Goal: Information Seeking & Learning: Get advice/opinions

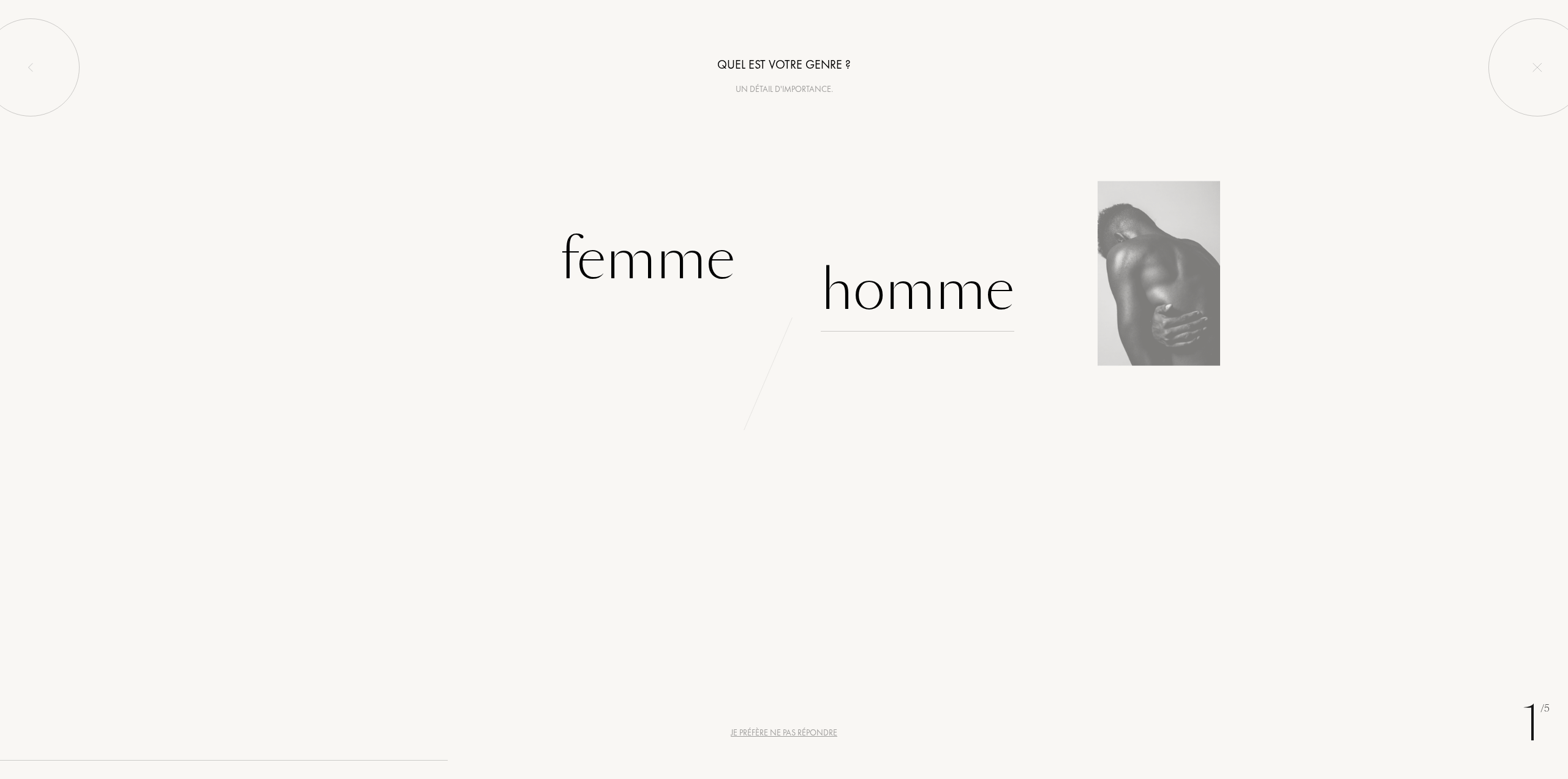
click at [908, 302] on div "Homme" at bounding box center [918, 290] width 193 height 83
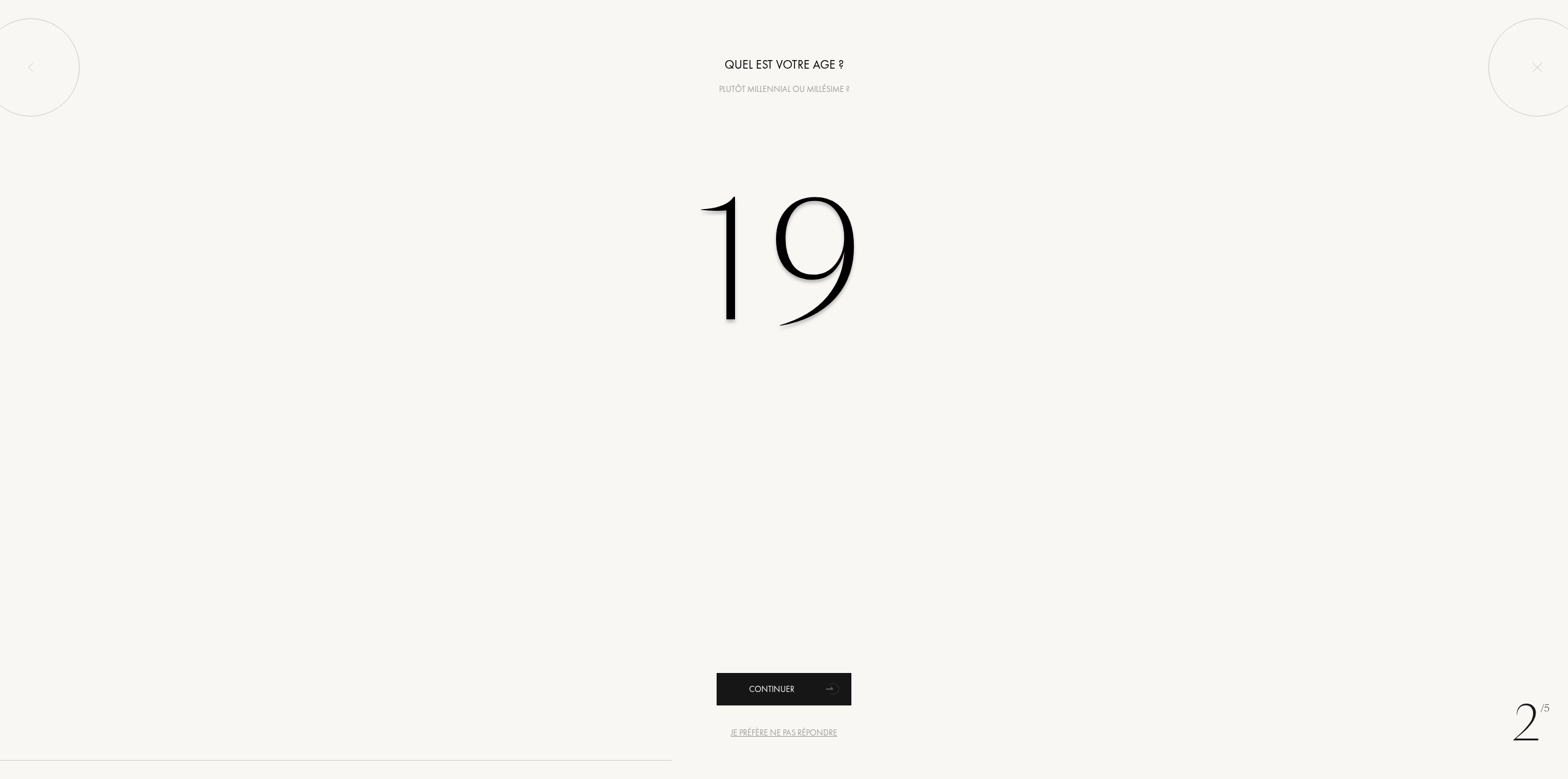
type input "19"
click at [824, 674] on div "Continuer" at bounding box center [783, 688] width 134 height 33
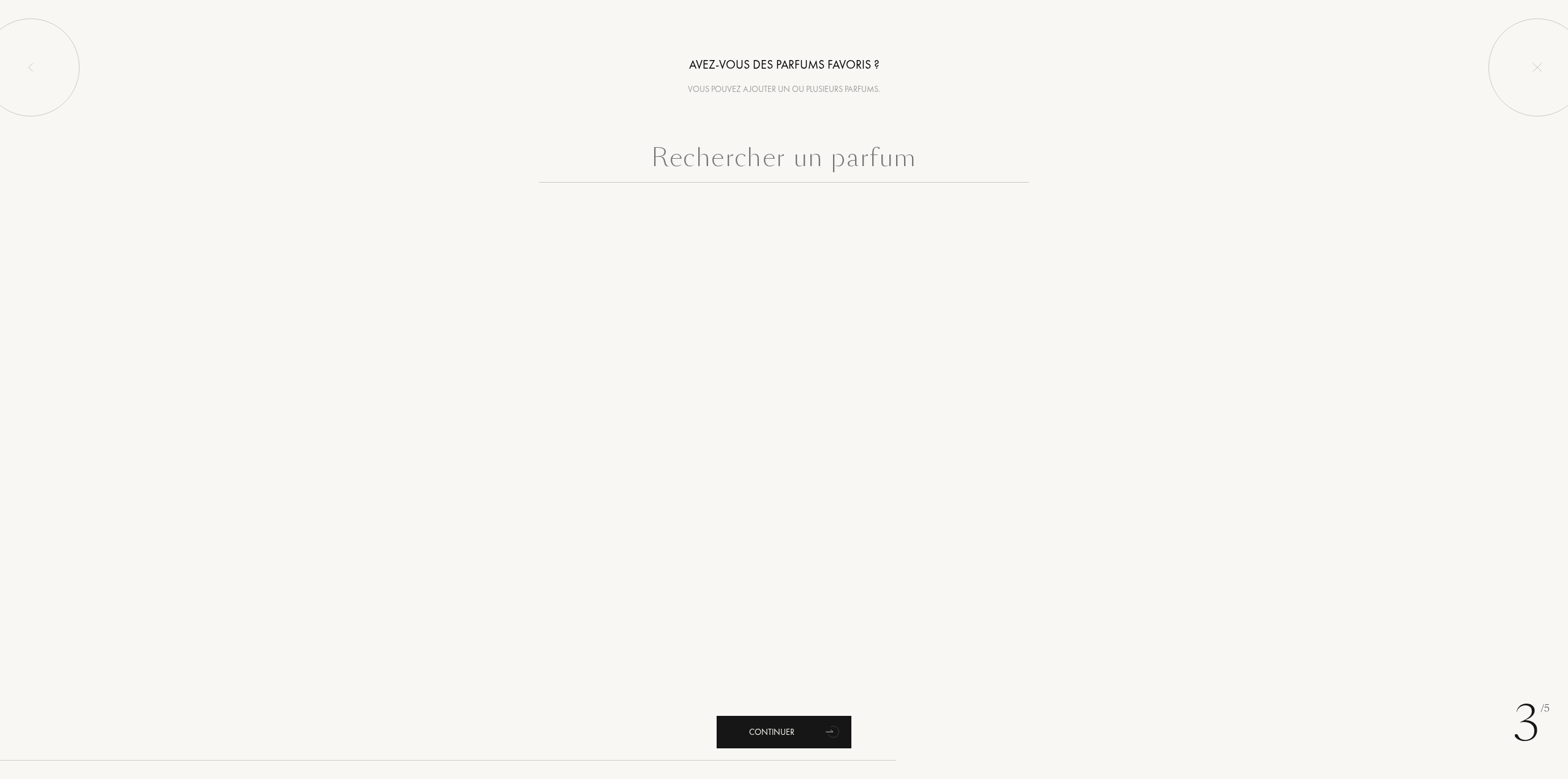
click at [816, 720] on div "Continuer" at bounding box center [783, 732] width 134 height 33
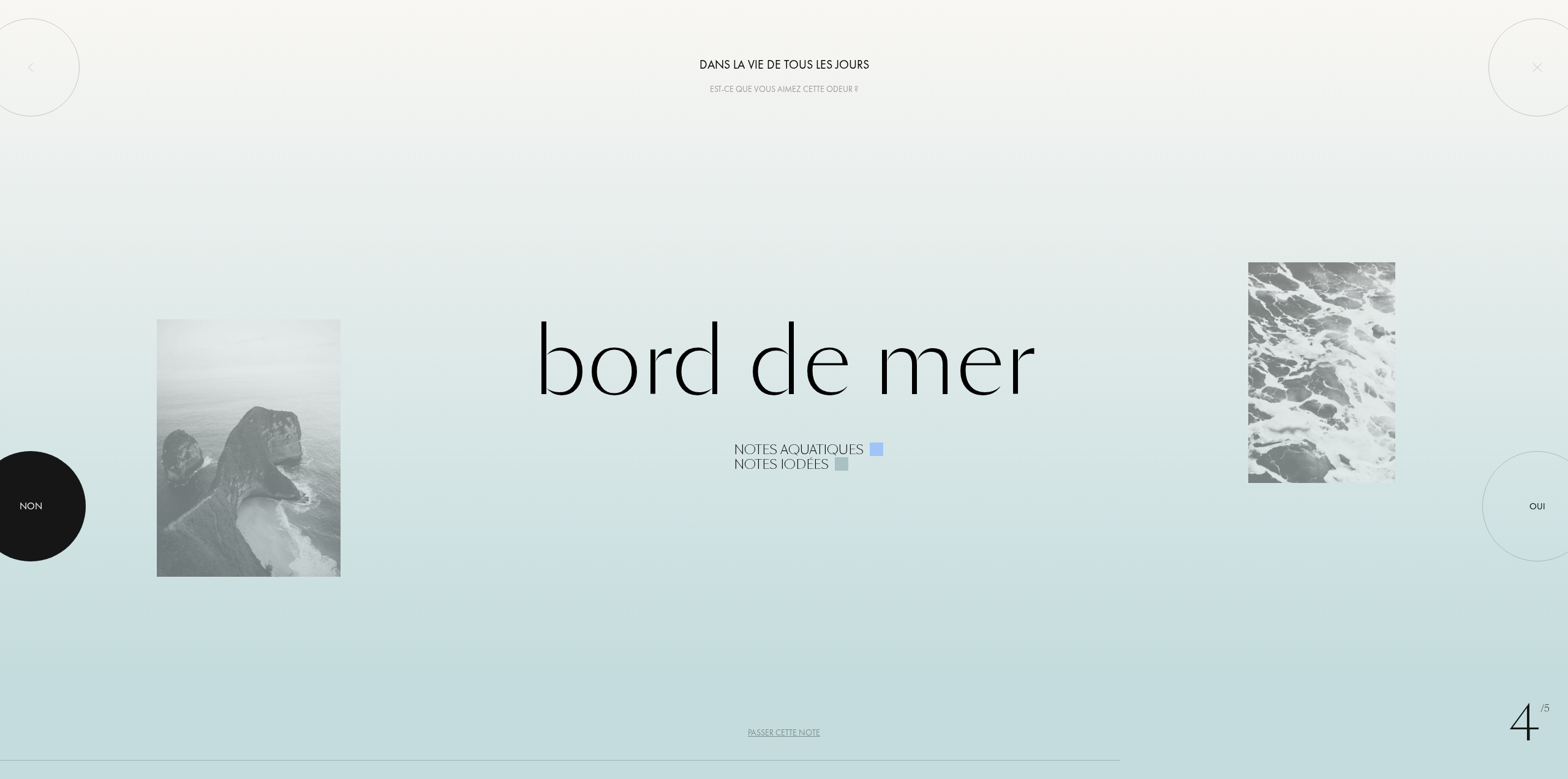
click at [25, 533] on div at bounding box center [30, 506] width 110 height 110
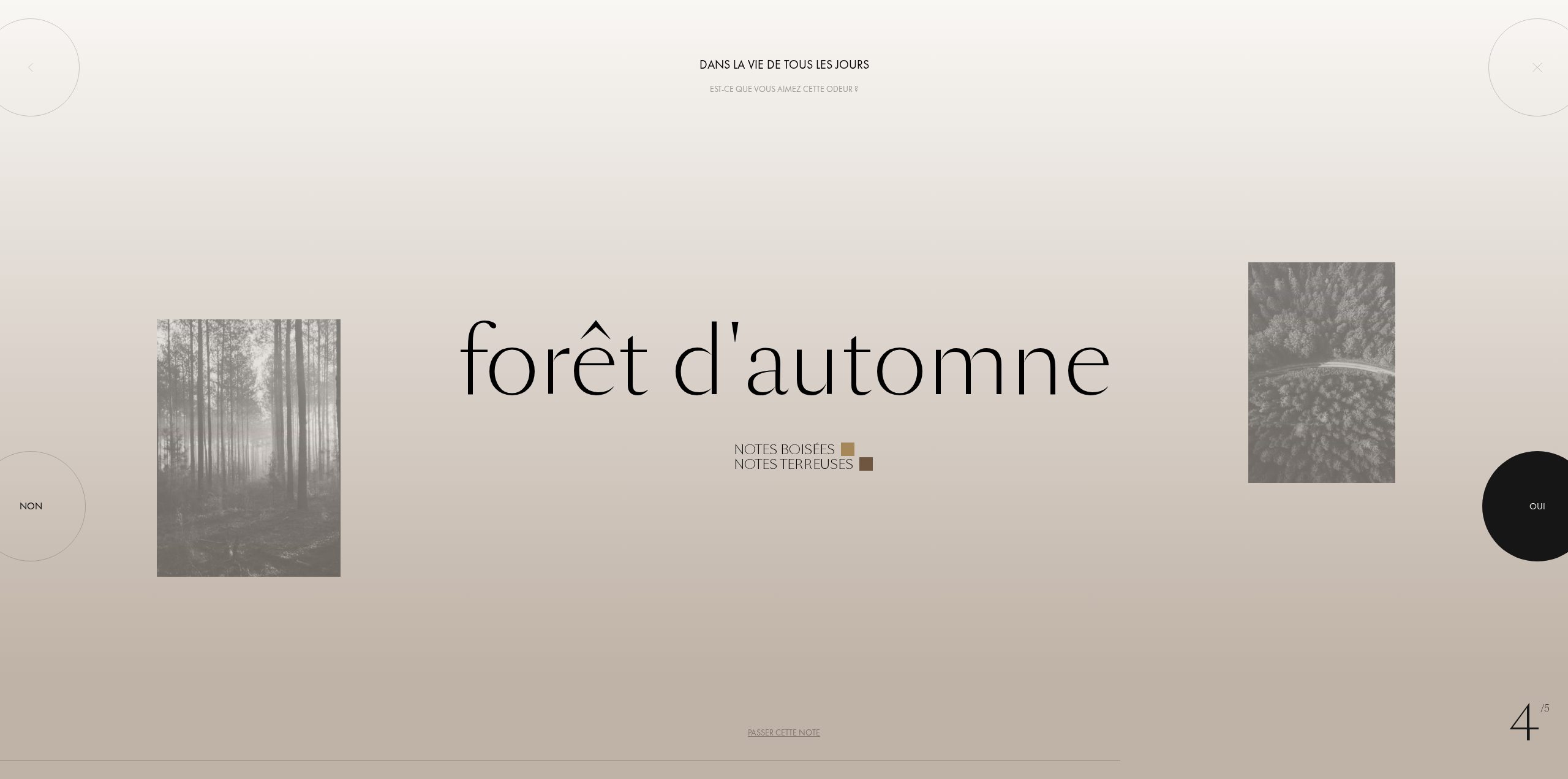
drag, startPoint x: 1528, startPoint y: 498, endPoint x: 1514, endPoint y: 499, distance: 14.0
click at [1528, 498] on div at bounding box center [1536, 506] width 110 height 110
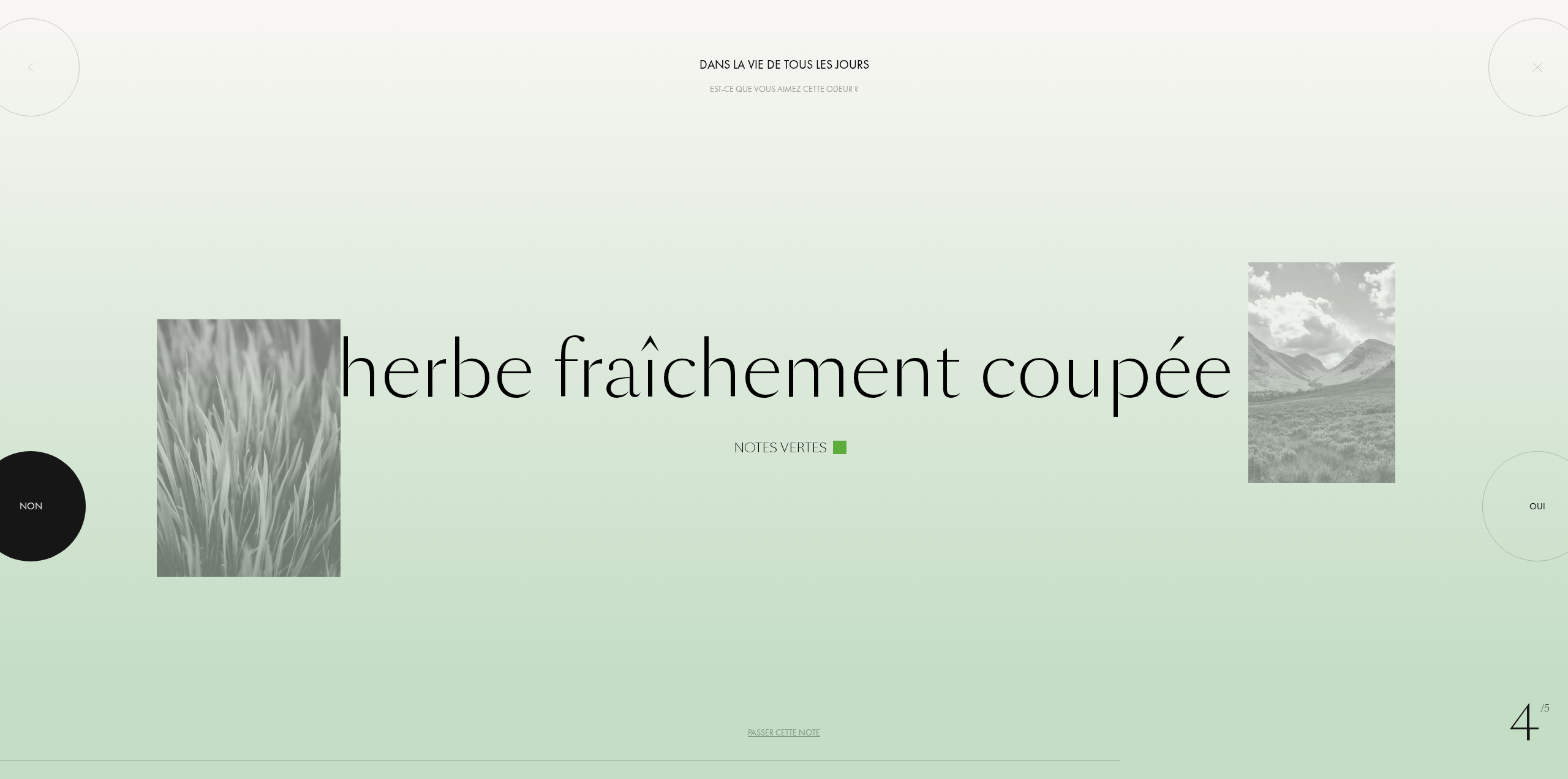
click at [71, 500] on div at bounding box center [30, 506] width 110 height 110
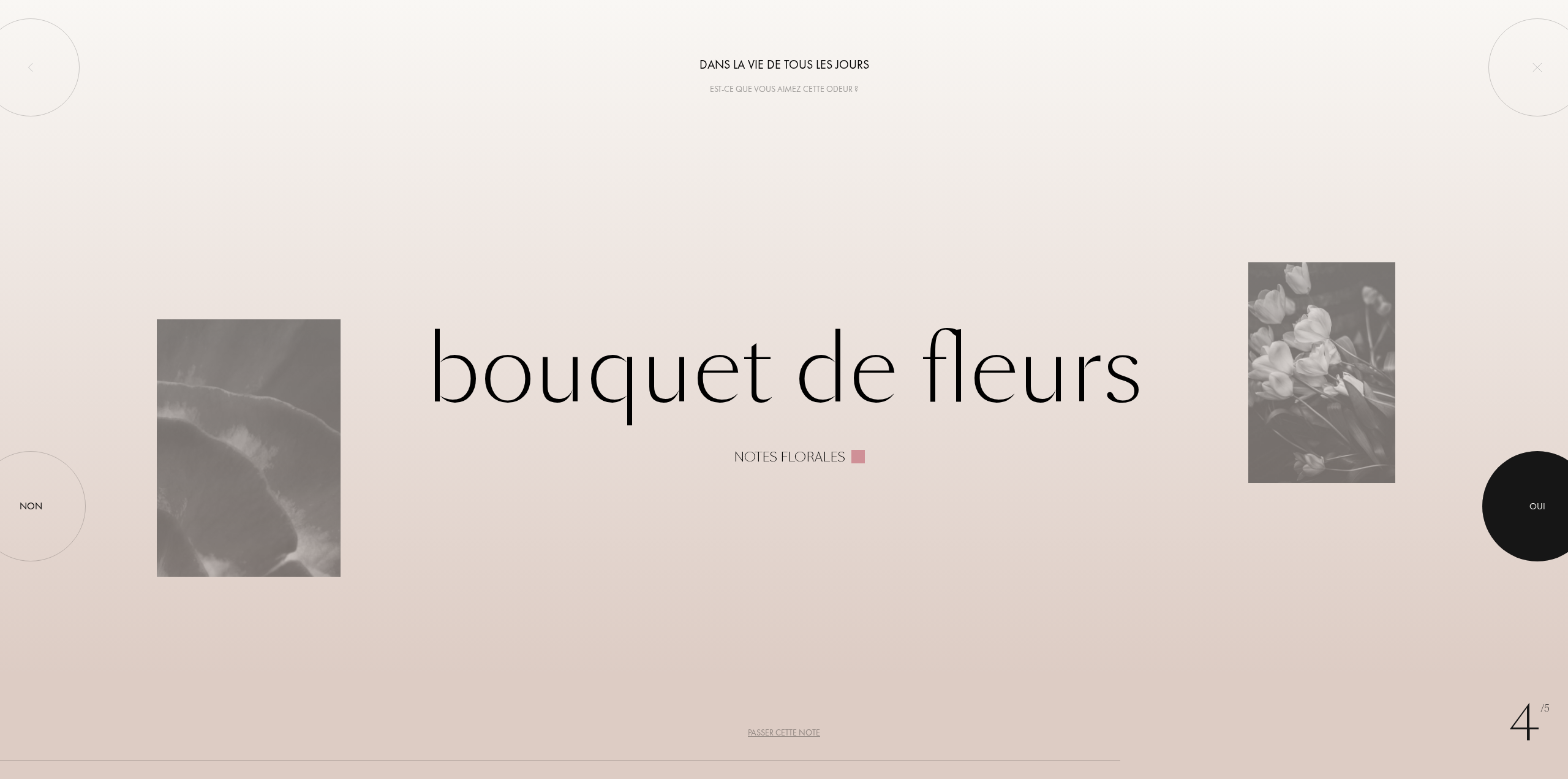
click at [1547, 516] on div at bounding box center [1536, 506] width 110 height 110
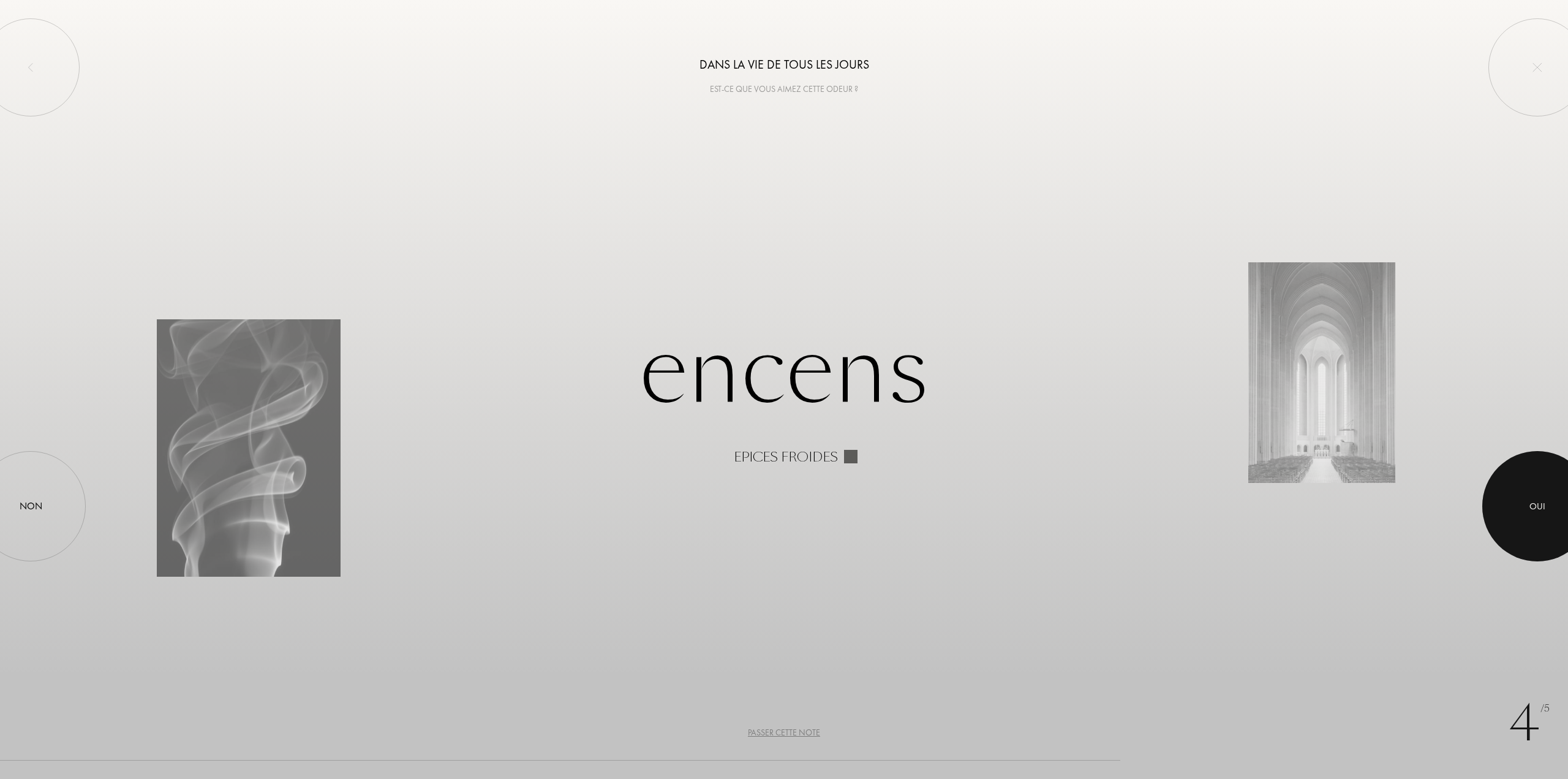
click at [1497, 480] on div "Oui" at bounding box center [1536, 506] width 110 height 110
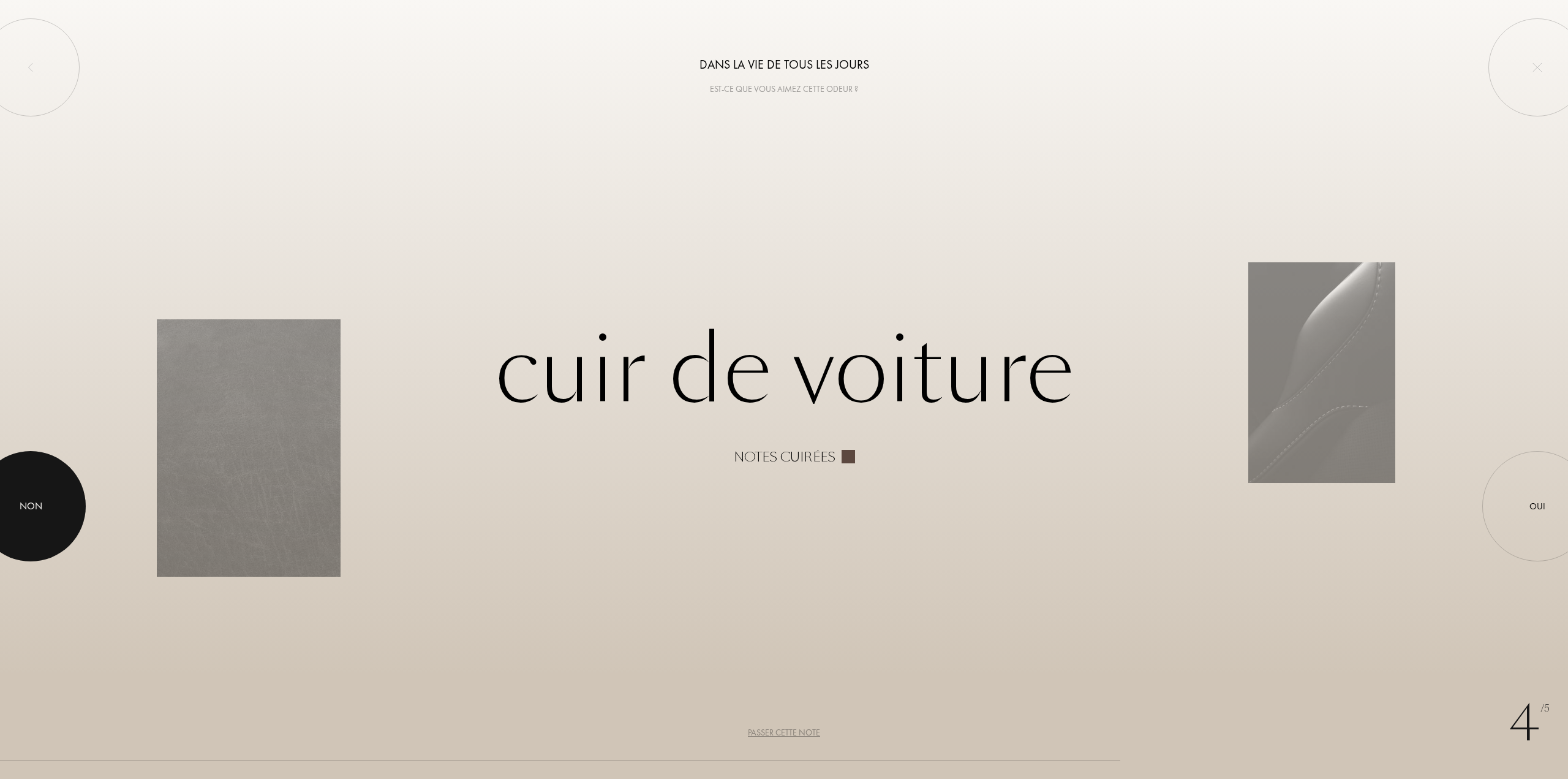
click at [62, 511] on div at bounding box center [30, 506] width 110 height 110
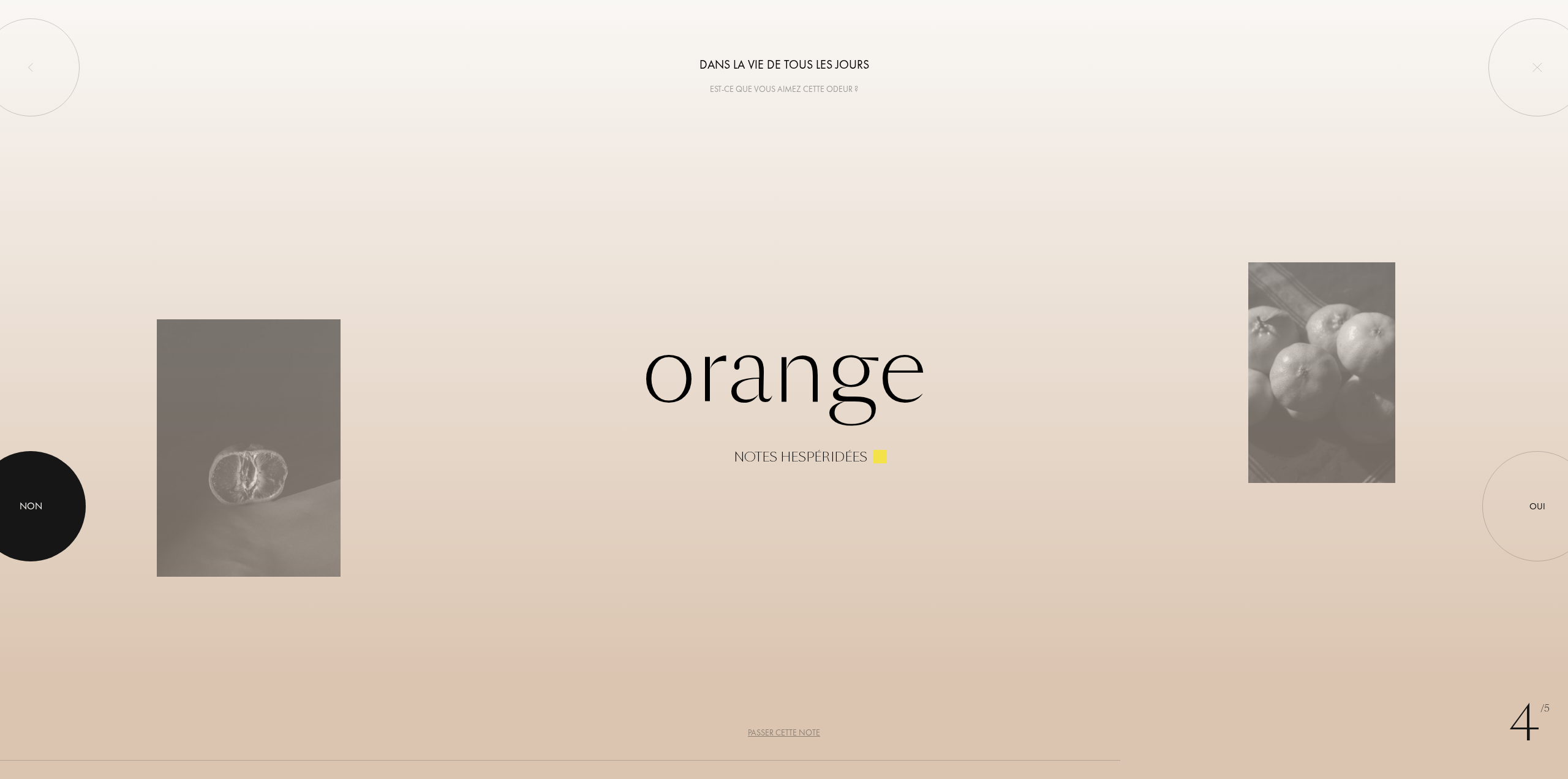
click at [65, 506] on div at bounding box center [30, 506] width 110 height 110
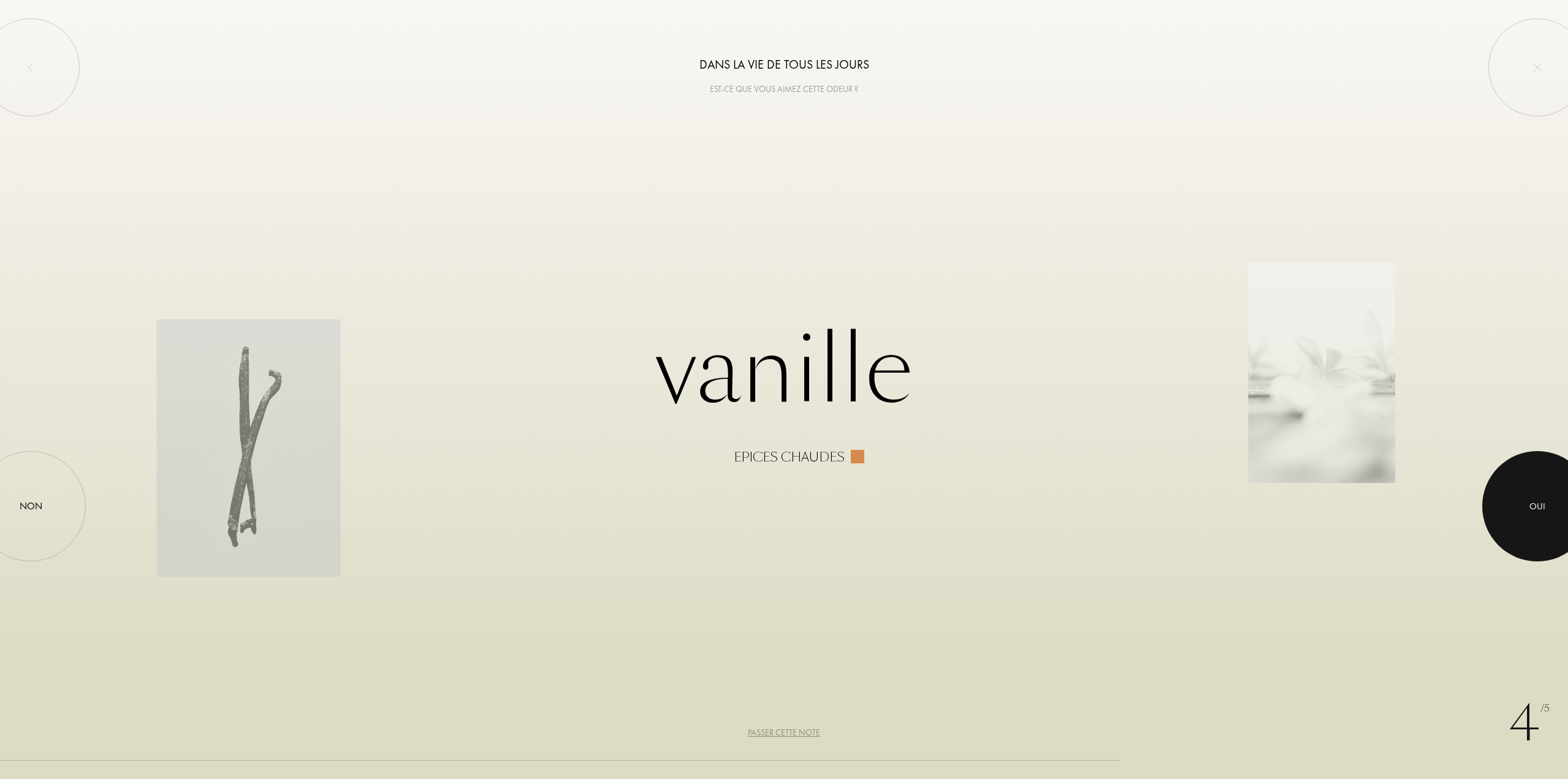
click at [1546, 493] on div at bounding box center [1536, 506] width 110 height 110
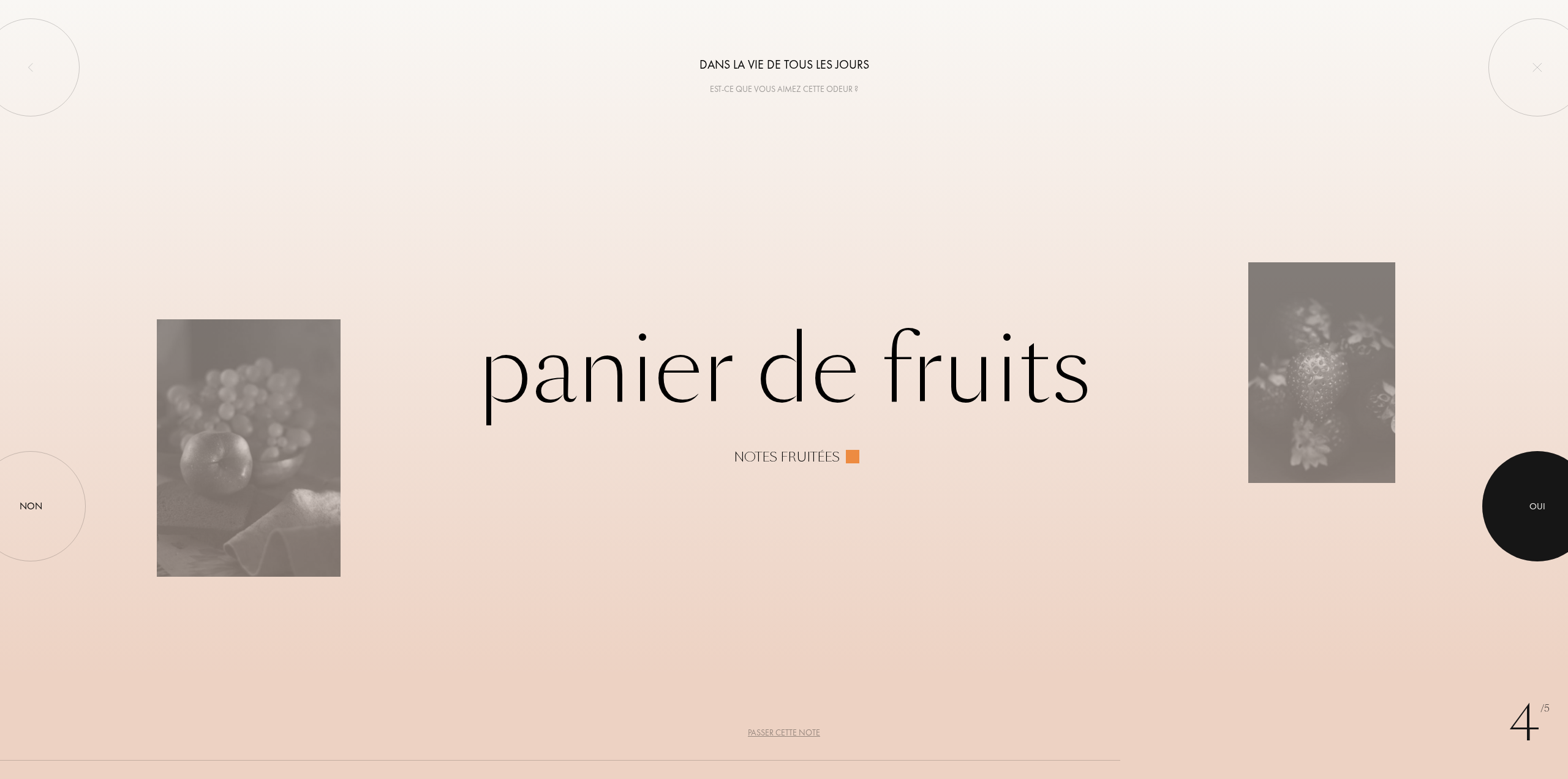
click at [1516, 496] on div at bounding box center [1536, 506] width 110 height 110
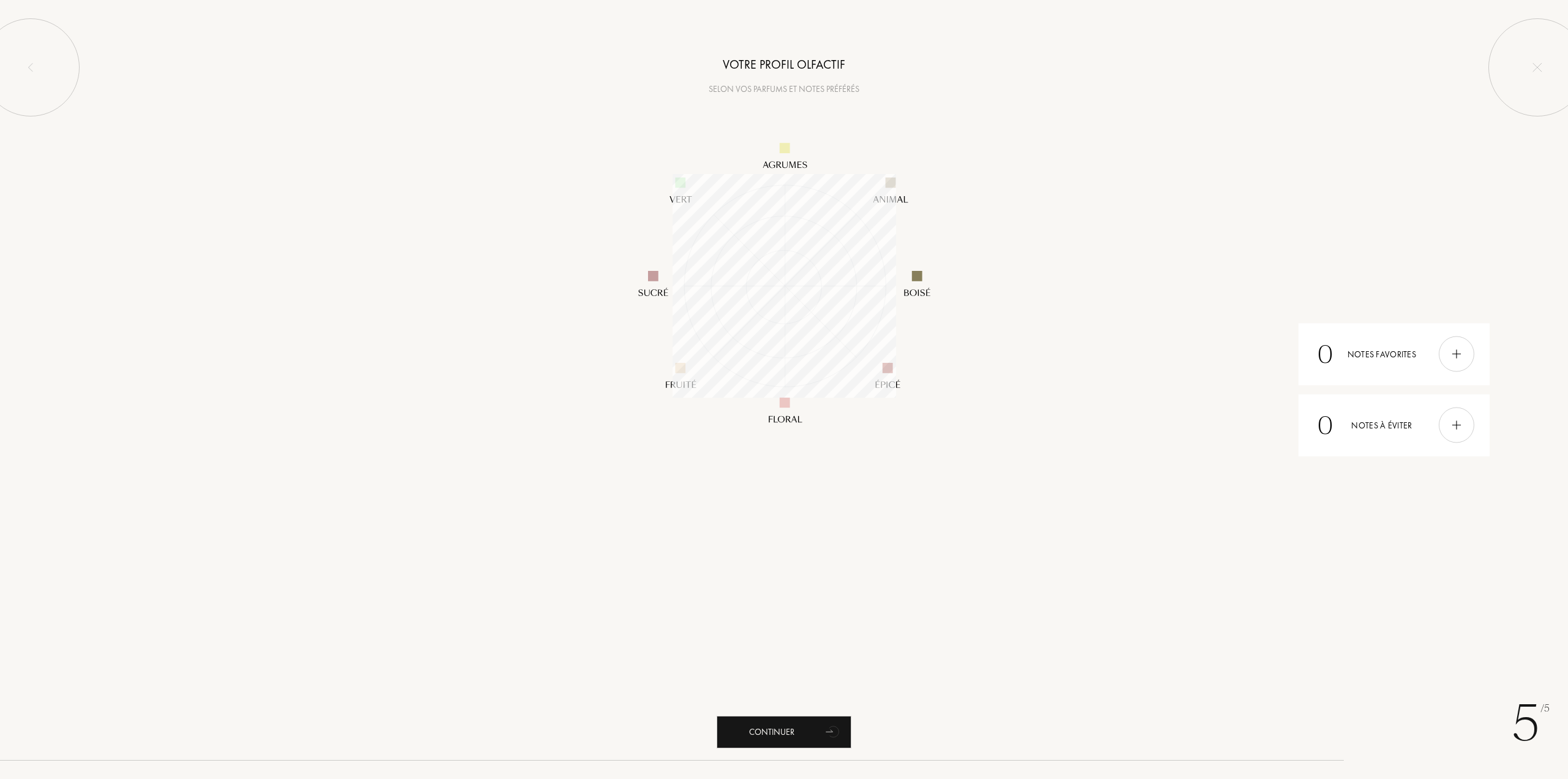
scroll to position [223, 223]
click at [1468, 360] on div at bounding box center [1456, 354] width 35 height 35
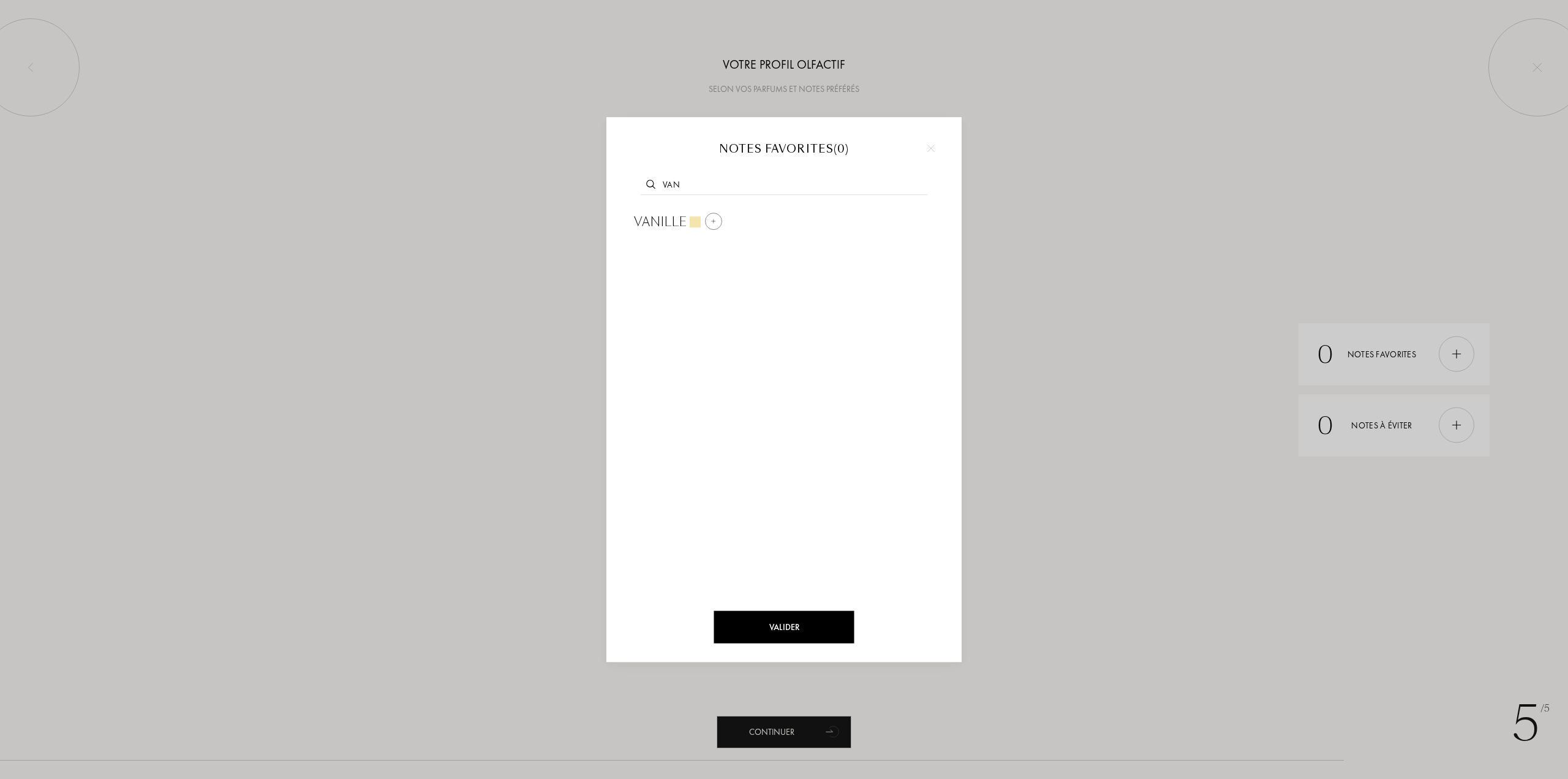
type input "van"
click at [706, 218] on div at bounding box center [714, 222] width 18 height 18
click at [722, 291] on img at bounding box center [722, 290] width 6 height 6
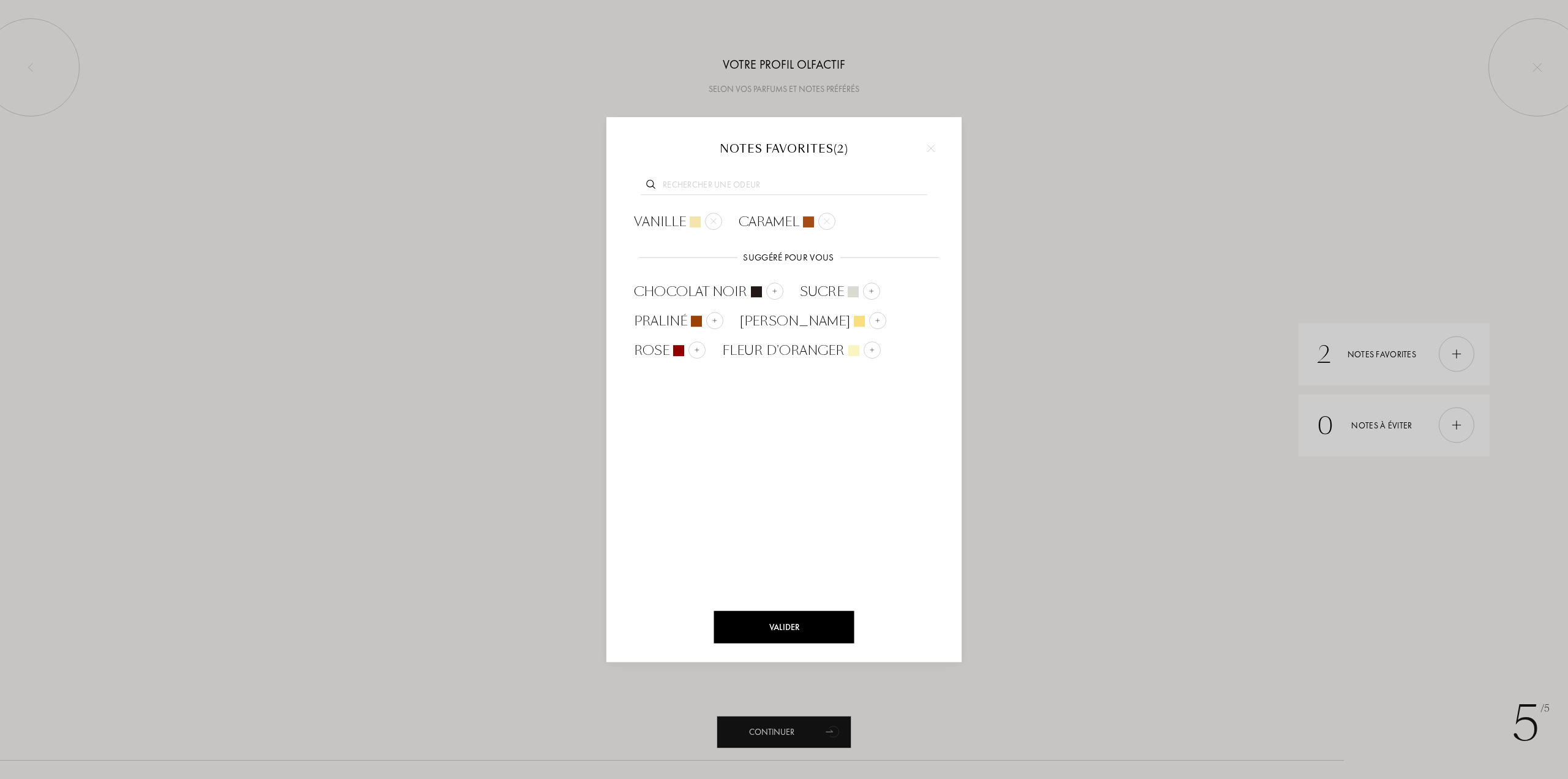
click at [809, 188] on input "text" at bounding box center [784, 186] width 287 height 17
click at [708, 186] on input "bois" at bounding box center [784, 186] width 287 height 17
click at [692, 186] on input "bois" at bounding box center [784, 186] width 287 height 17
type input "bois"
click at [793, 216] on div at bounding box center [802, 222] width 18 height 18
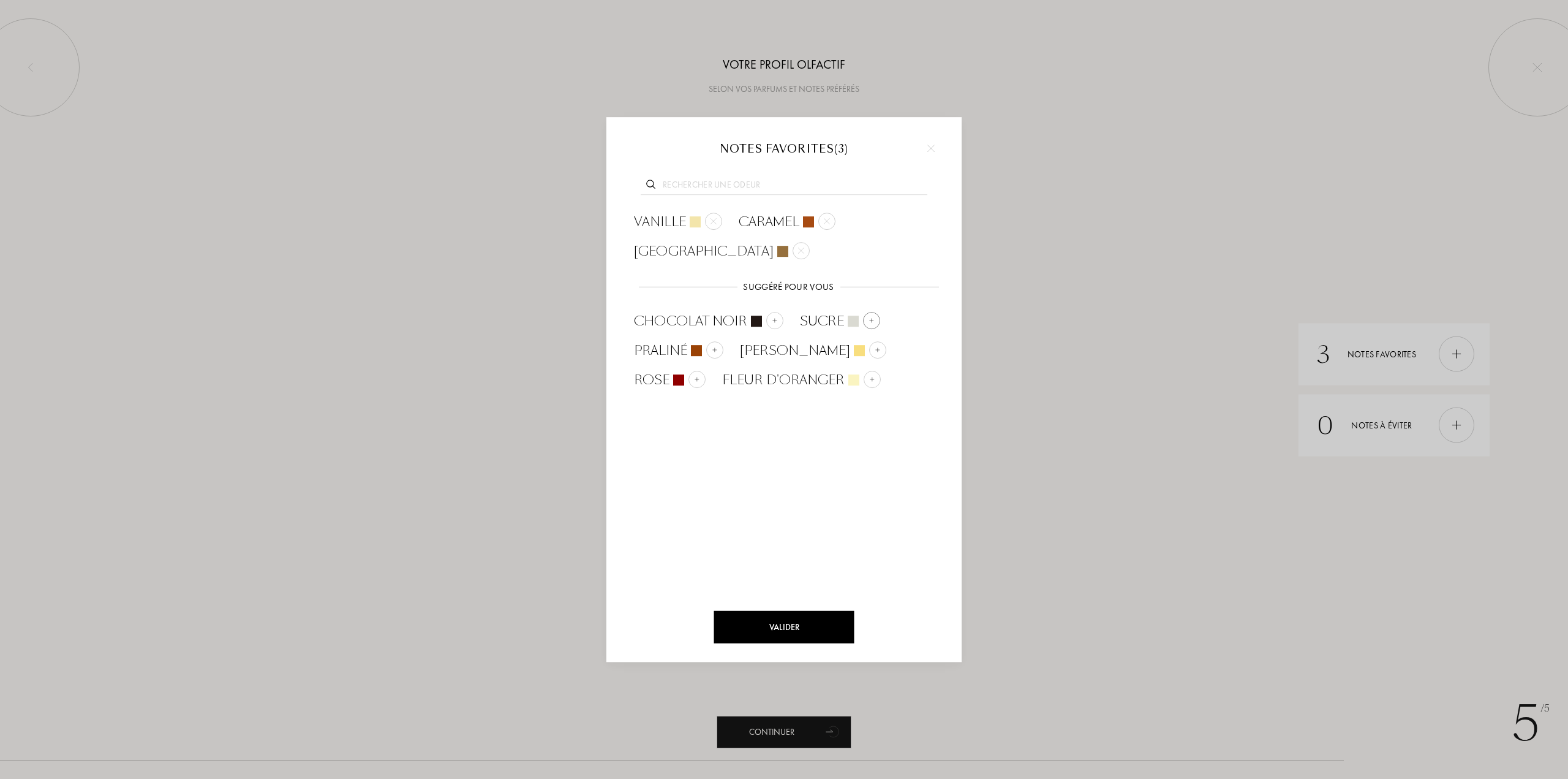
click at [878, 318] on div at bounding box center [872, 321] width 18 height 18
click at [801, 624] on div "Valider" at bounding box center [785, 627] width 141 height 33
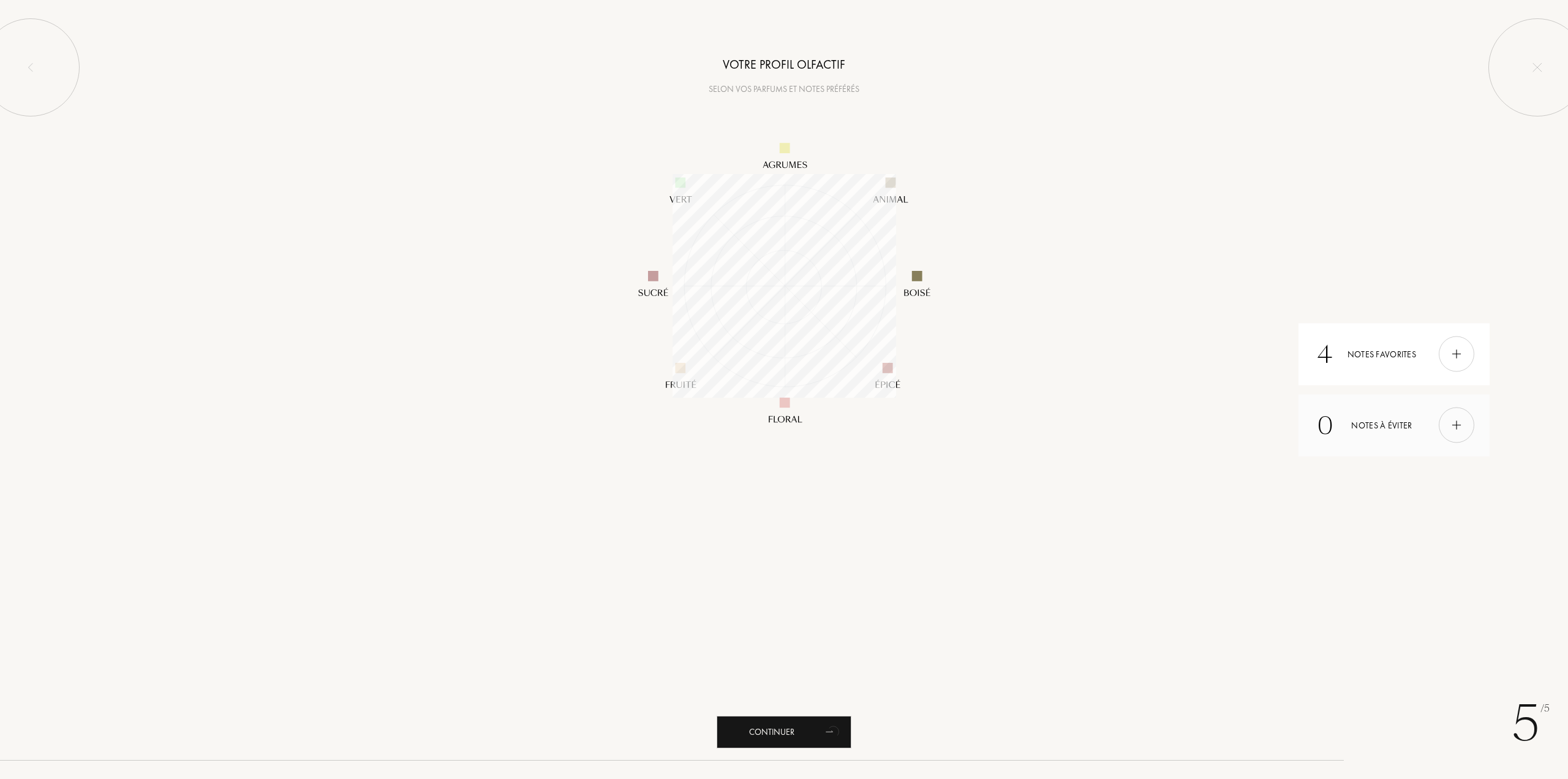
click at [1456, 421] on img at bounding box center [1456, 425] width 13 height 13
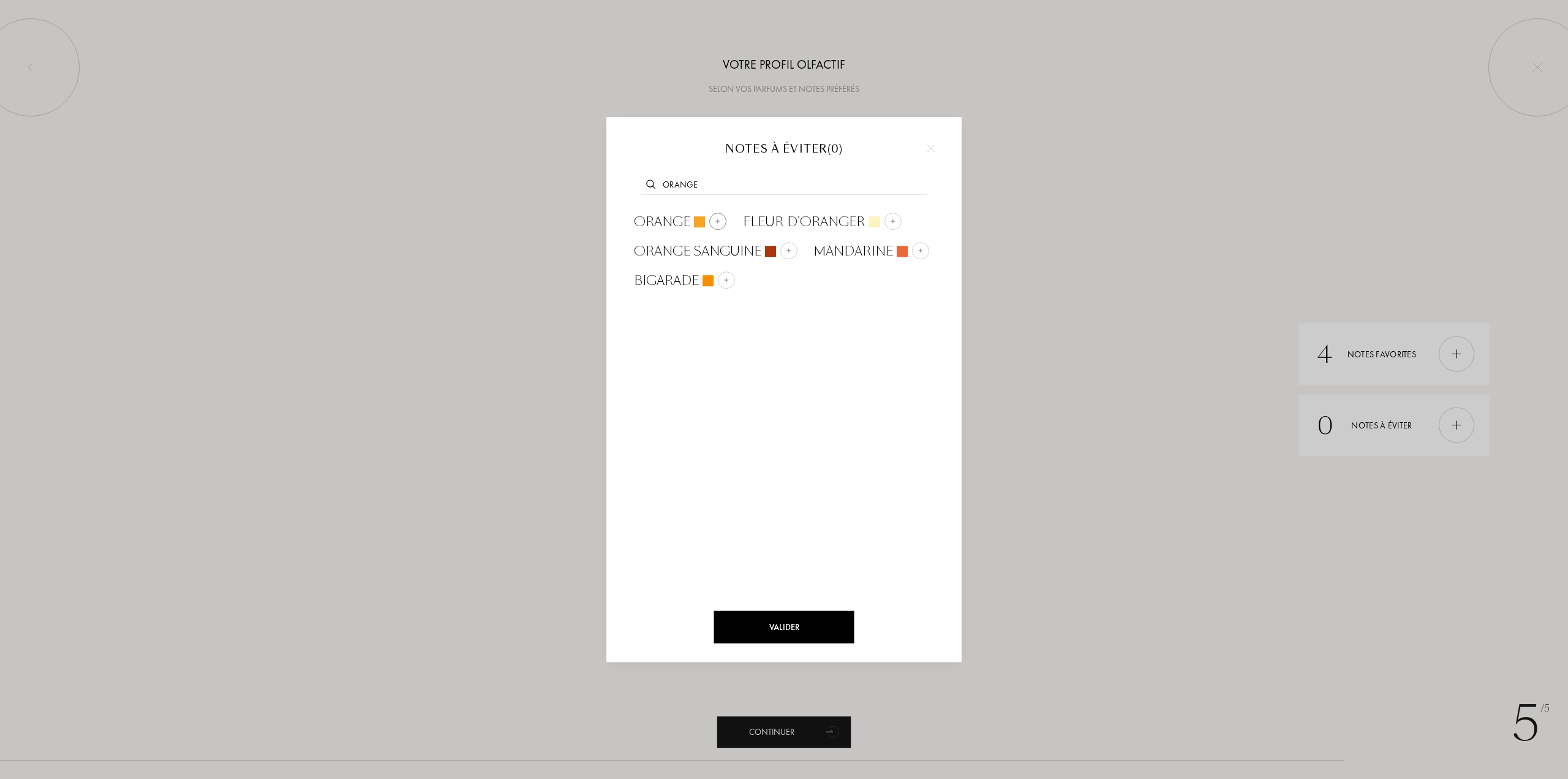
type input "orange"
click at [704, 221] on div "Orange" at bounding box center [679, 222] width 92 height 18
click at [766, 184] on input "text" at bounding box center [784, 186] width 287 height 17
type input "fraise"
click at [679, 216] on div "Fraise" at bounding box center [673, 222] width 79 height 18
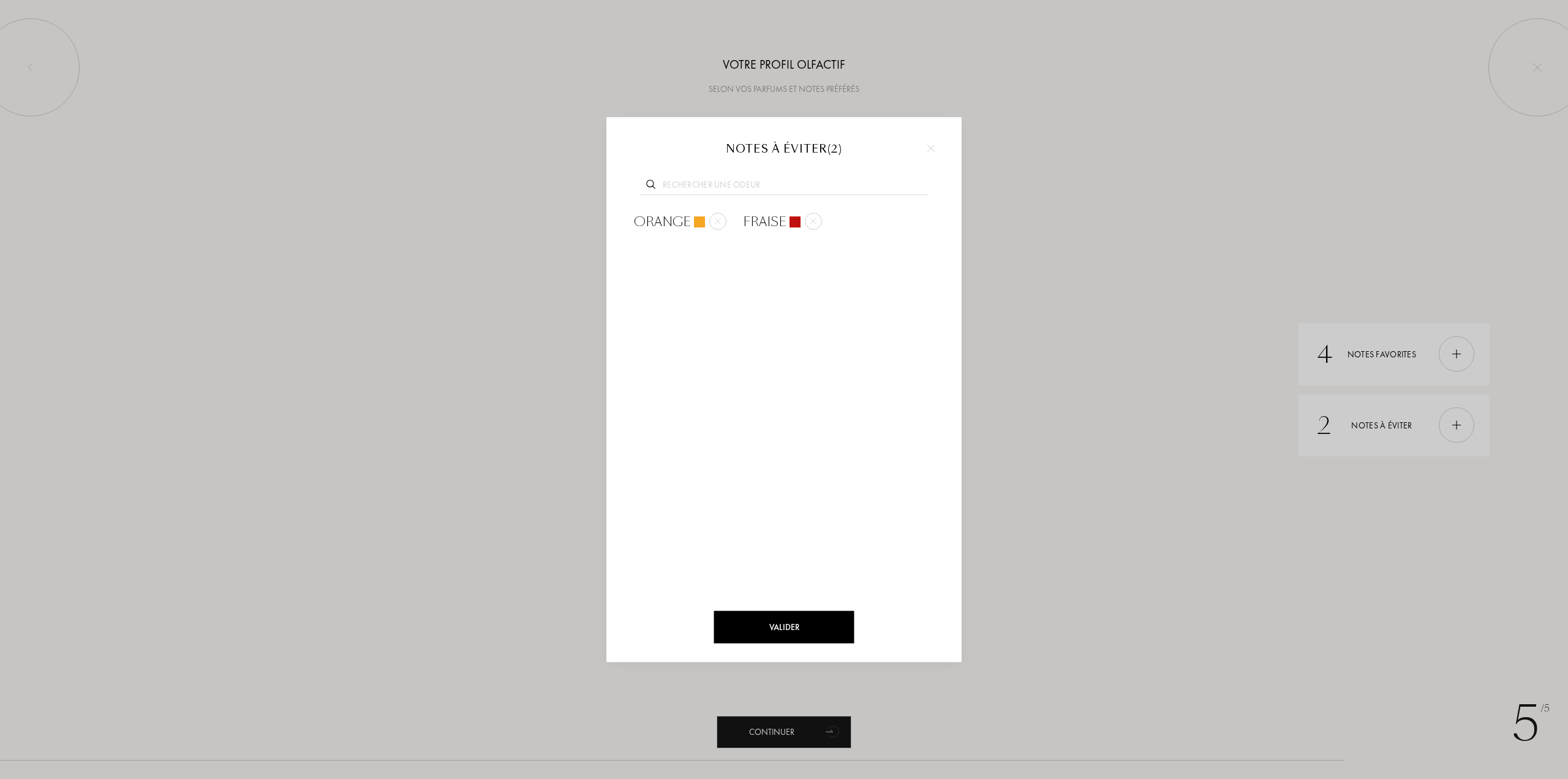
click at [822, 183] on input "text" at bounding box center [784, 186] width 287 height 17
click at [785, 624] on div "Valider" at bounding box center [785, 627] width 141 height 33
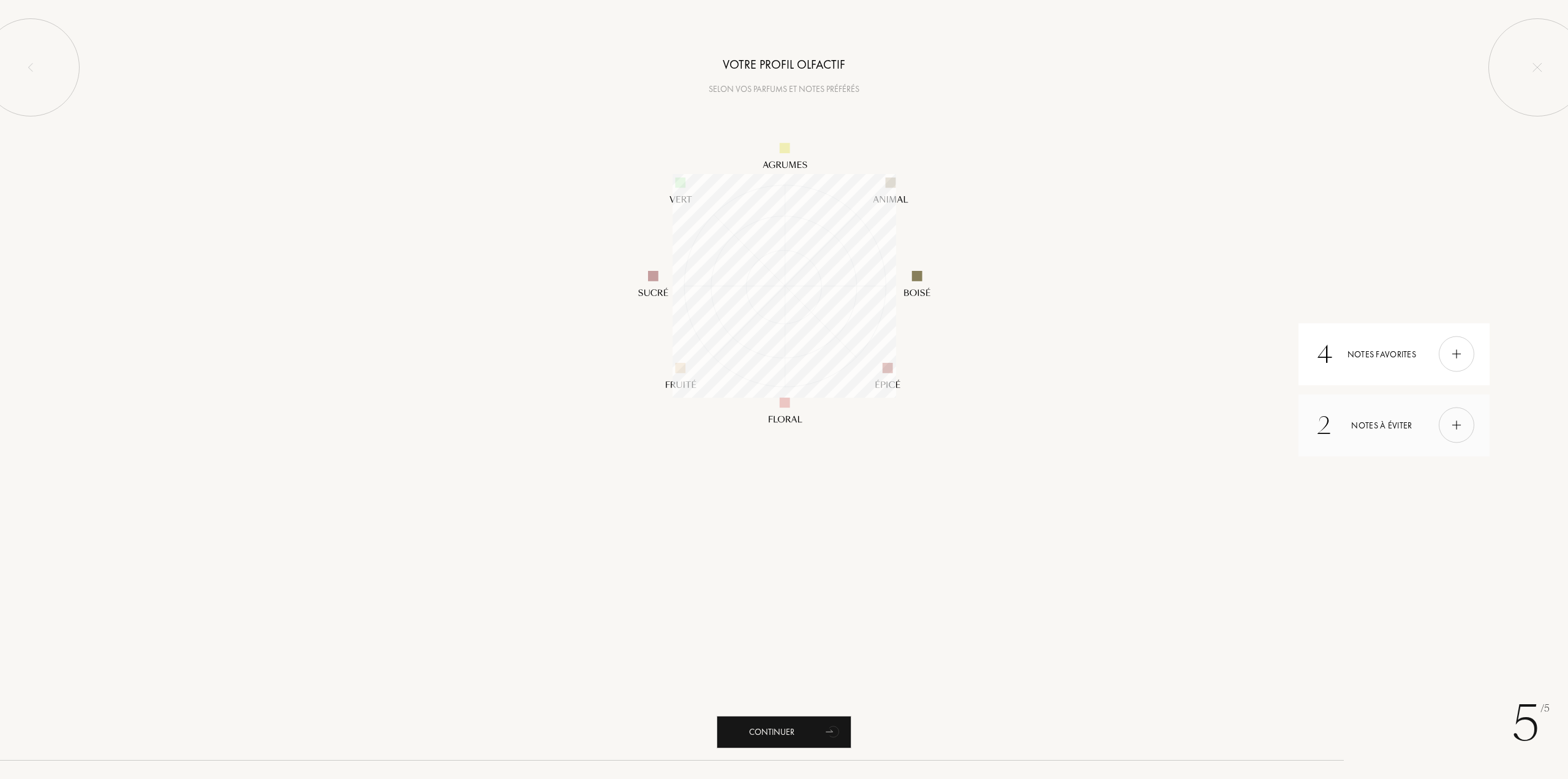
click at [1461, 428] on img at bounding box center [1456, 425] width 13 height 13
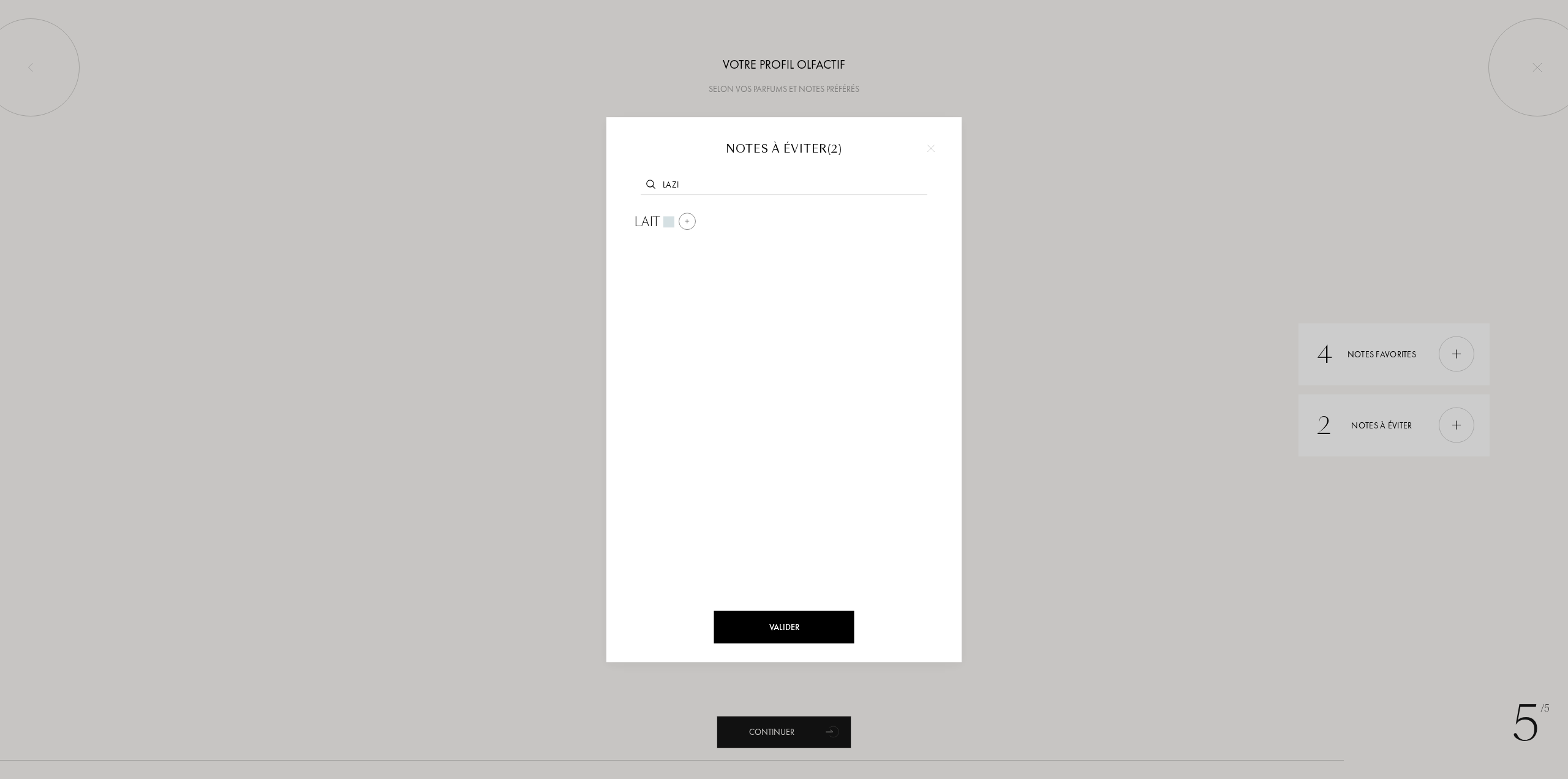
type input "lazi"
click at [648, 224] on span "Lait" at bounding box center [646, 222] width 25 height 18
click at [1092, 251] on div at bounding box center [784, 390] width 1568 height 779
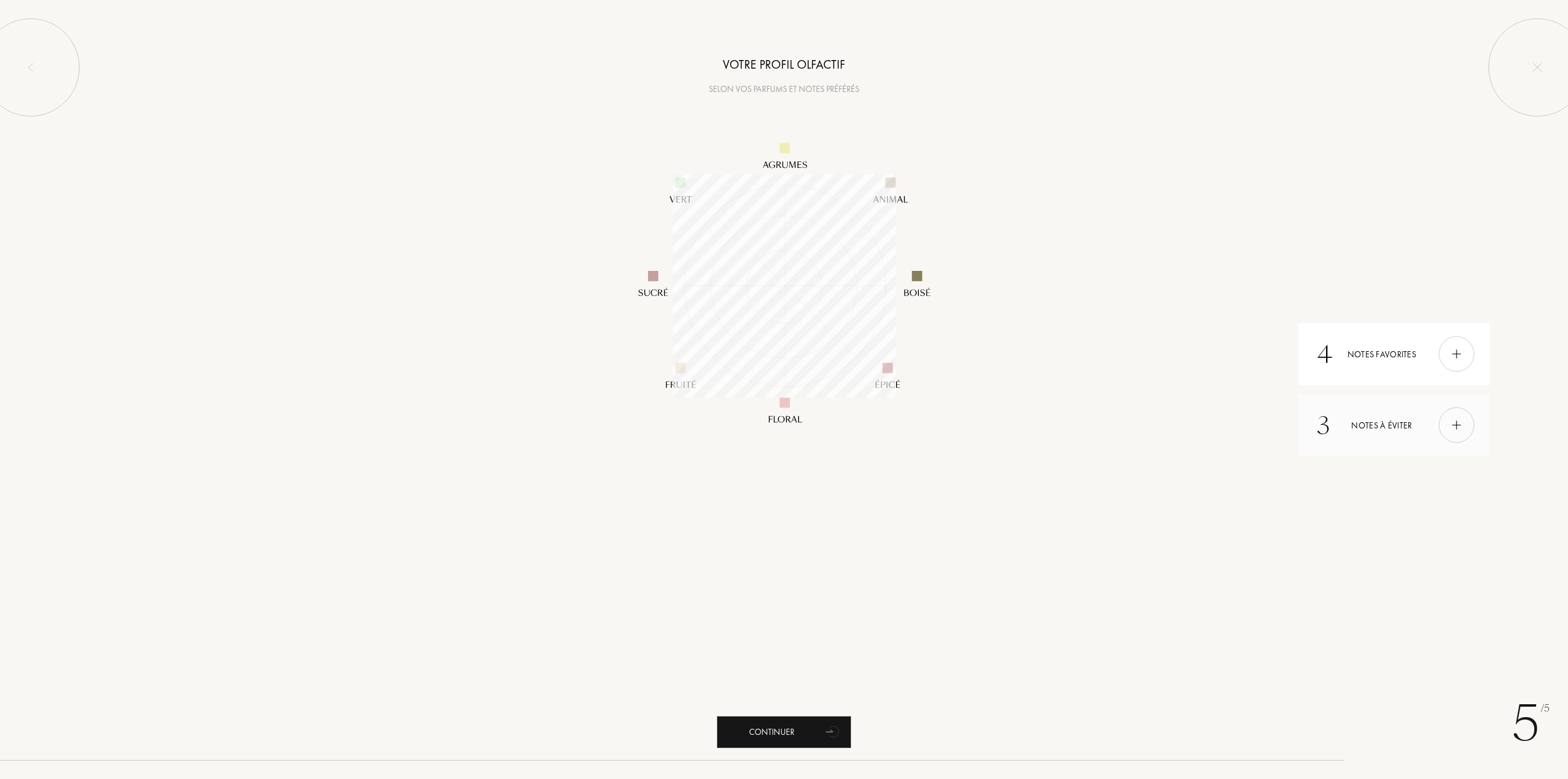
click at [1430, 410] on div "3 Notes à éviter" at bounding box center [1393, 425] width 191 height 62
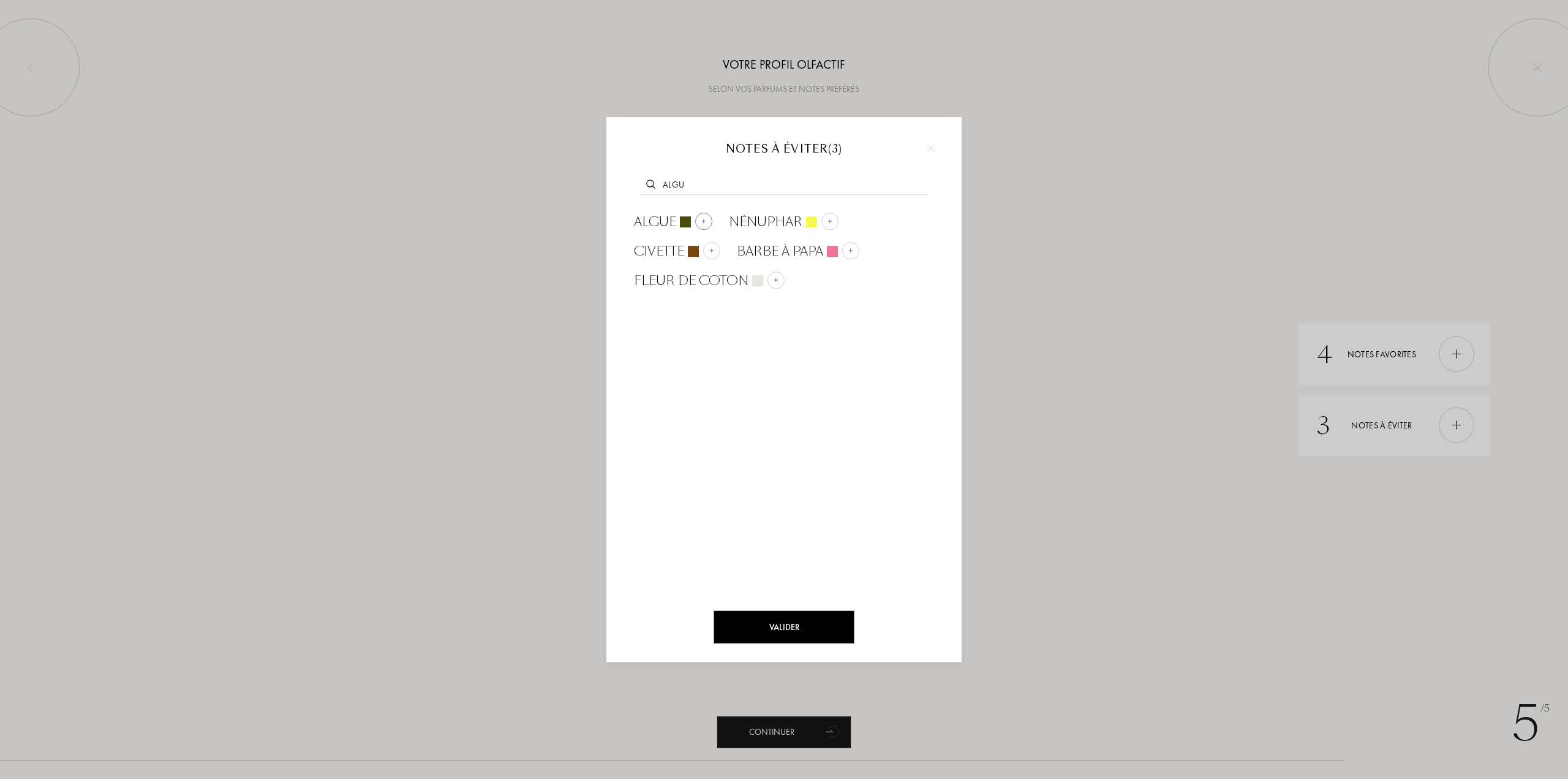
type input "algu"
click at [694, 220] on div "Algue" at bounding box center [672, 222] width 78 height 18
click at [824, 624] on div "Valider" at bounding box center [785, 627] width 141 height 33
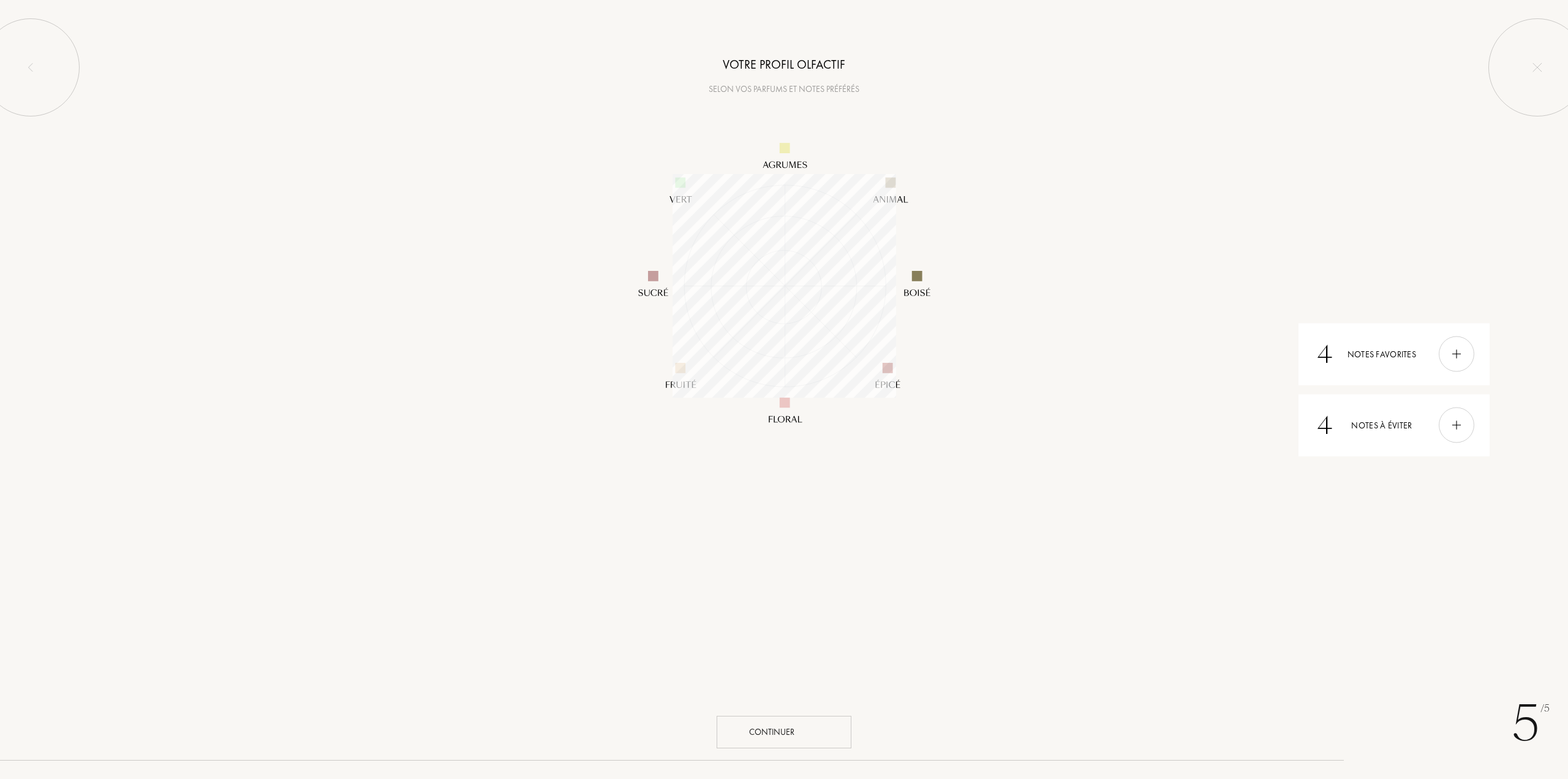
click at [797, 728] on div "Continuer" at bounding box center [783, 732] width 134 height 33
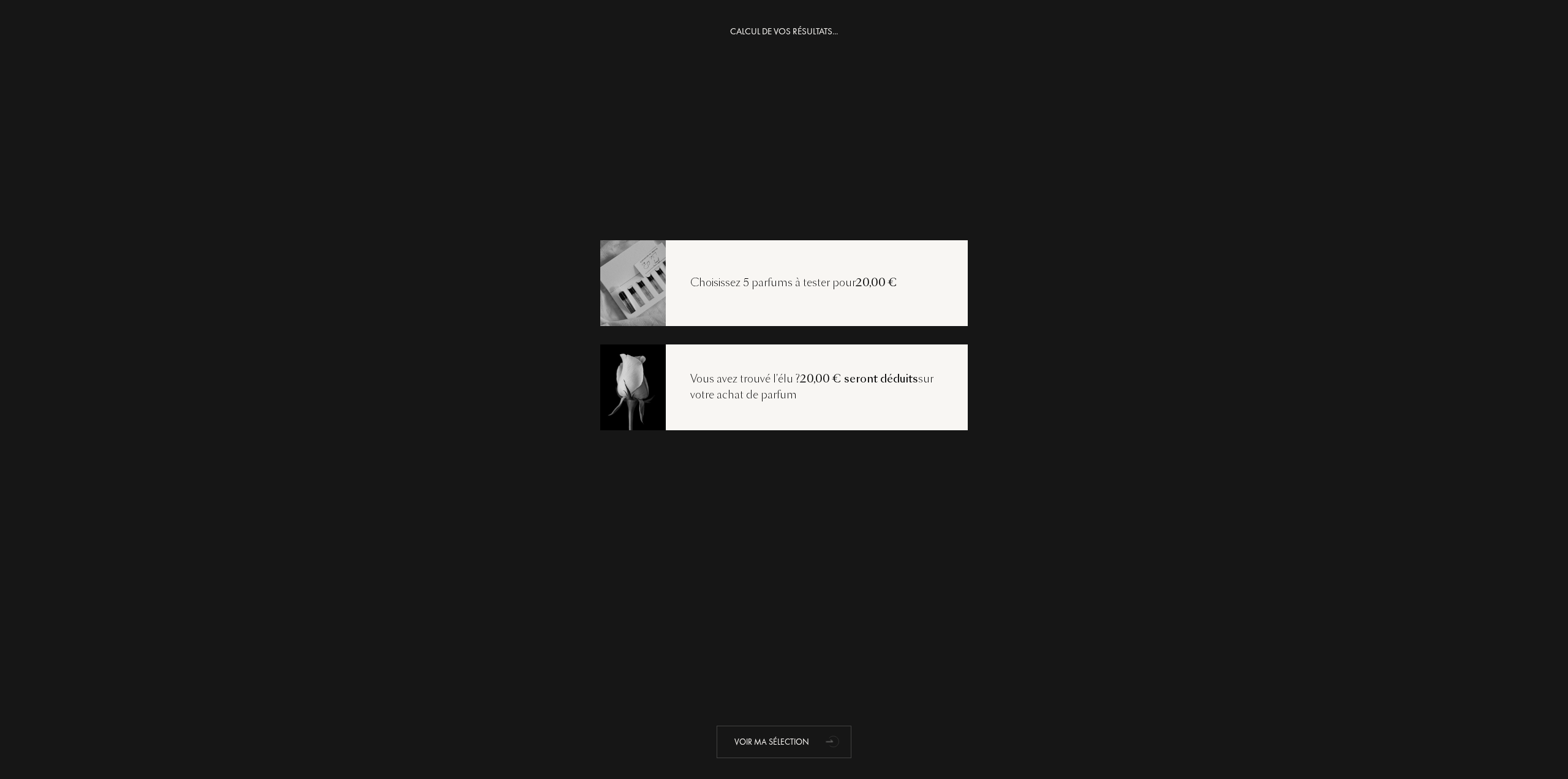
click at [822, 732] on icon "animation" at bounding box center [834, 741] width 25 height 25
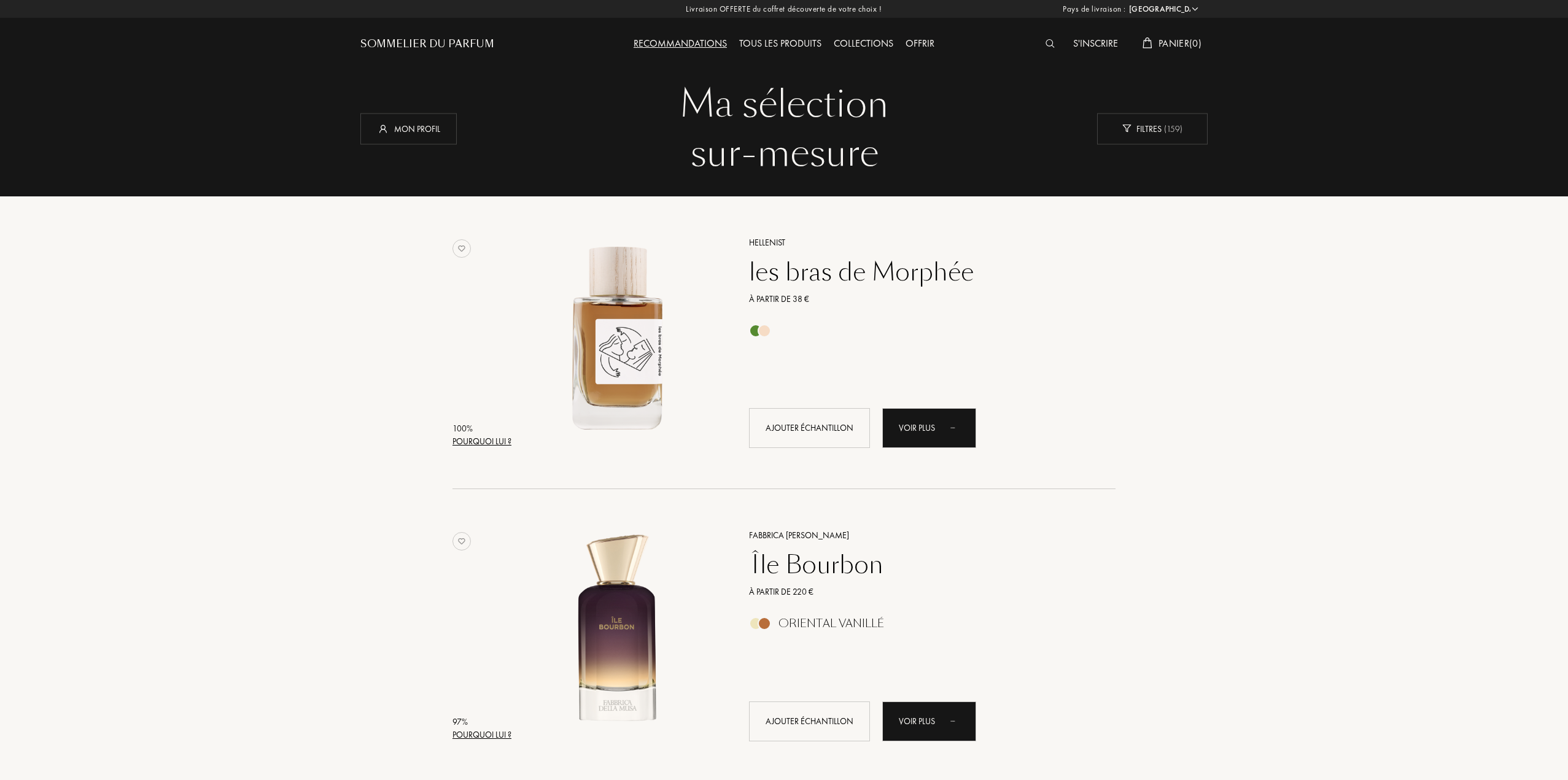
select select "FR"
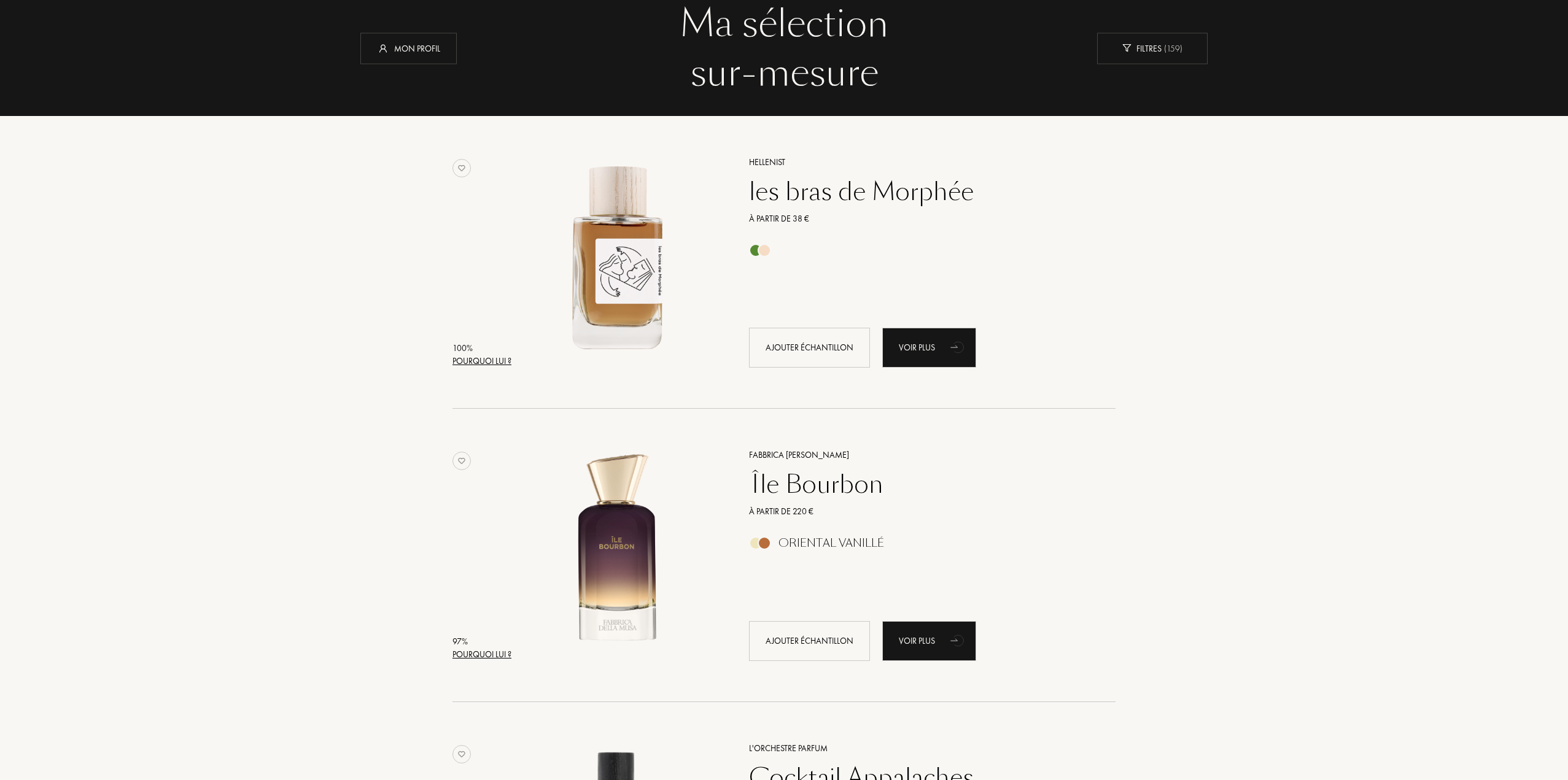
scroll to position [62, 0]
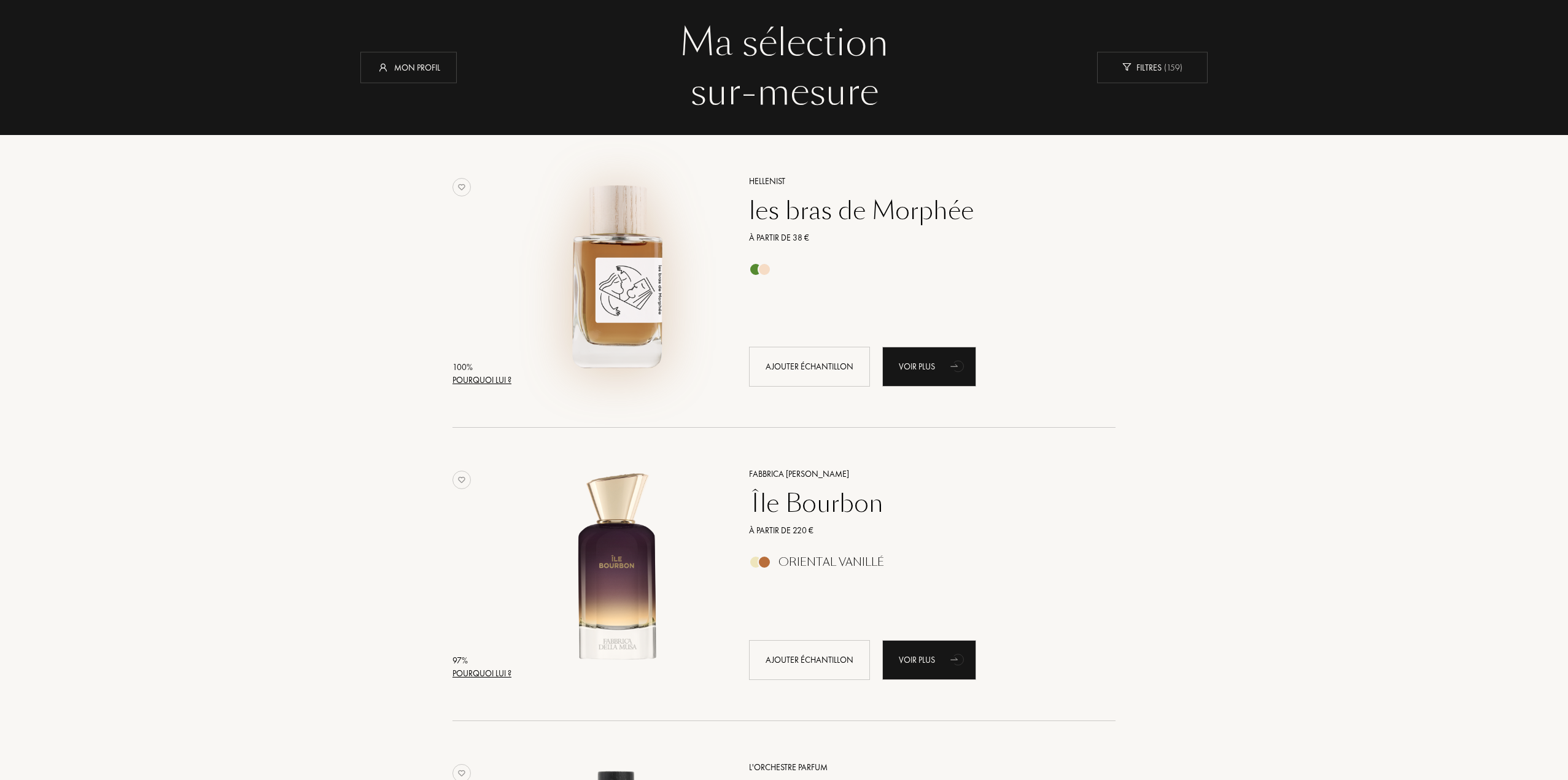
click at [615, 224] on img at bounding box center [618, 276] width 204 height 204
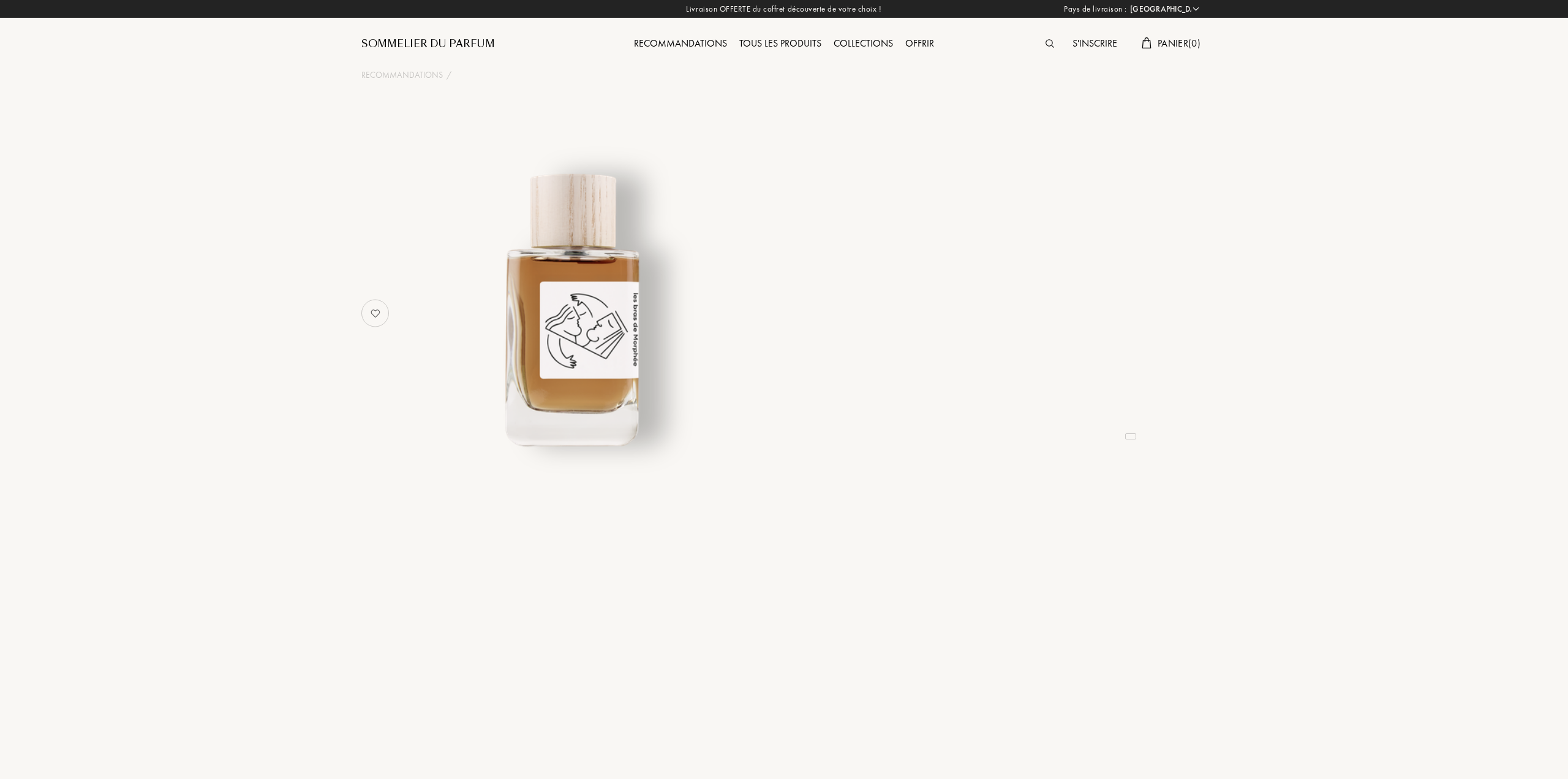
select select "FR"
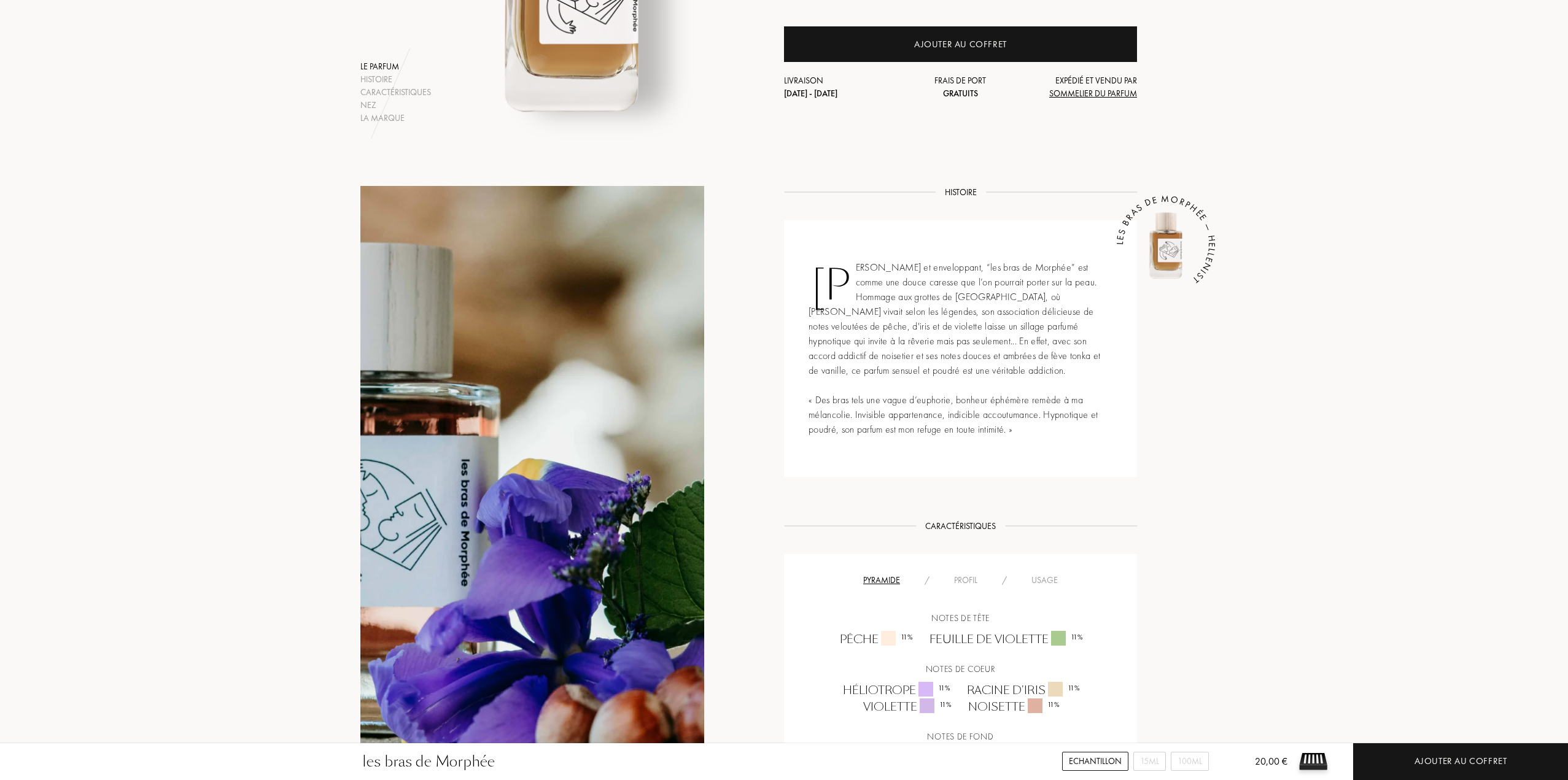
scroll to position [430, 0]
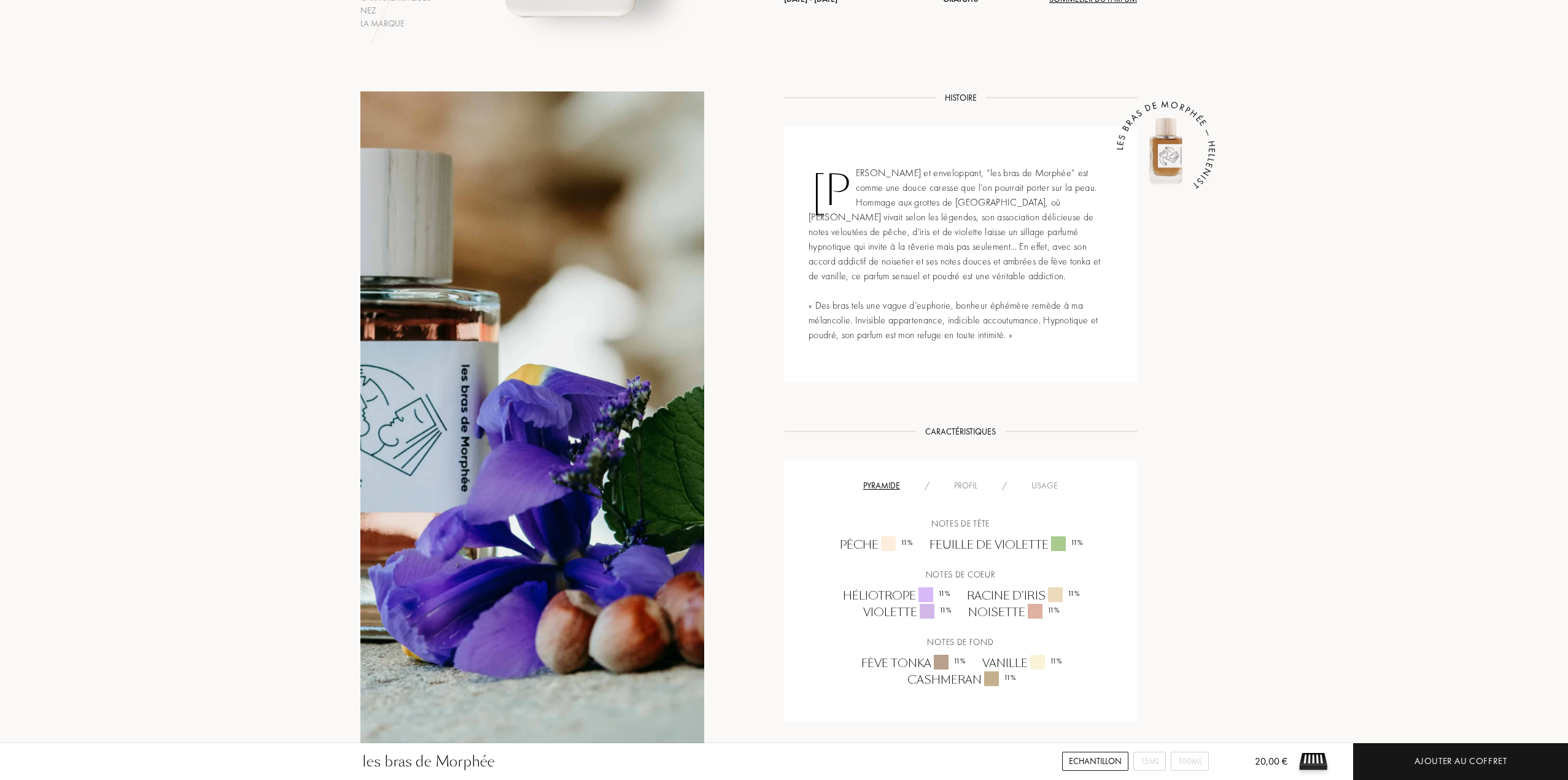
click at [968, 488] on div "Profil" at bounding box center [965, 485] width 48 height 13
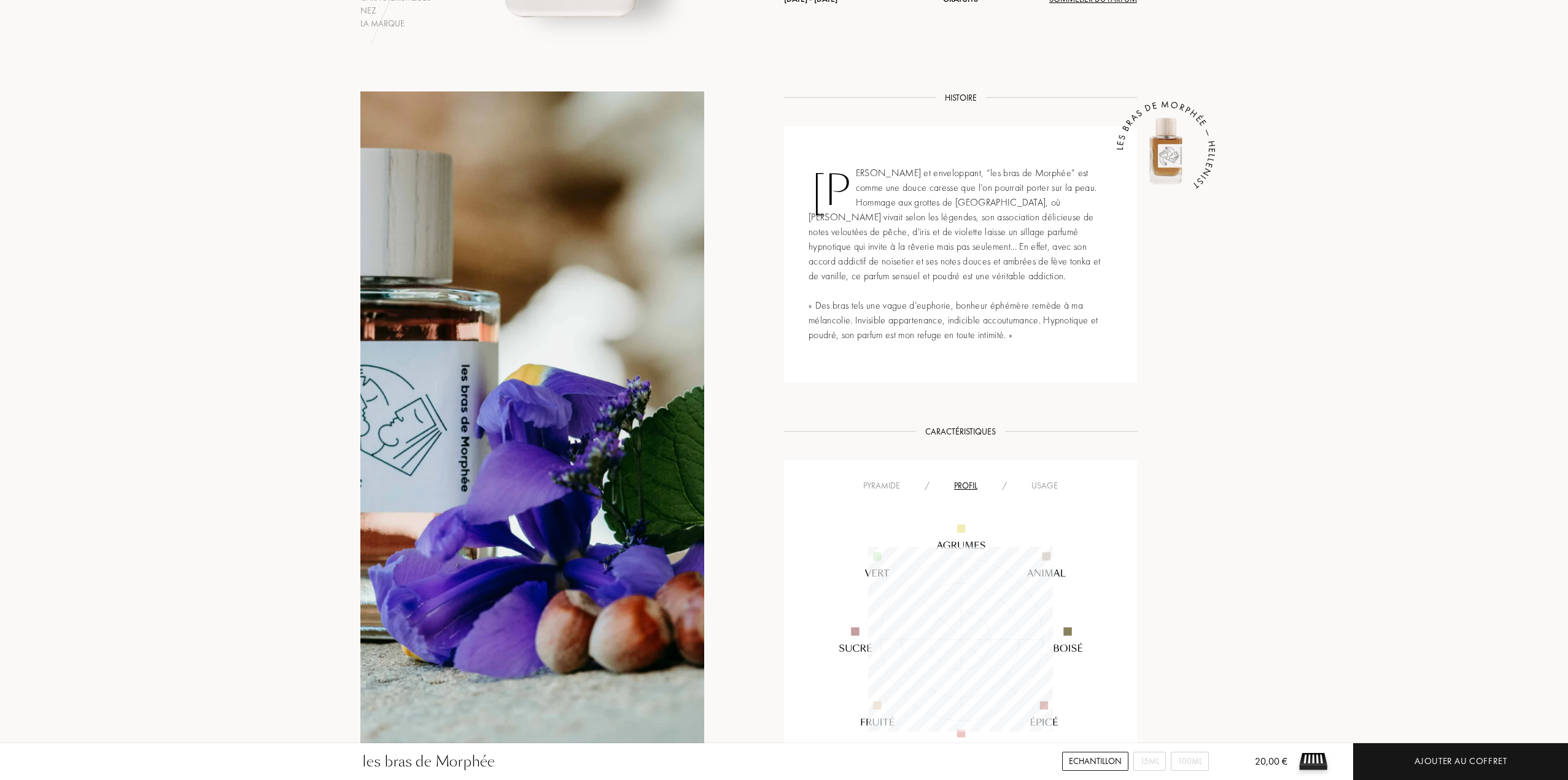
scroll to position [184, 184]
click at [894, 491] on img at bounding box center [961, 639] width 296 height 296
click at [891, 487] on div "Pyramide" at bounding box center [882, 485] width 62 height 13
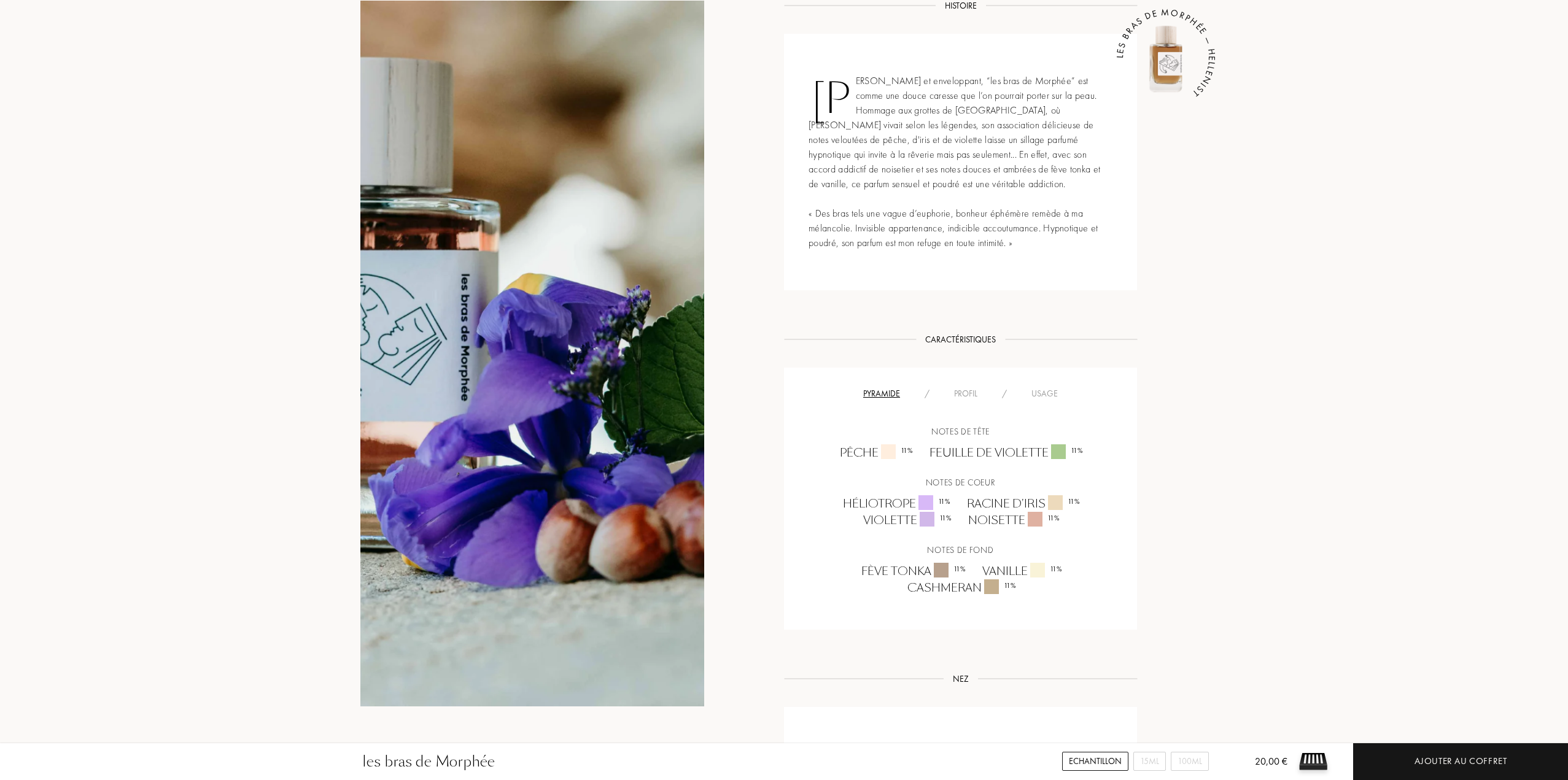
scroll to position [517, 0]
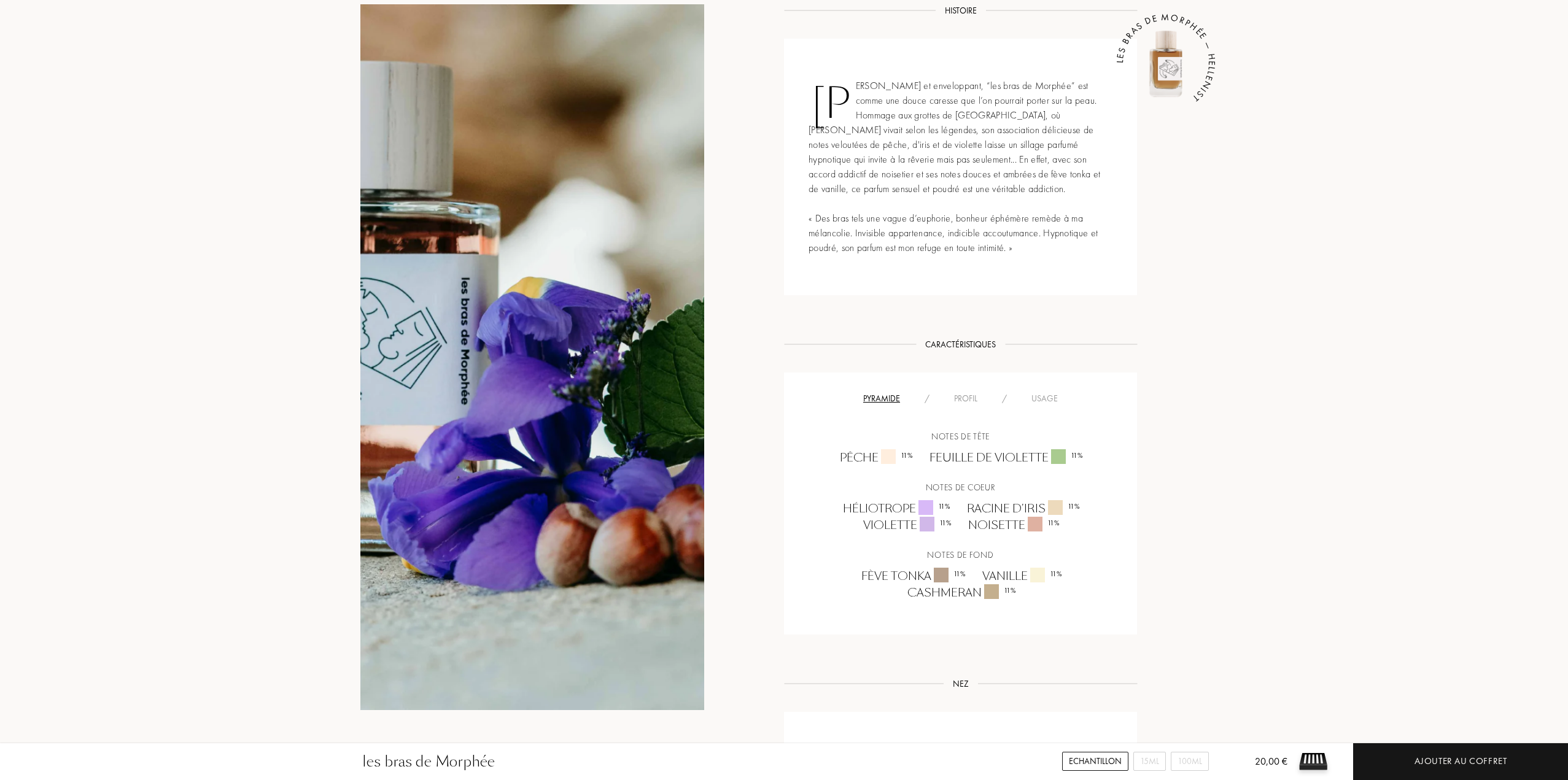
click at [1047, 403] on div "Usage" at bounding box center [1045, 398] width 51 height 13
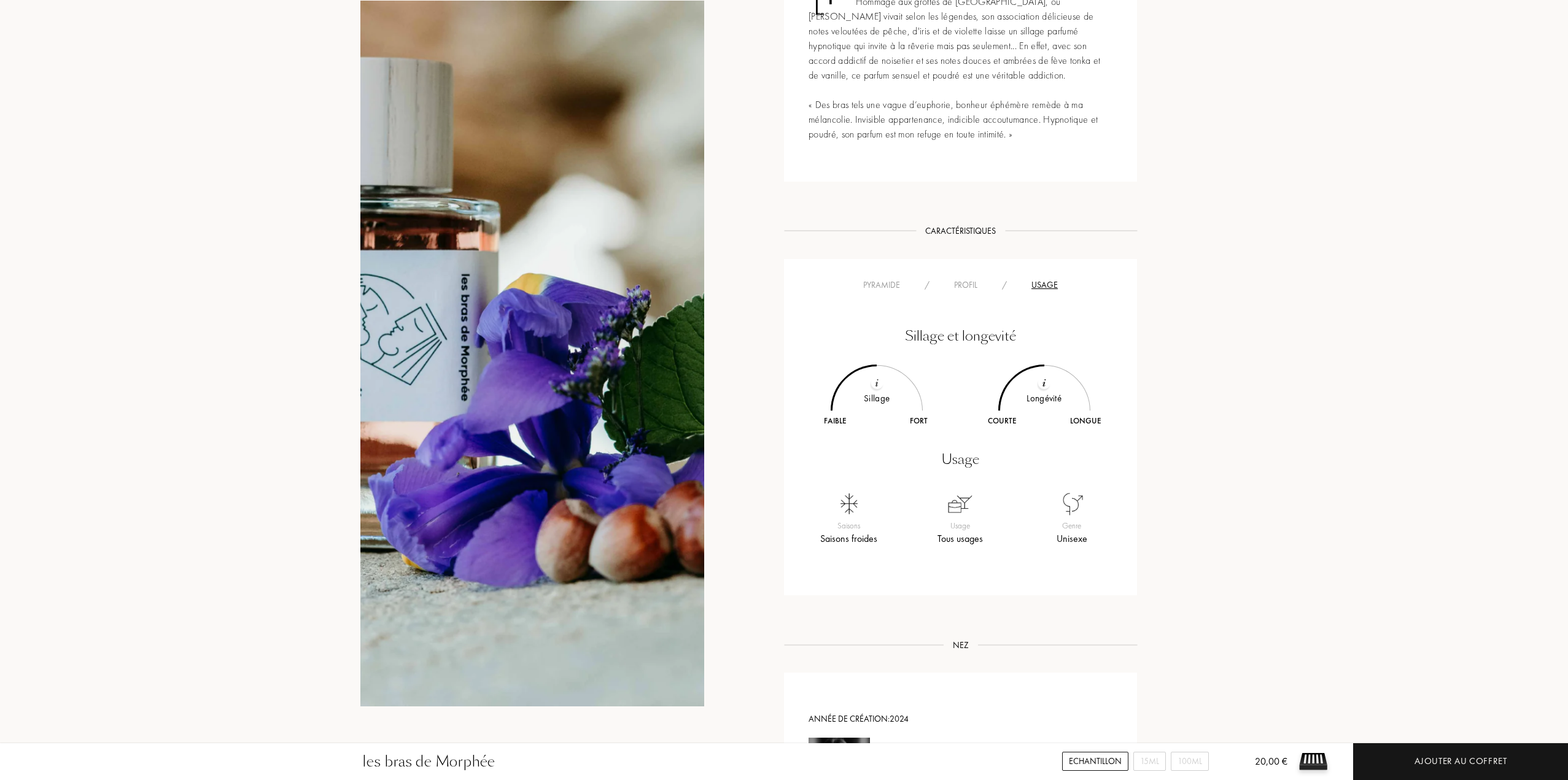
scroll to position [639, 0]
click at [963, 278] on div "Profil" at bounding box center [965, 276] width 48 height 13
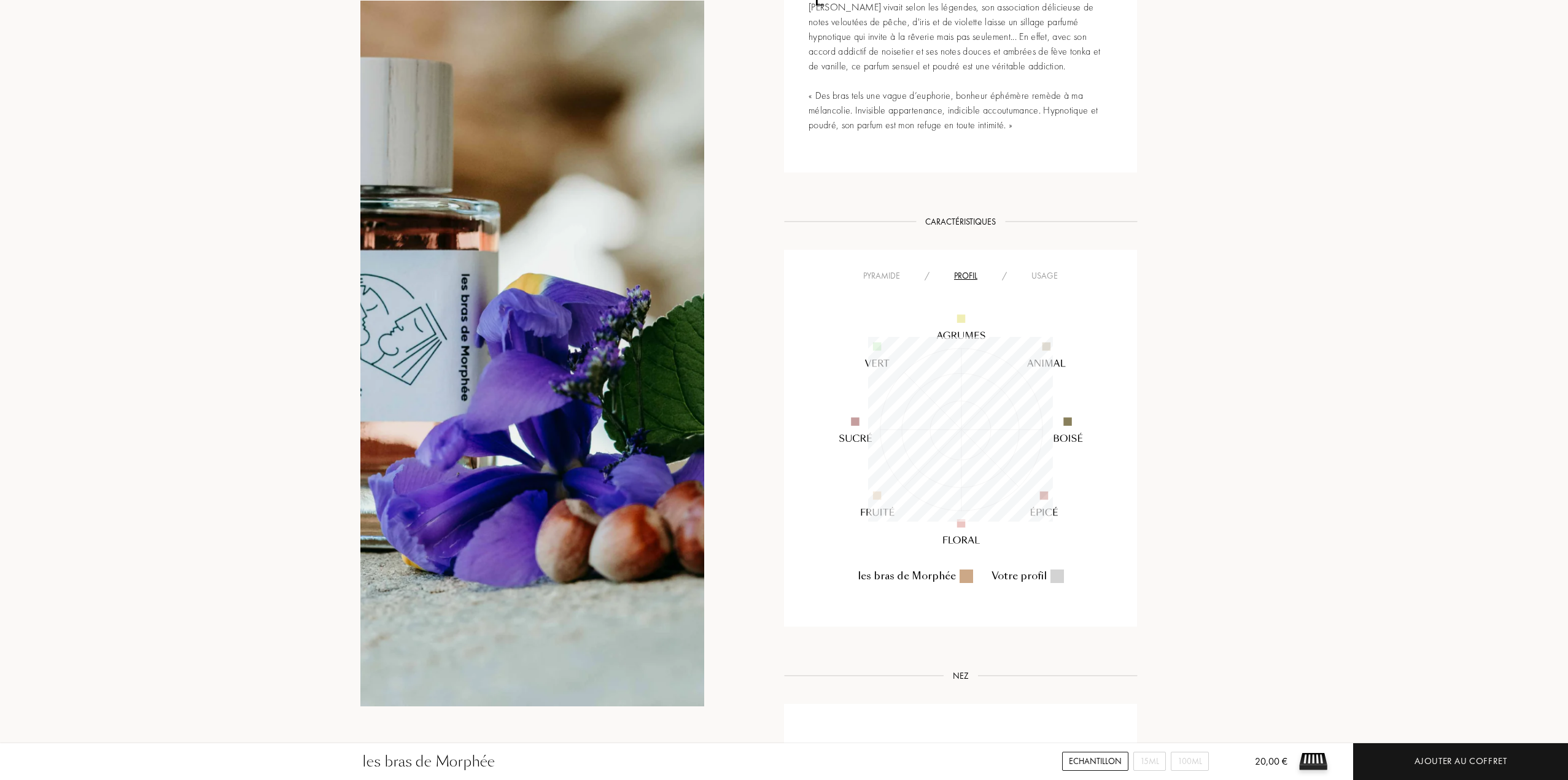
scroll to position [184, 184]
click at [896, 278] on div "Pyramide" at bounding box center [882, 276] width 62 height 13
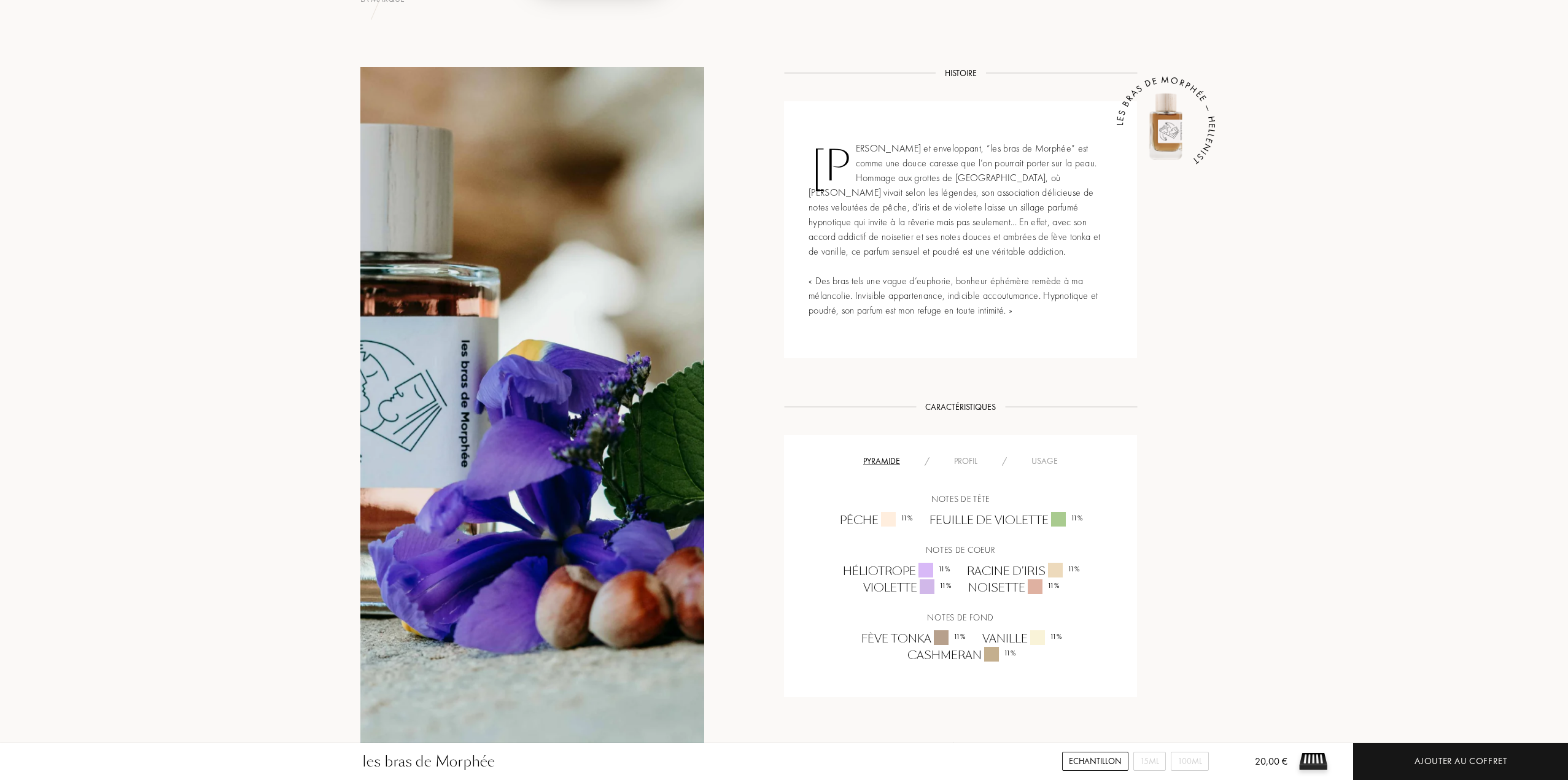
scroll to position [578, 0]
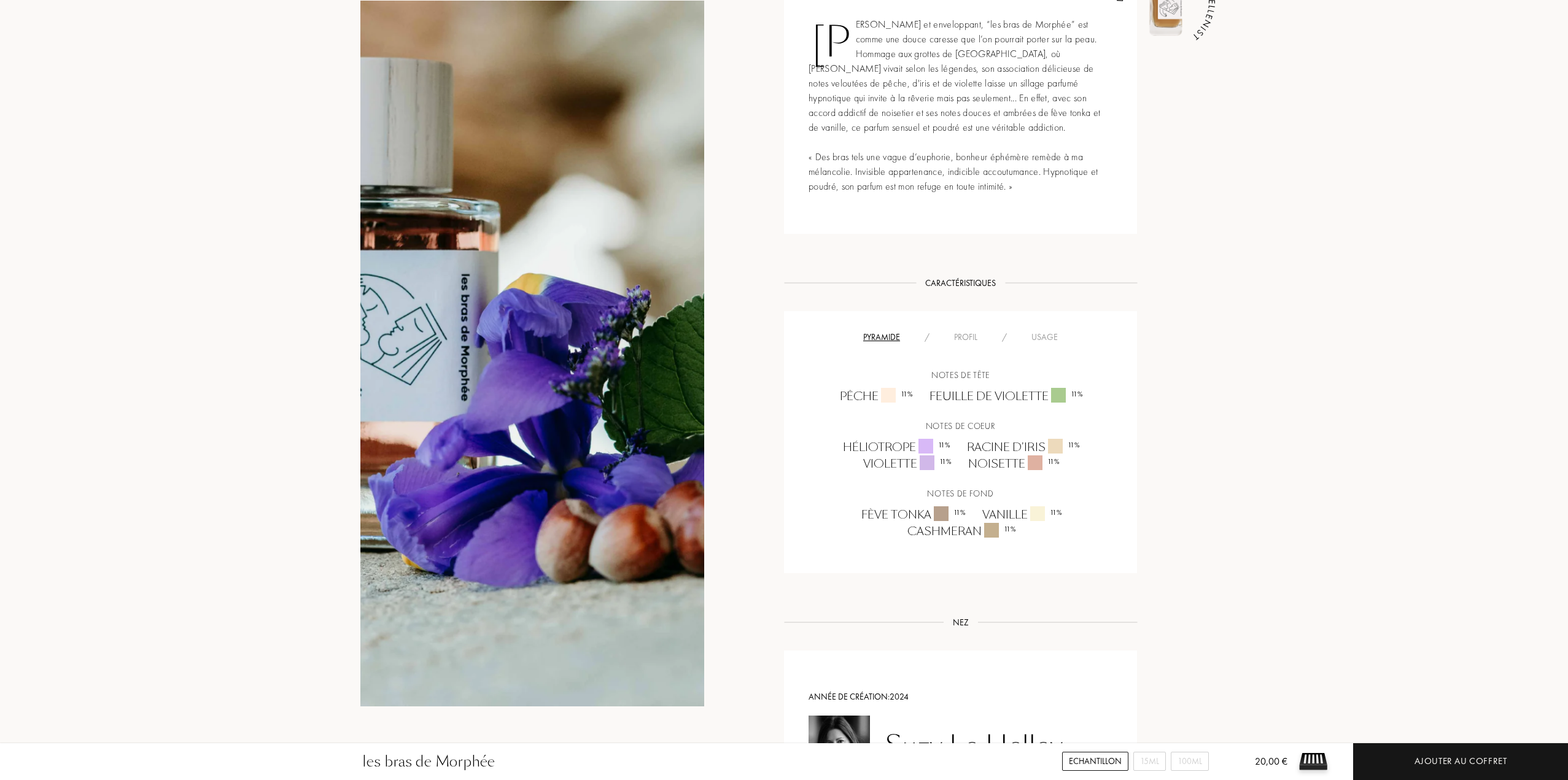
click at [1047, 332] on div "Usage" at bounding box center [1045, 337] width 51 height 13
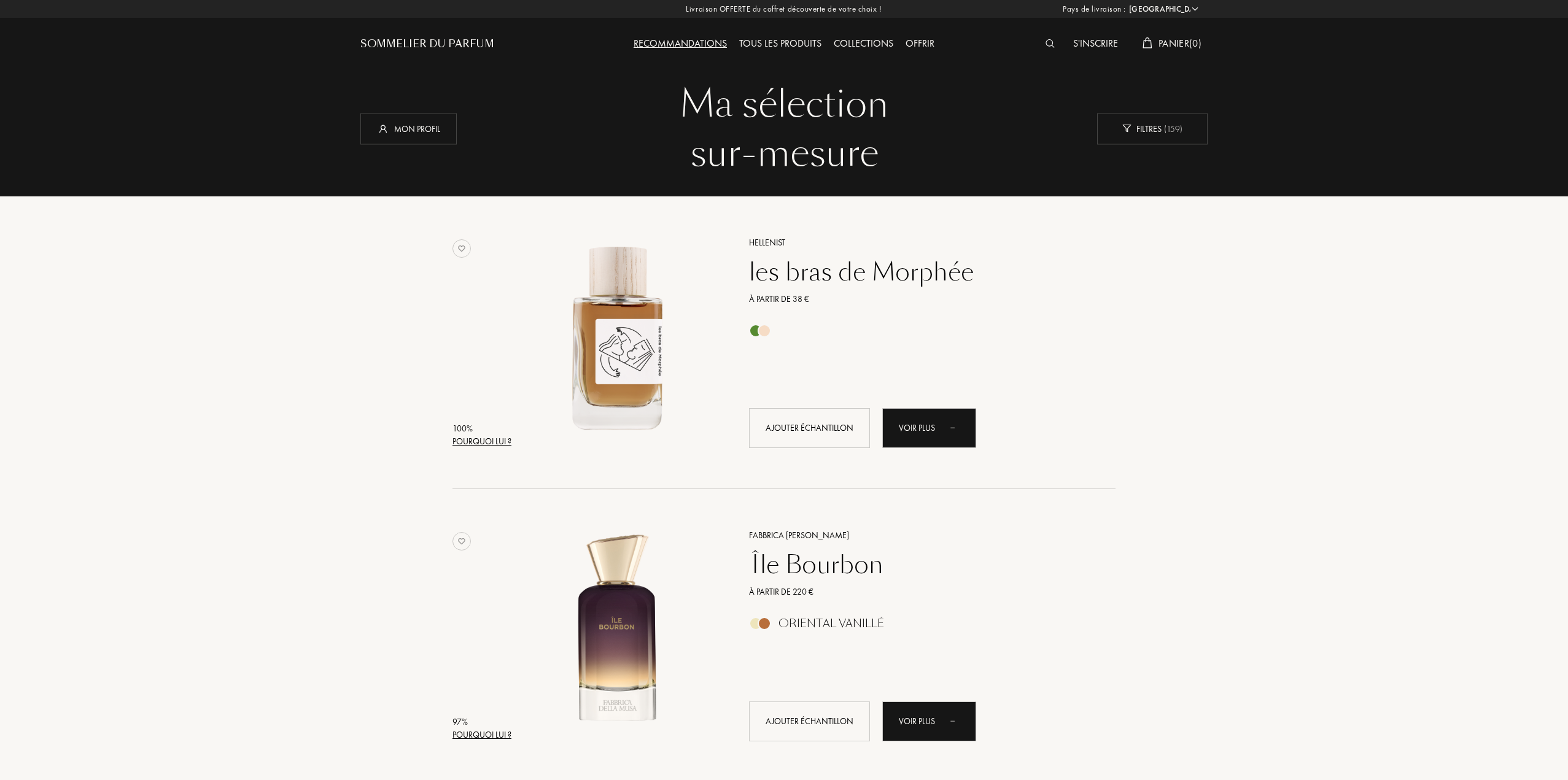
select select "FR"
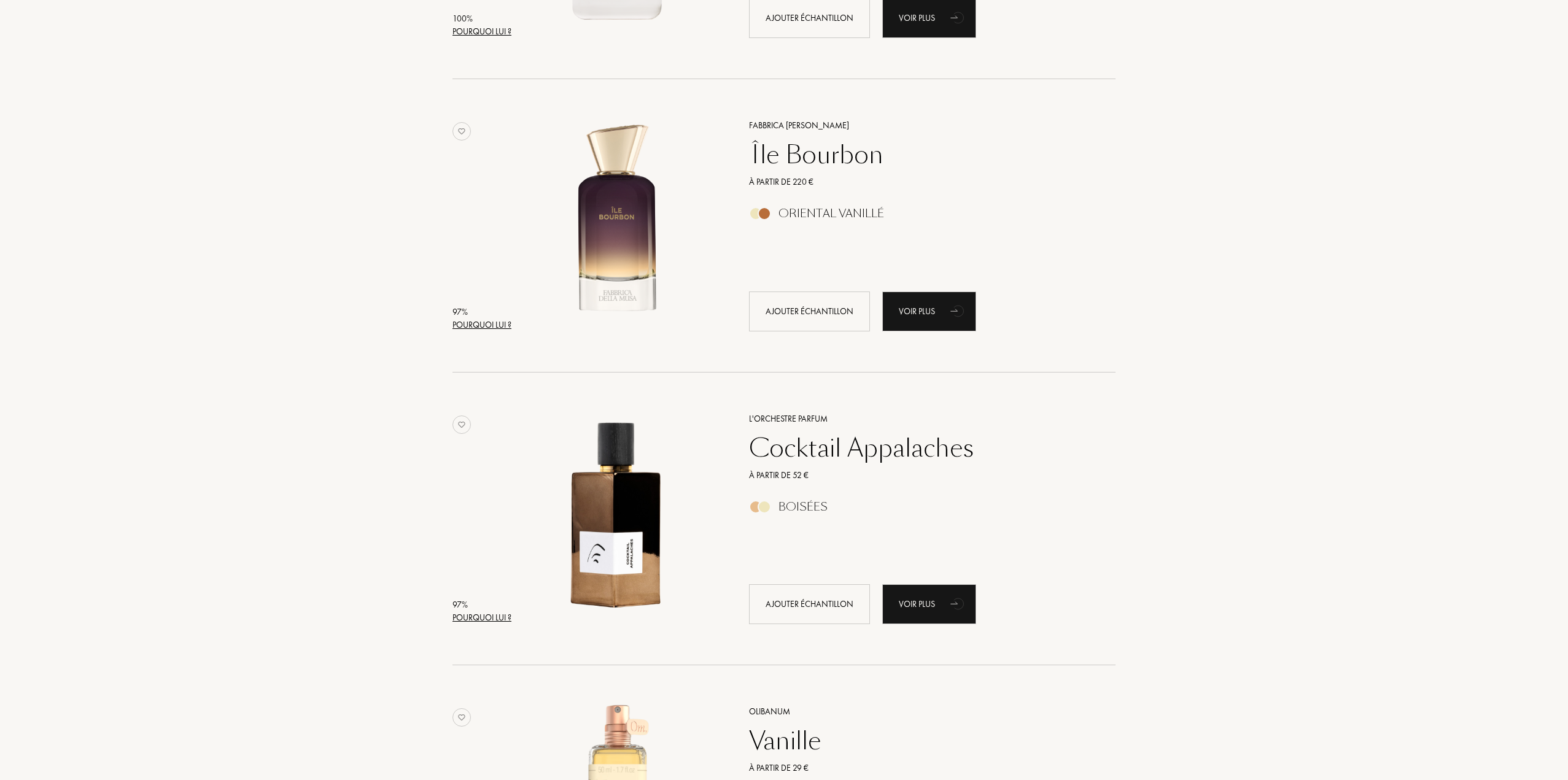
scroll to position [430, 0]
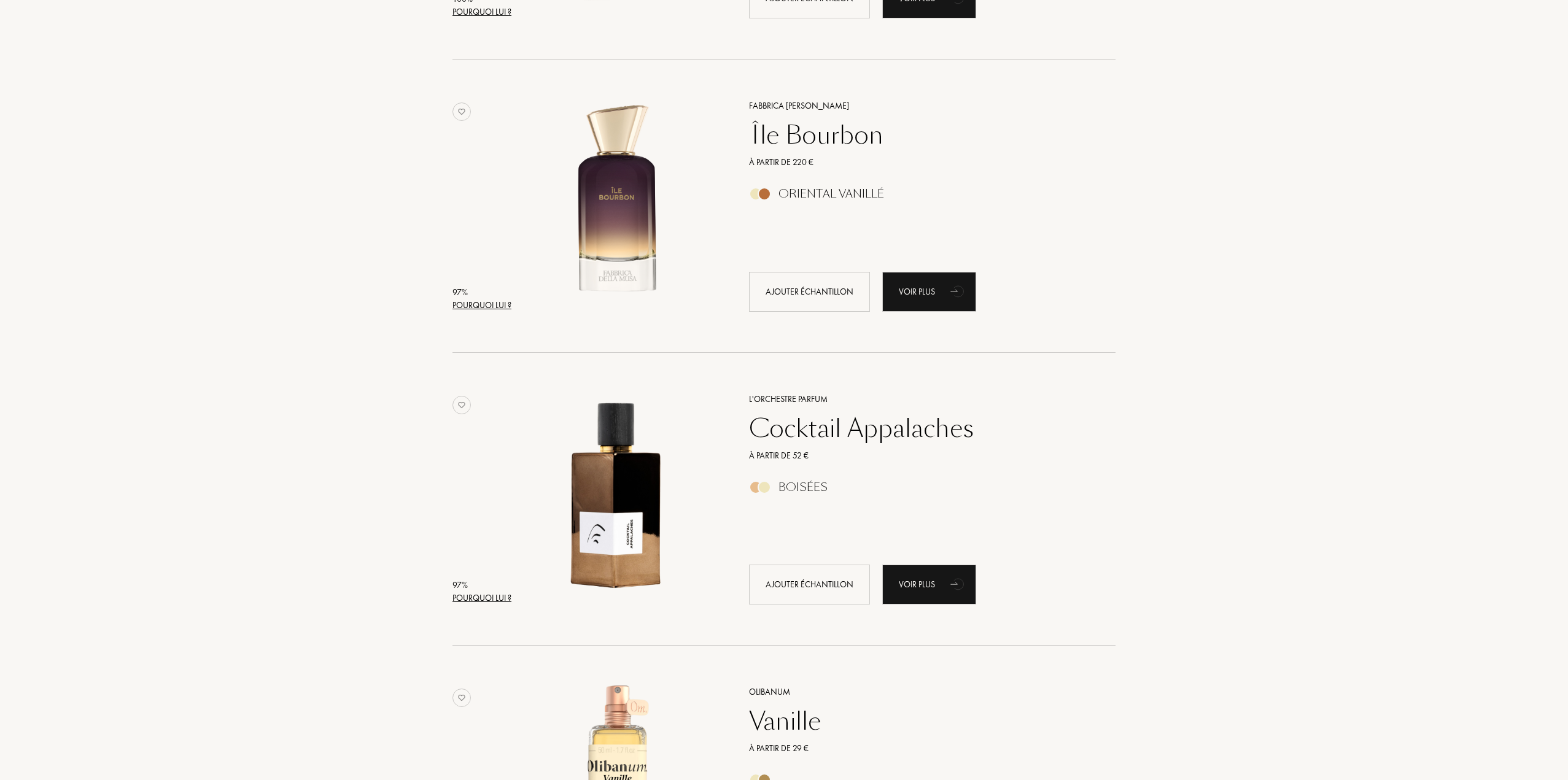
click at [810, 404] on div "L'Orchestre Parfum" at bounding box center [919, 399] width 358 height 13
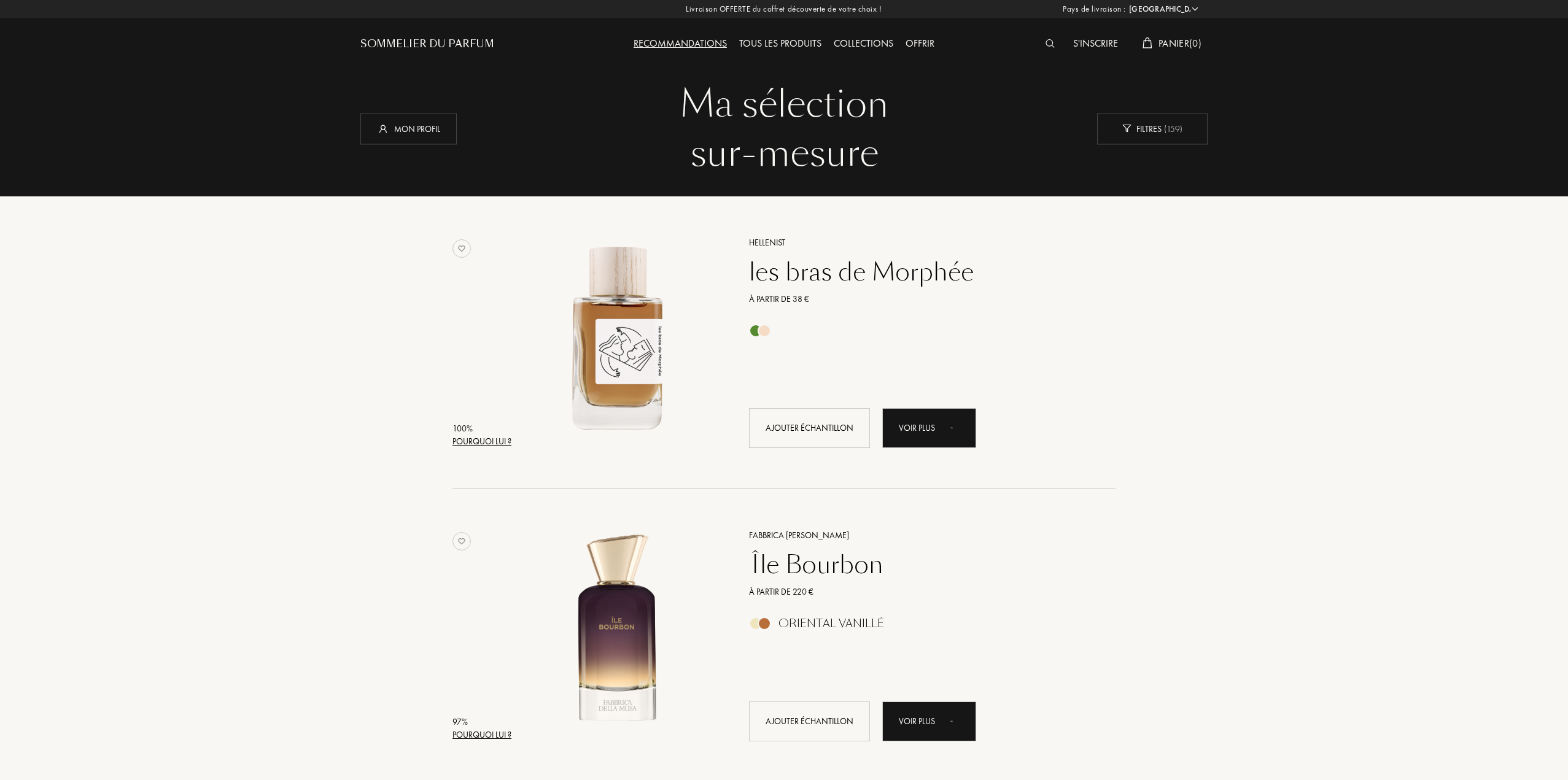
select select "FR"
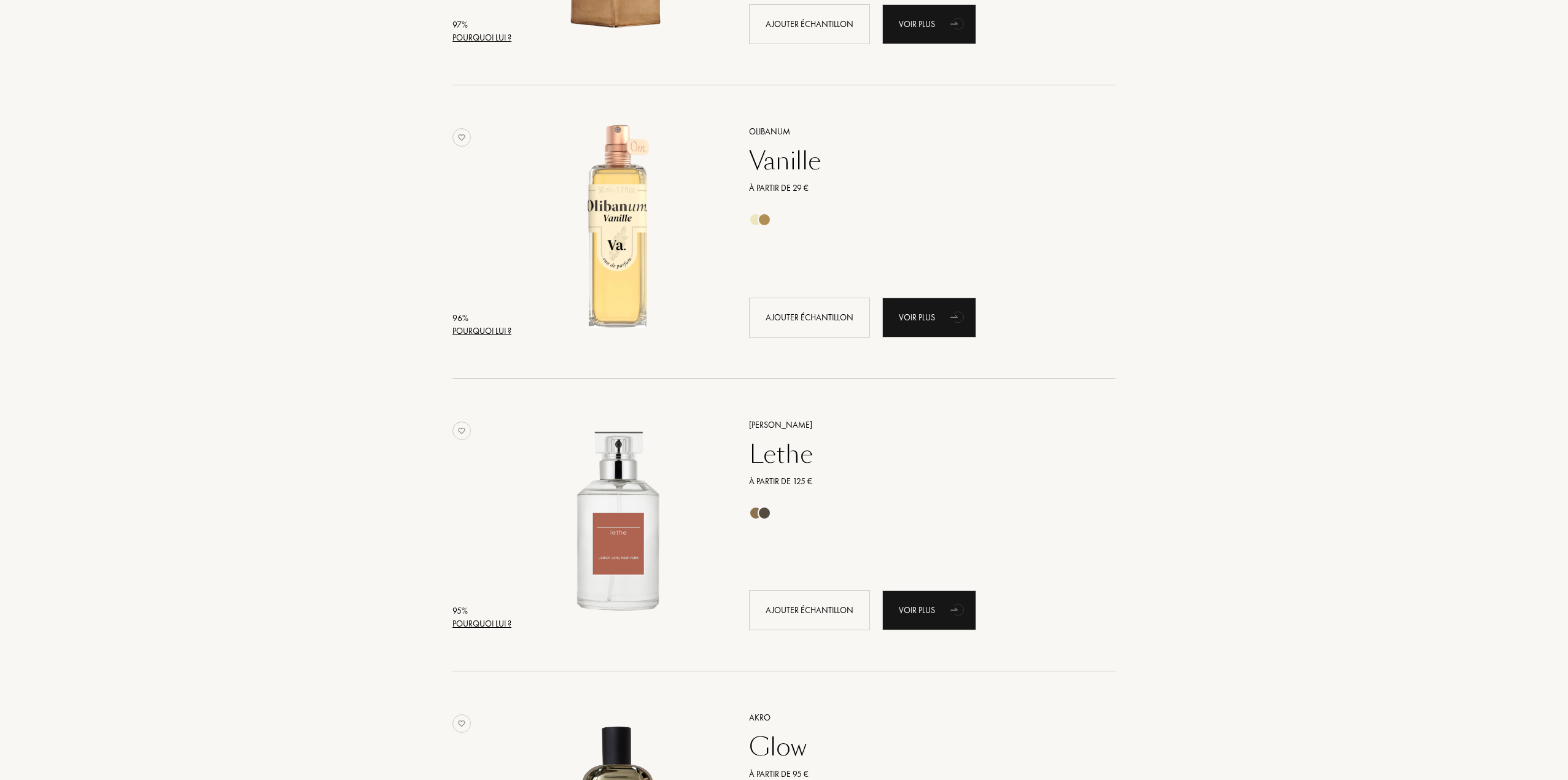
scroll to position [1043, 0]
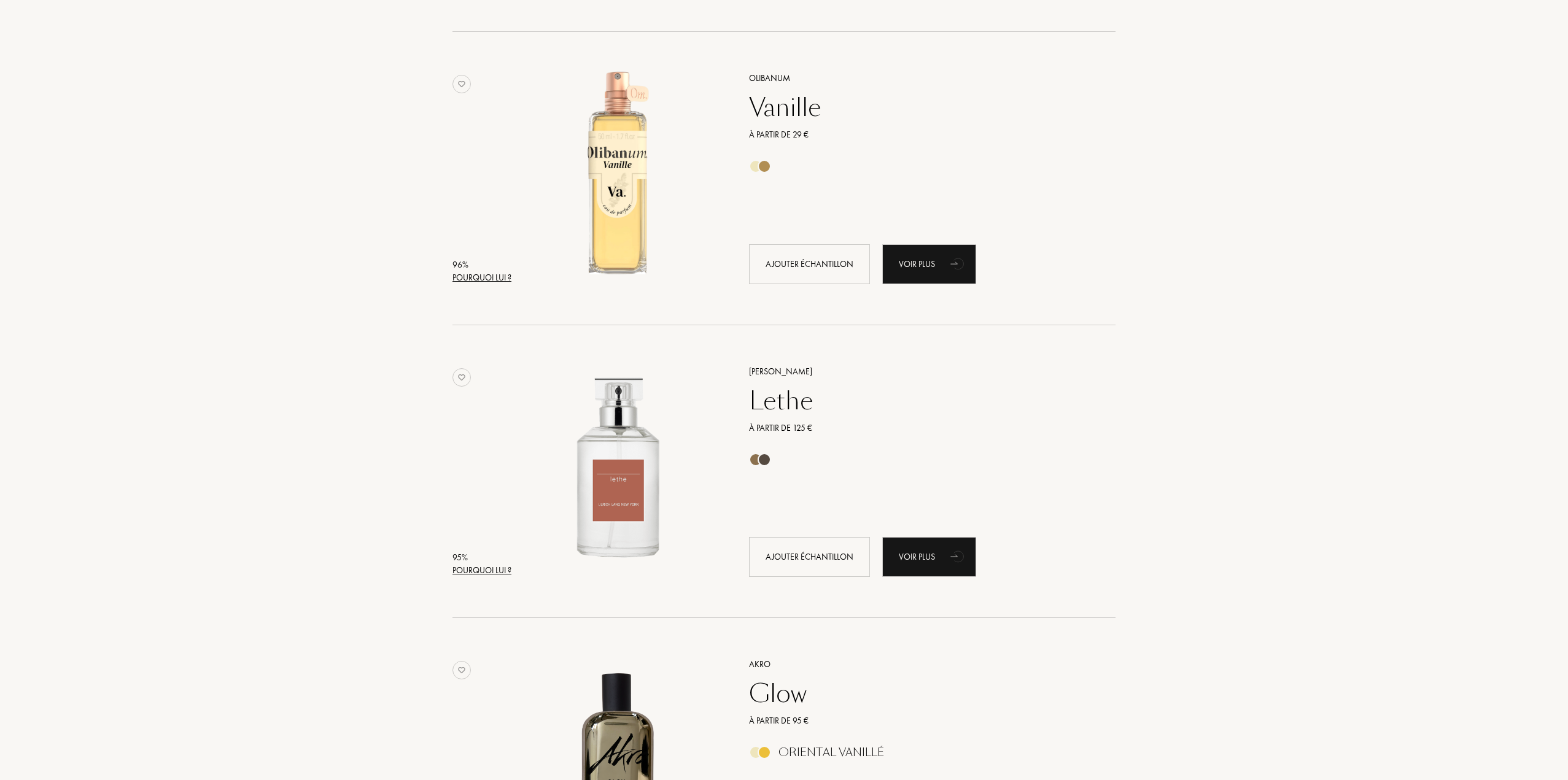
click at [783, 104] on div "Vanille" at bounding box center [919, 107] width 358 height 29
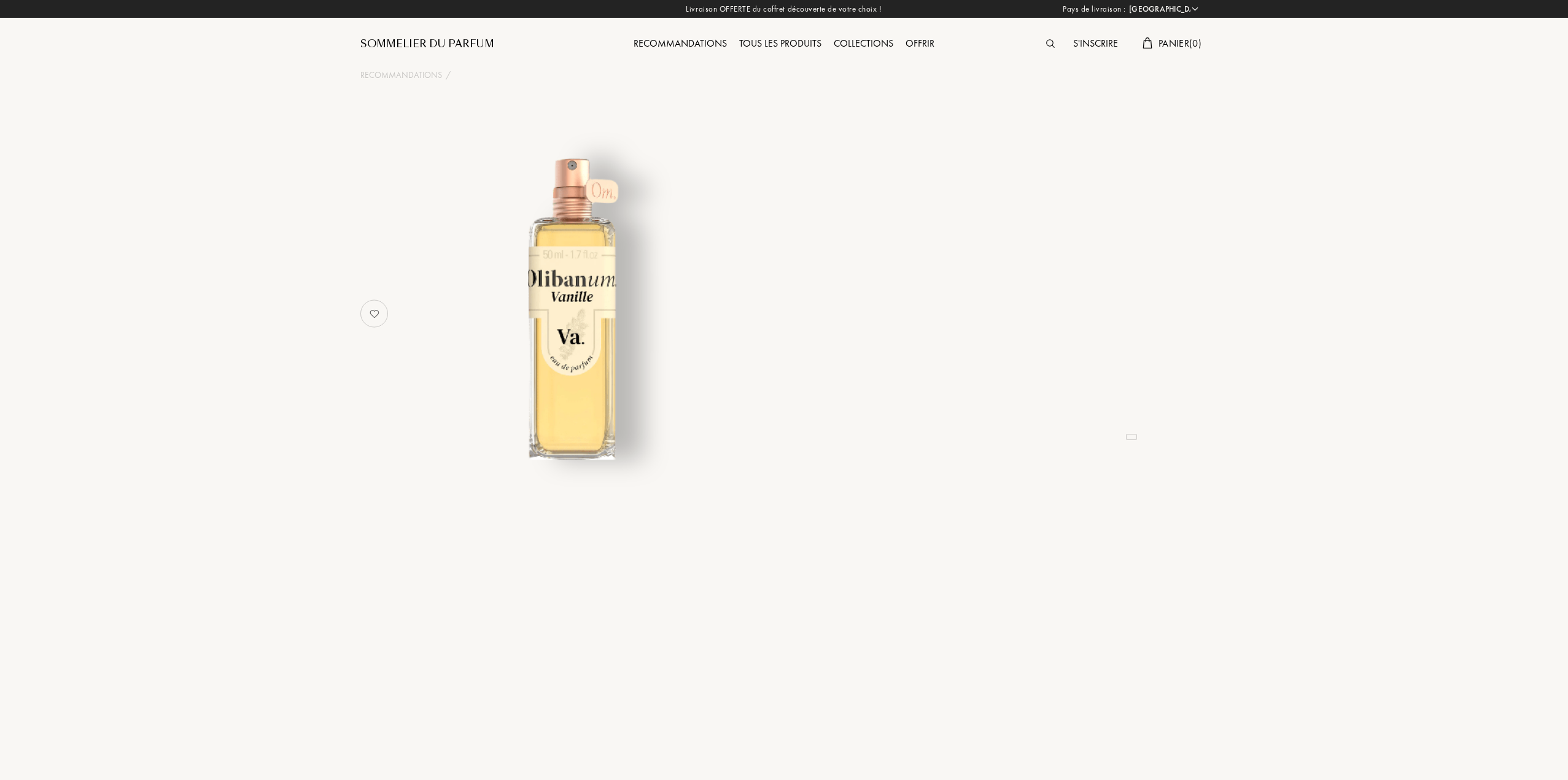
select select "FR"
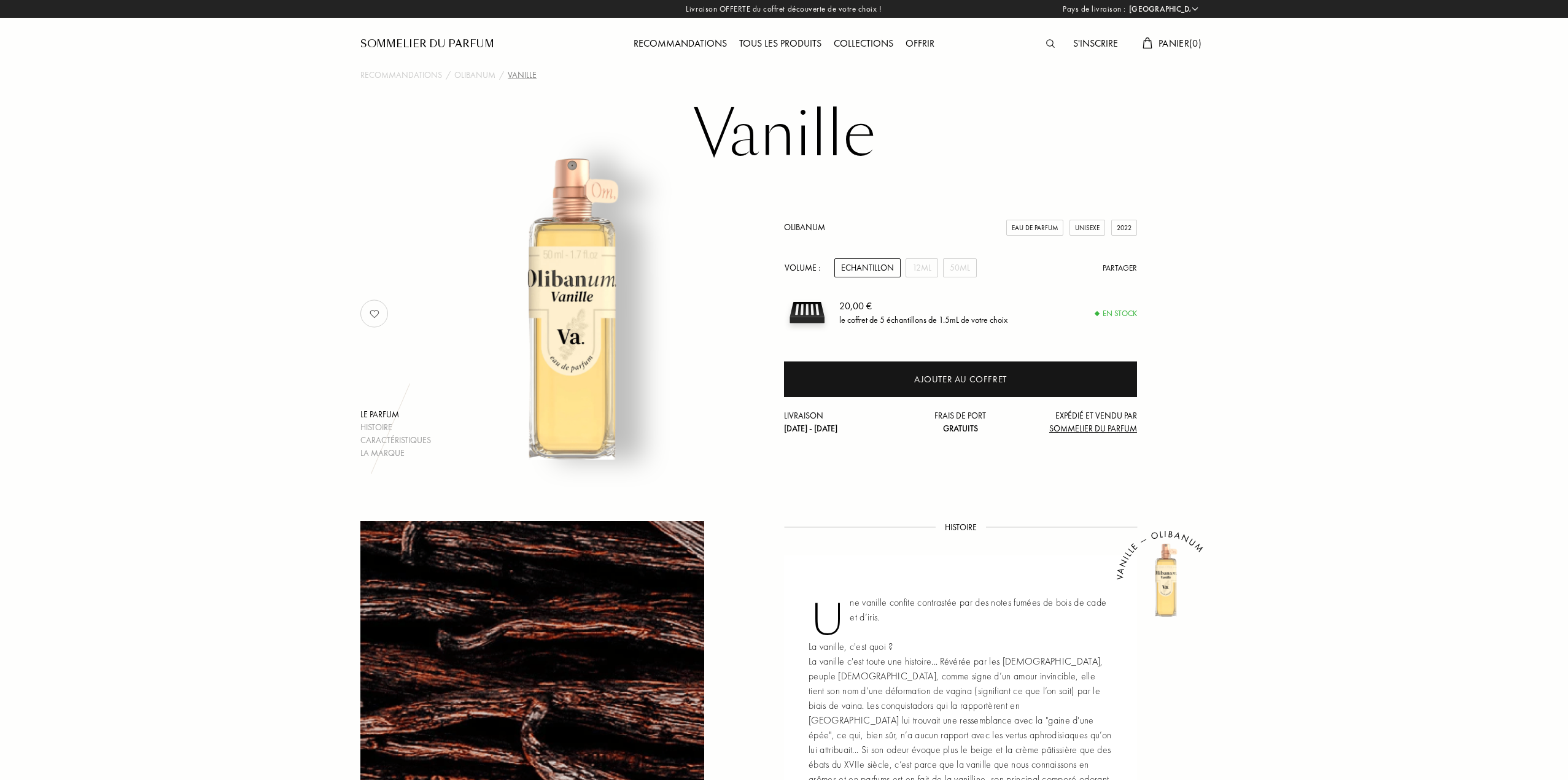
click at [955, 278] on div "Olibanum Eau de Parfum Unisexe 2022 Volume : Echantillon 12mL 50mL Partager 20,…" at bounding box center [960, 327] width 353 height 214
click at [973, 272] on div "50mL" at bounding box center [959, 268] width 33 height 19
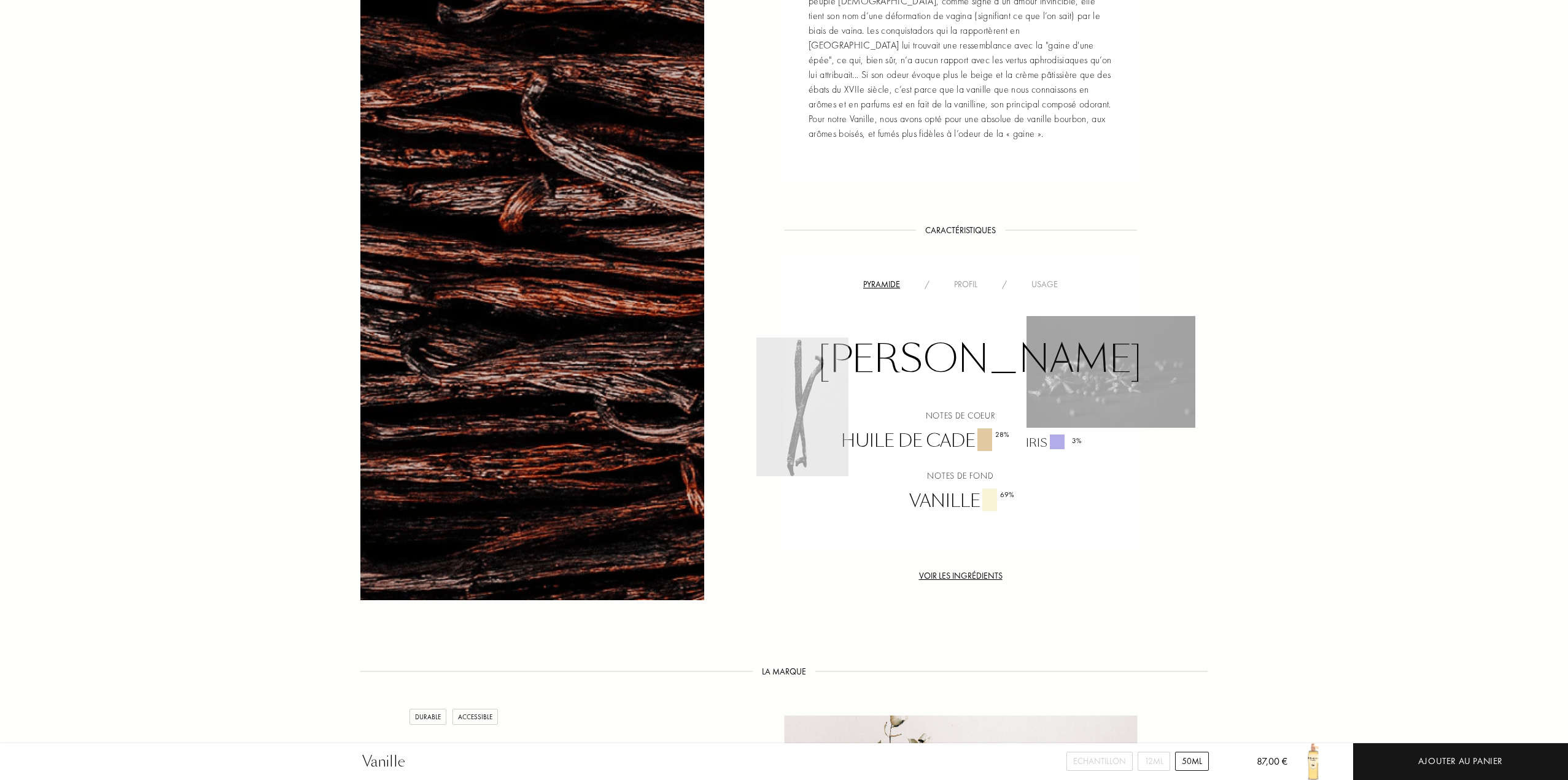
scroll to position [859, 0]
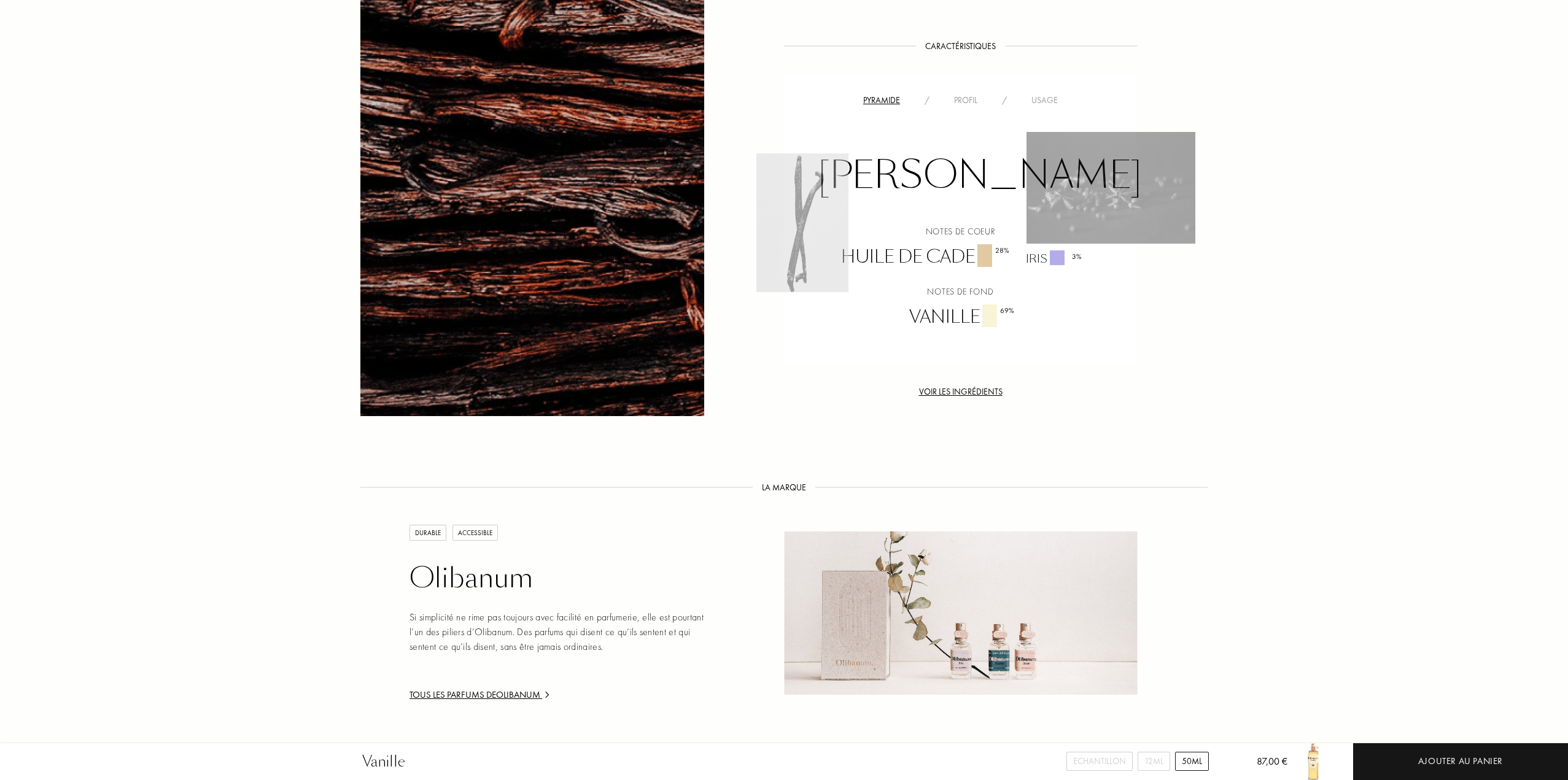
click at [1044, 96] on div "Usage" at bounding box center [1045, 100] width 51 height 13
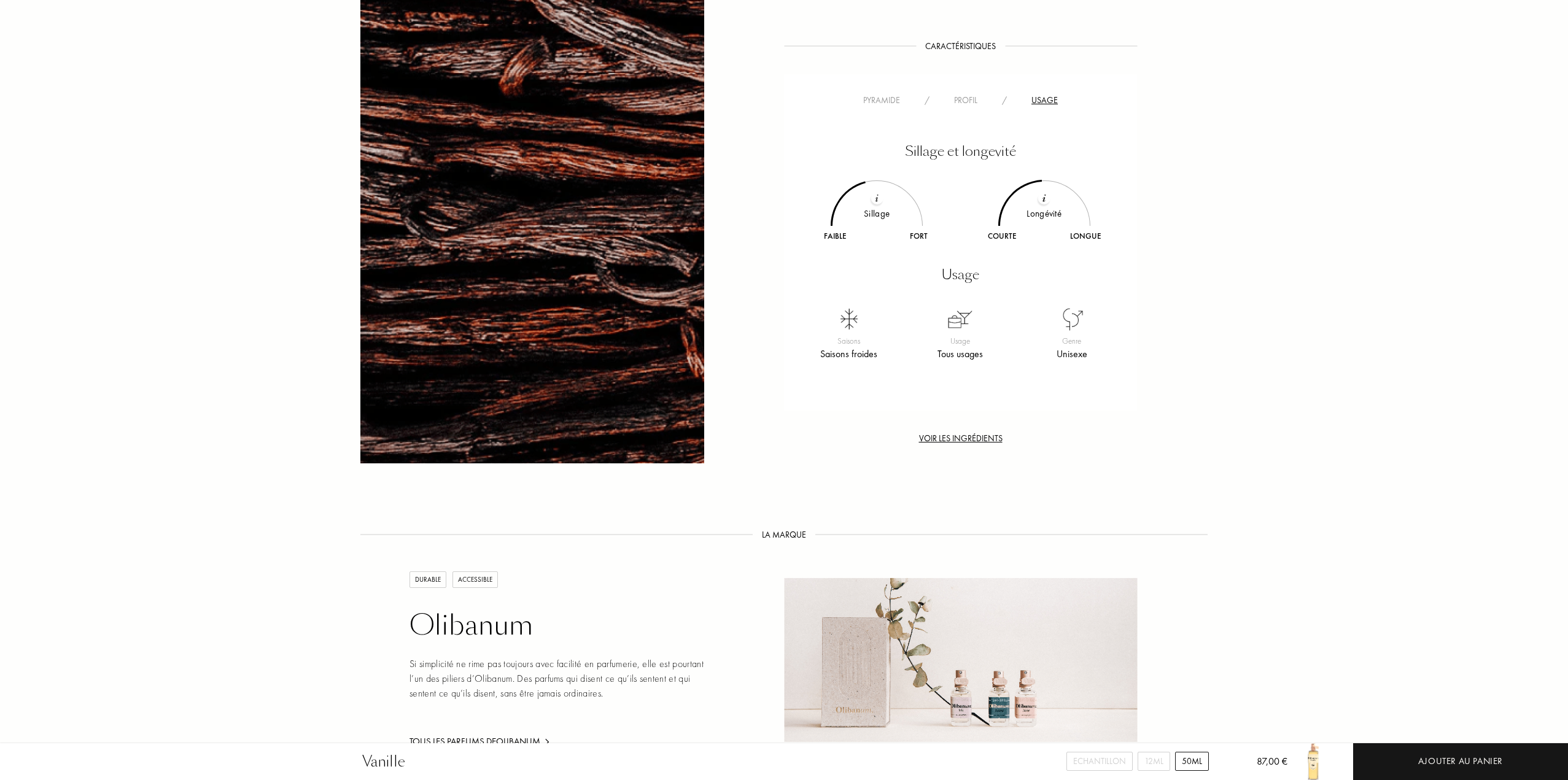
click at [986, 100] on div "Profil" at bounding box center [965, 100] width 48 height 13
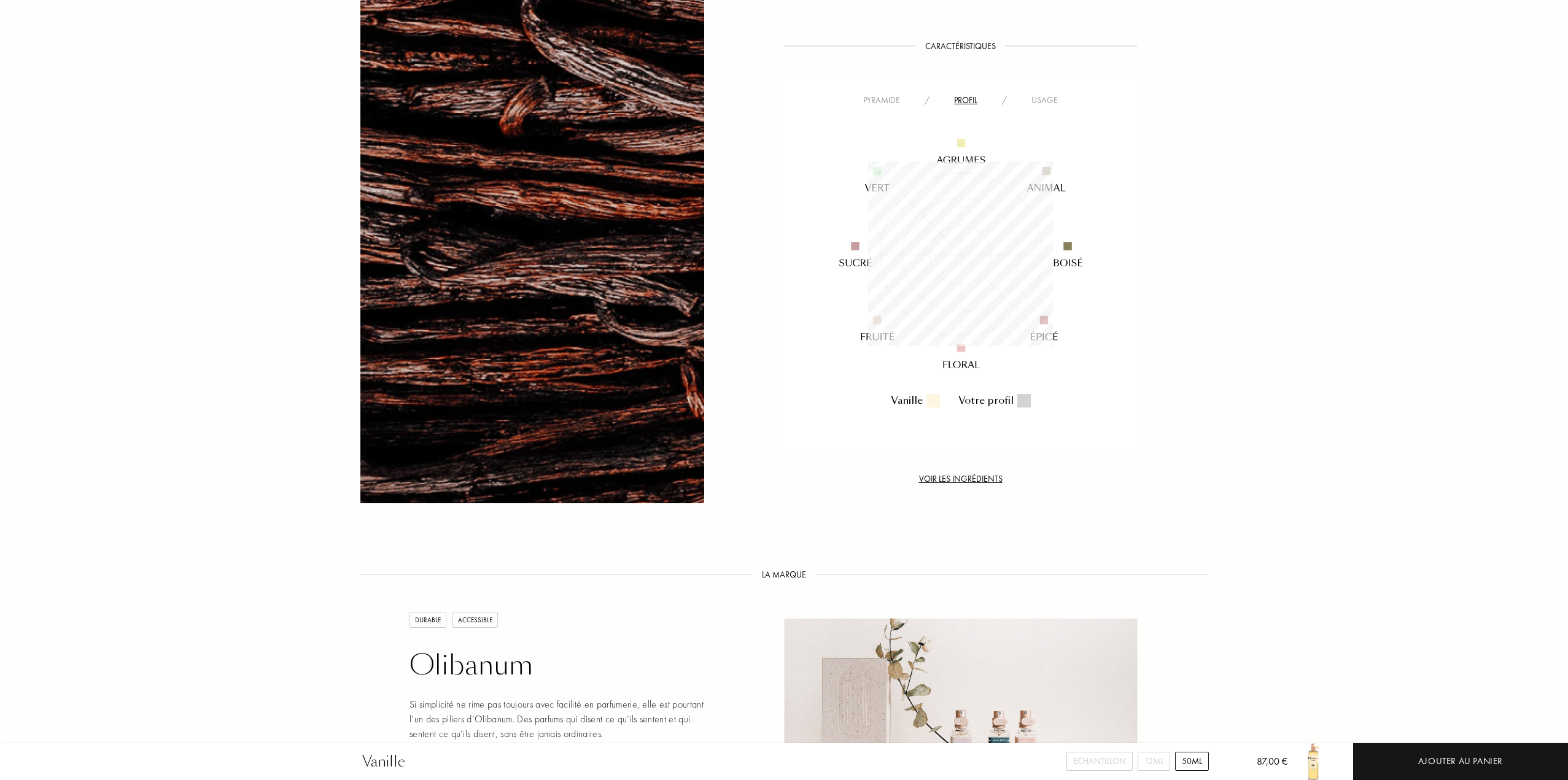
scroll to position [184, 184]
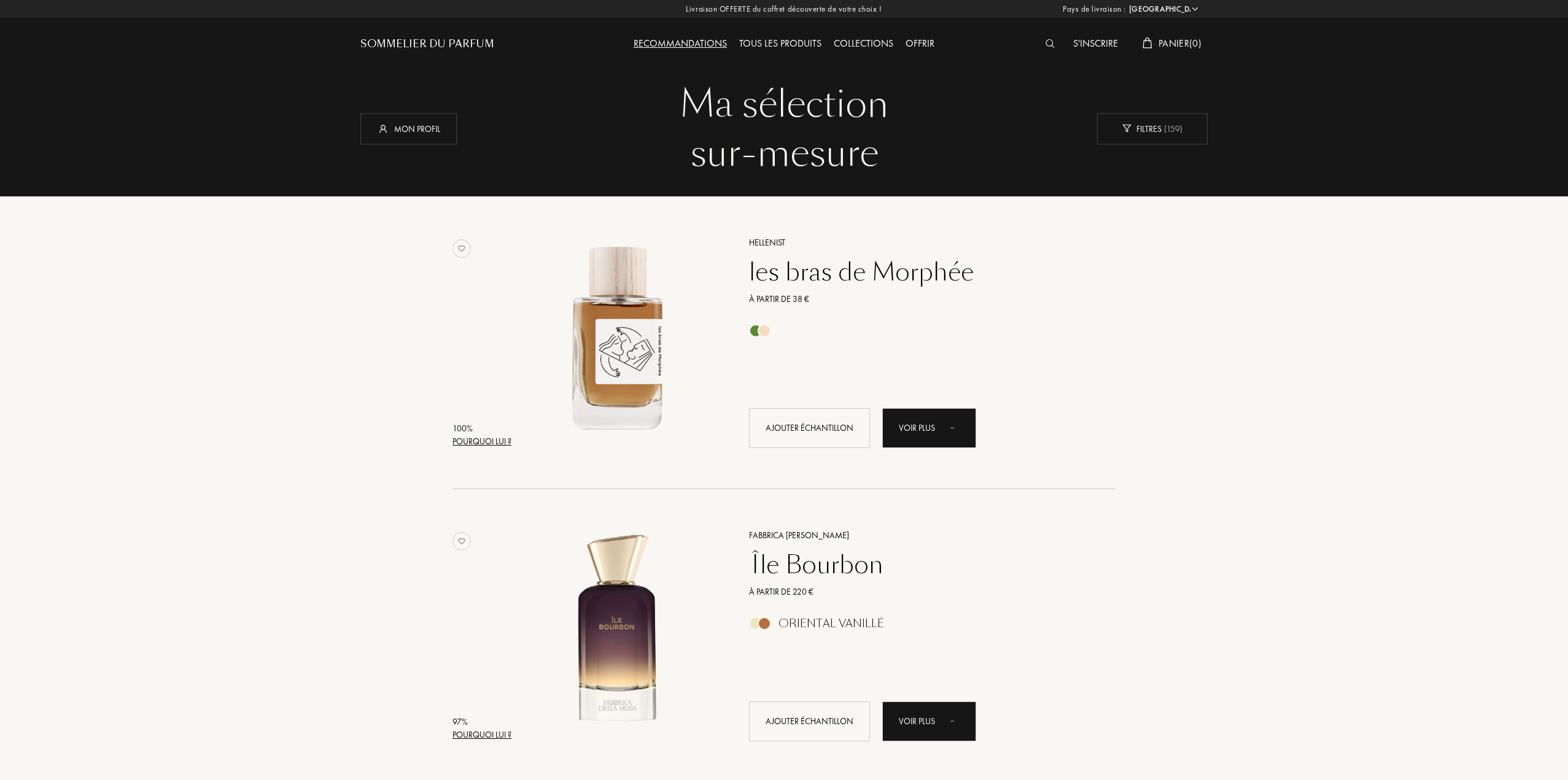
select select "FR"
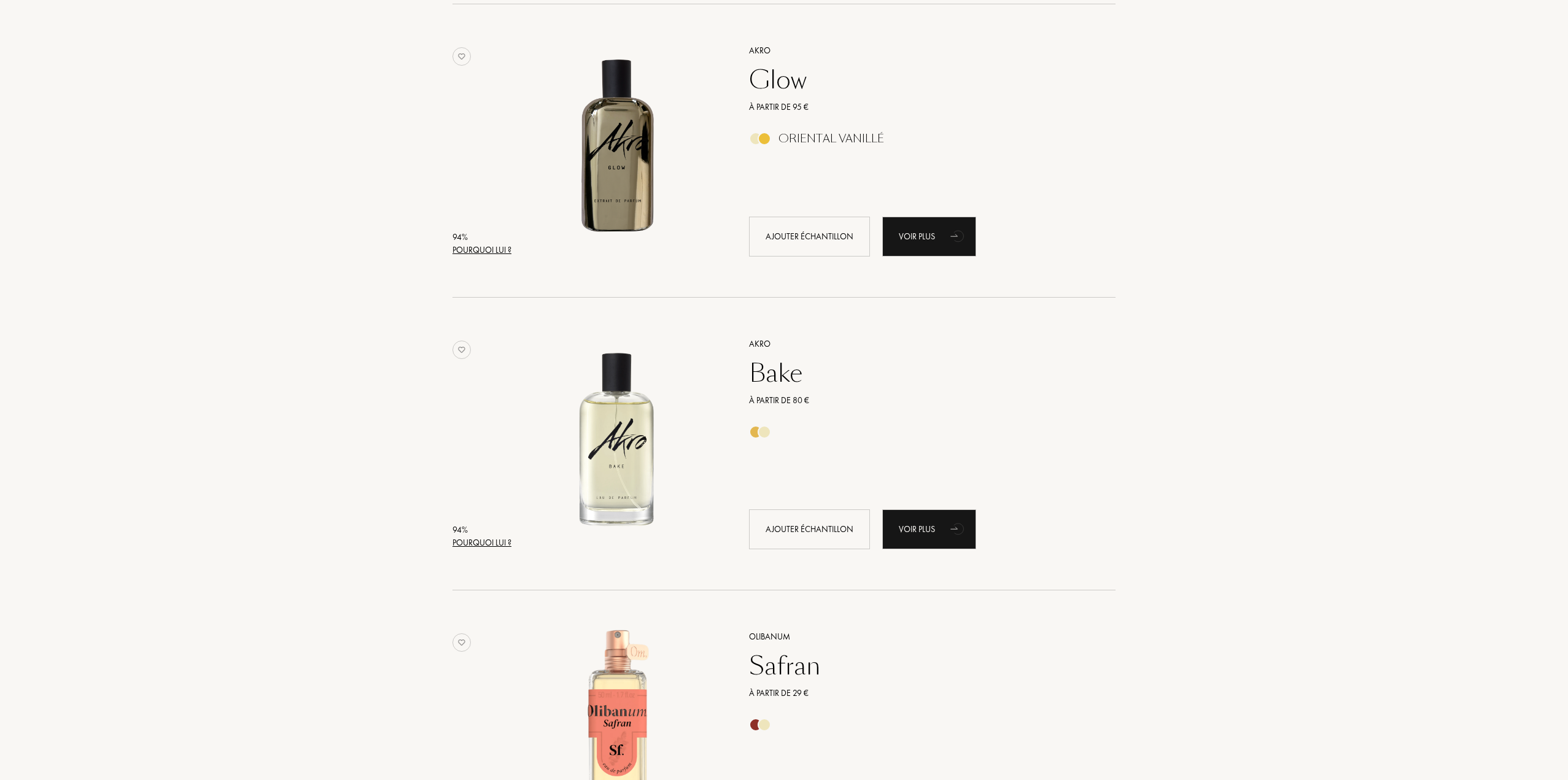
scroll to position [1657, 0]
click at [785, 373] on div "Bake" at bounding box center [919, 372] width 358 height 29
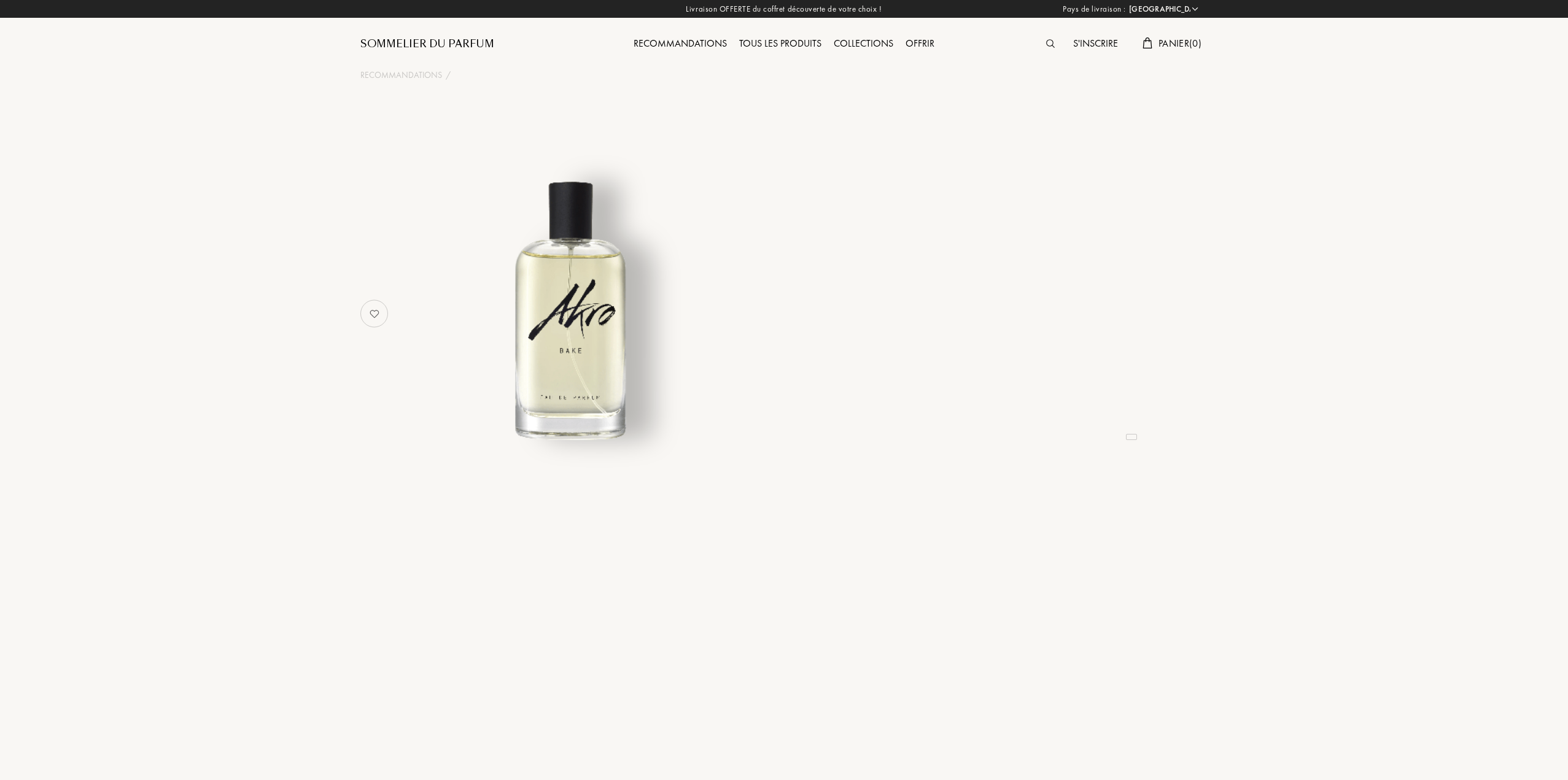
select select "FR"
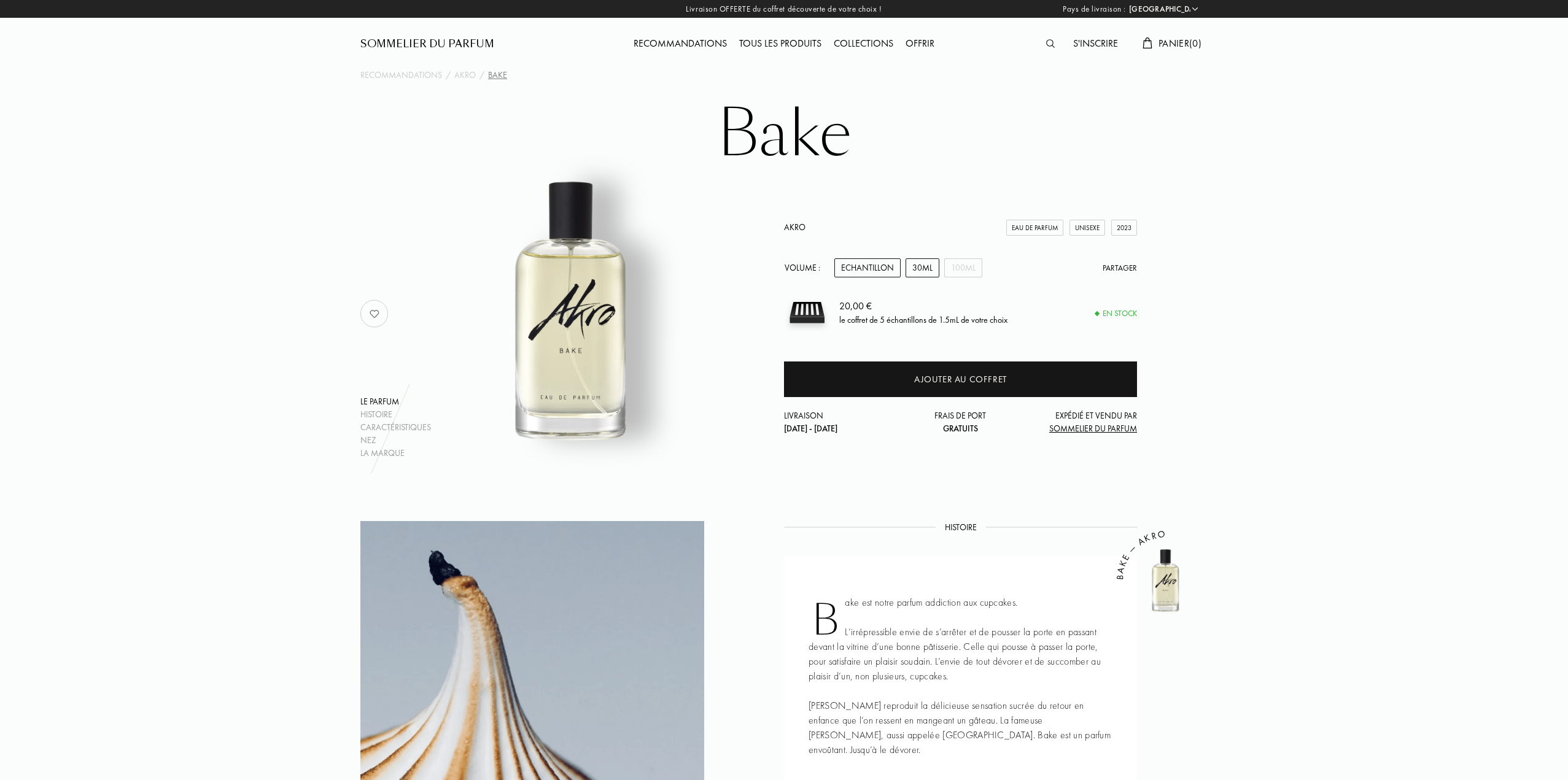
click at [928, 265] on div "30mL" at bounding box center [922, 268] width 33 height 19
click at [951, 265] on div "100mL" at bounding box center [963, 268] width 38 height 19
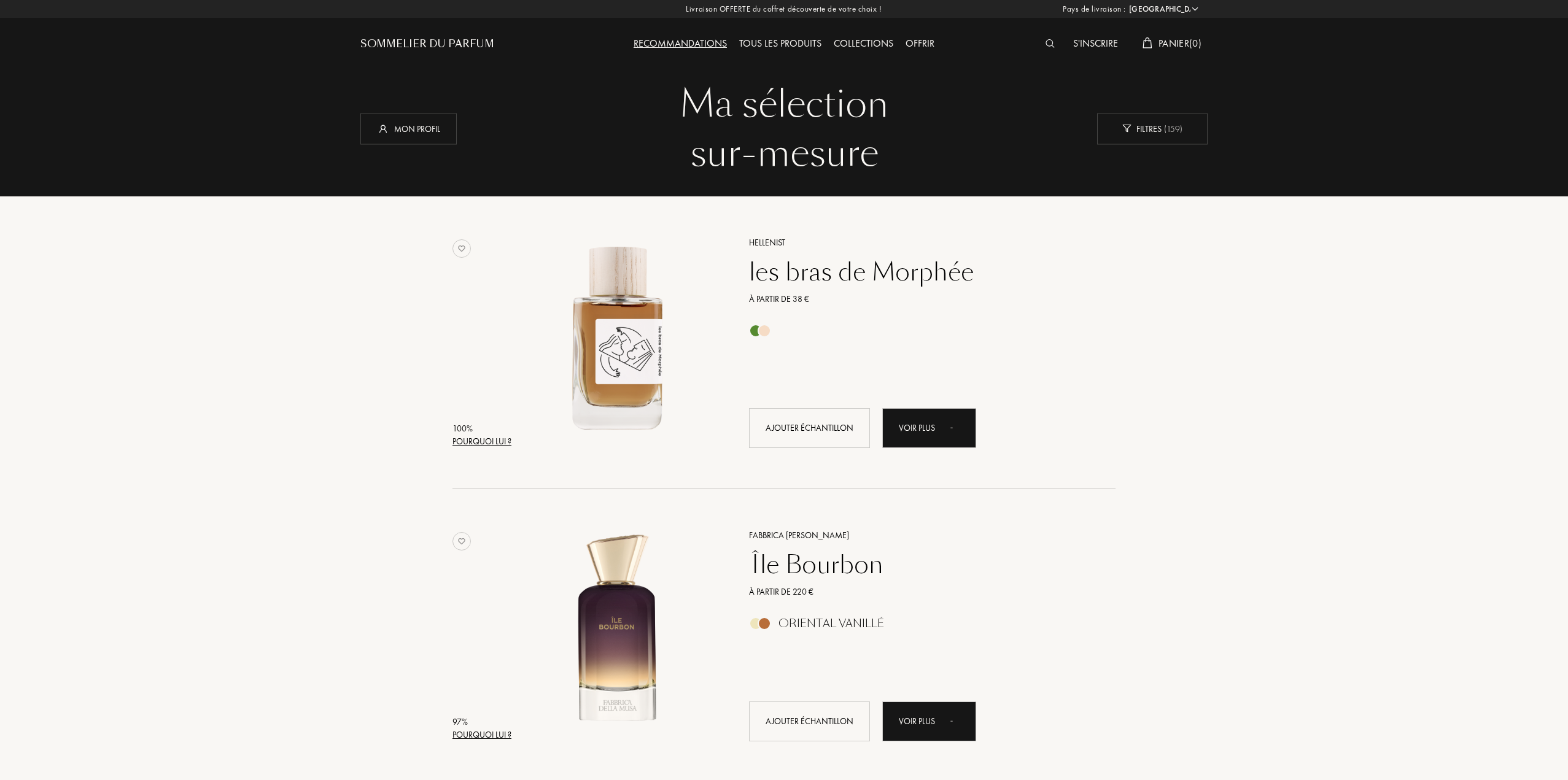
select select "FR"
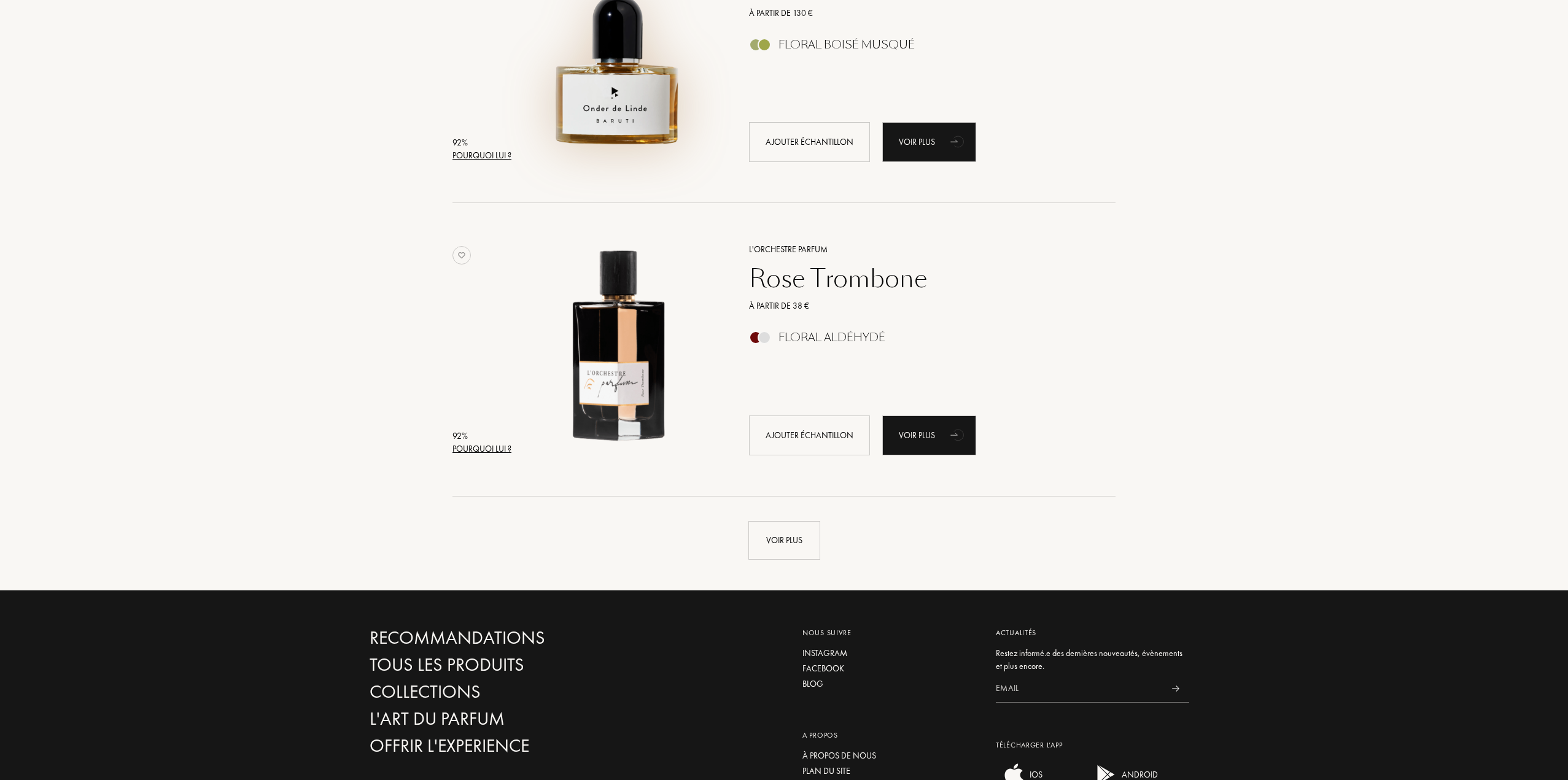
scroll to position [2699, 0]
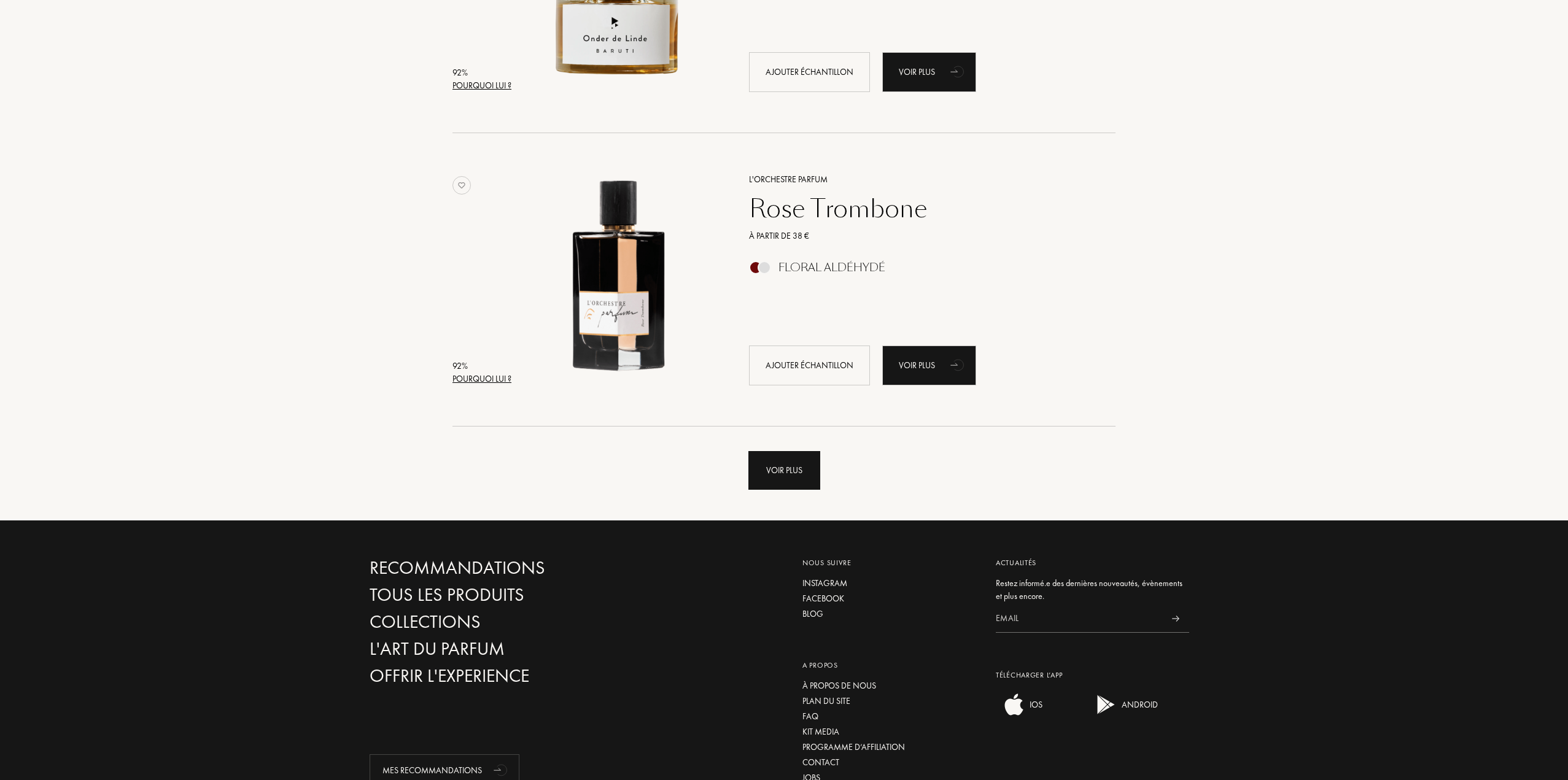
click at [795, 462] on div "Voir plus" at bounding box center [785, 470] width 72 height 39
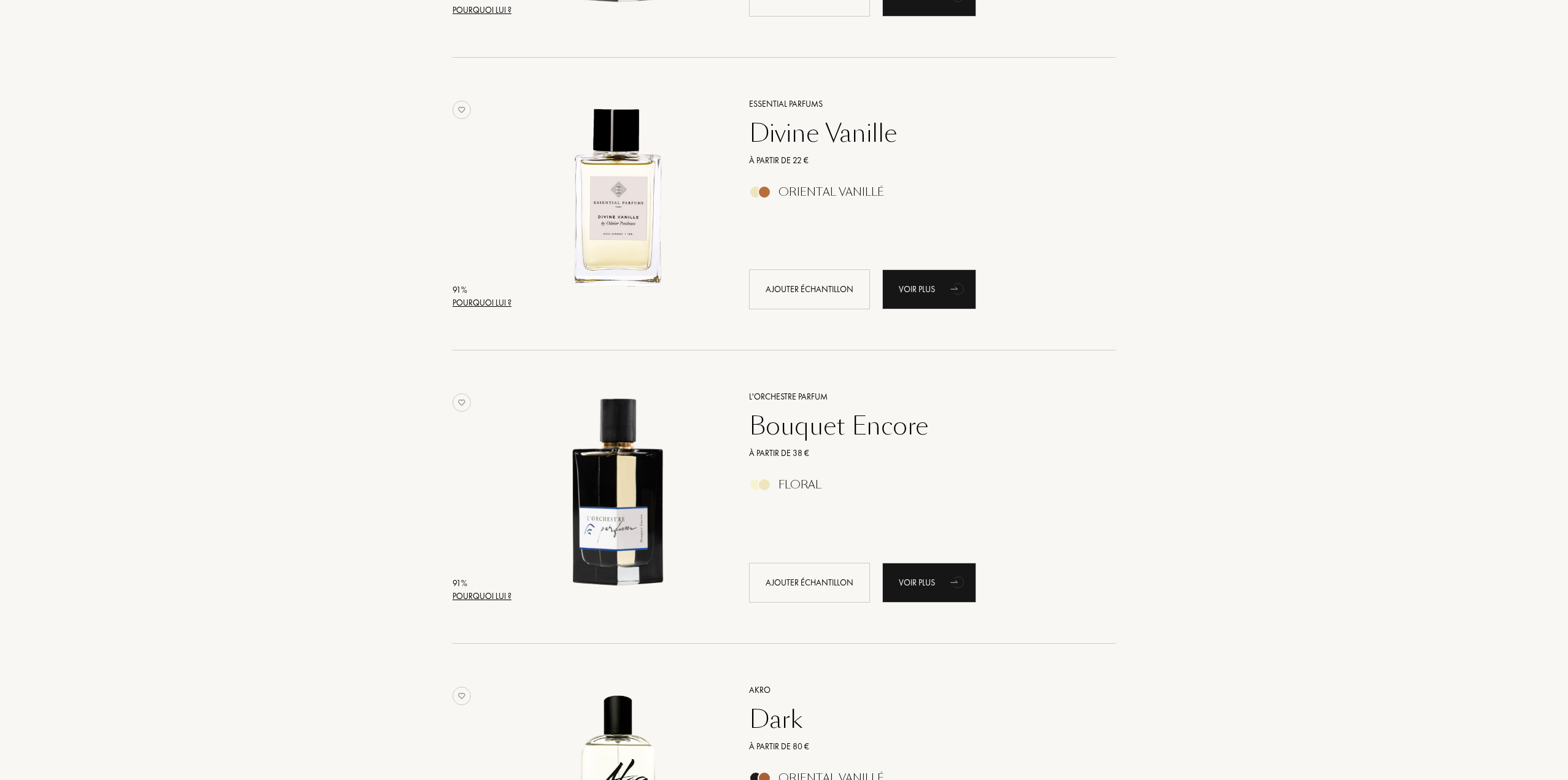
scroll to position [3067, 0]
click at [826, 143] on div "Divine Vanille" at bounding box center [919, 133] width 358 height 29
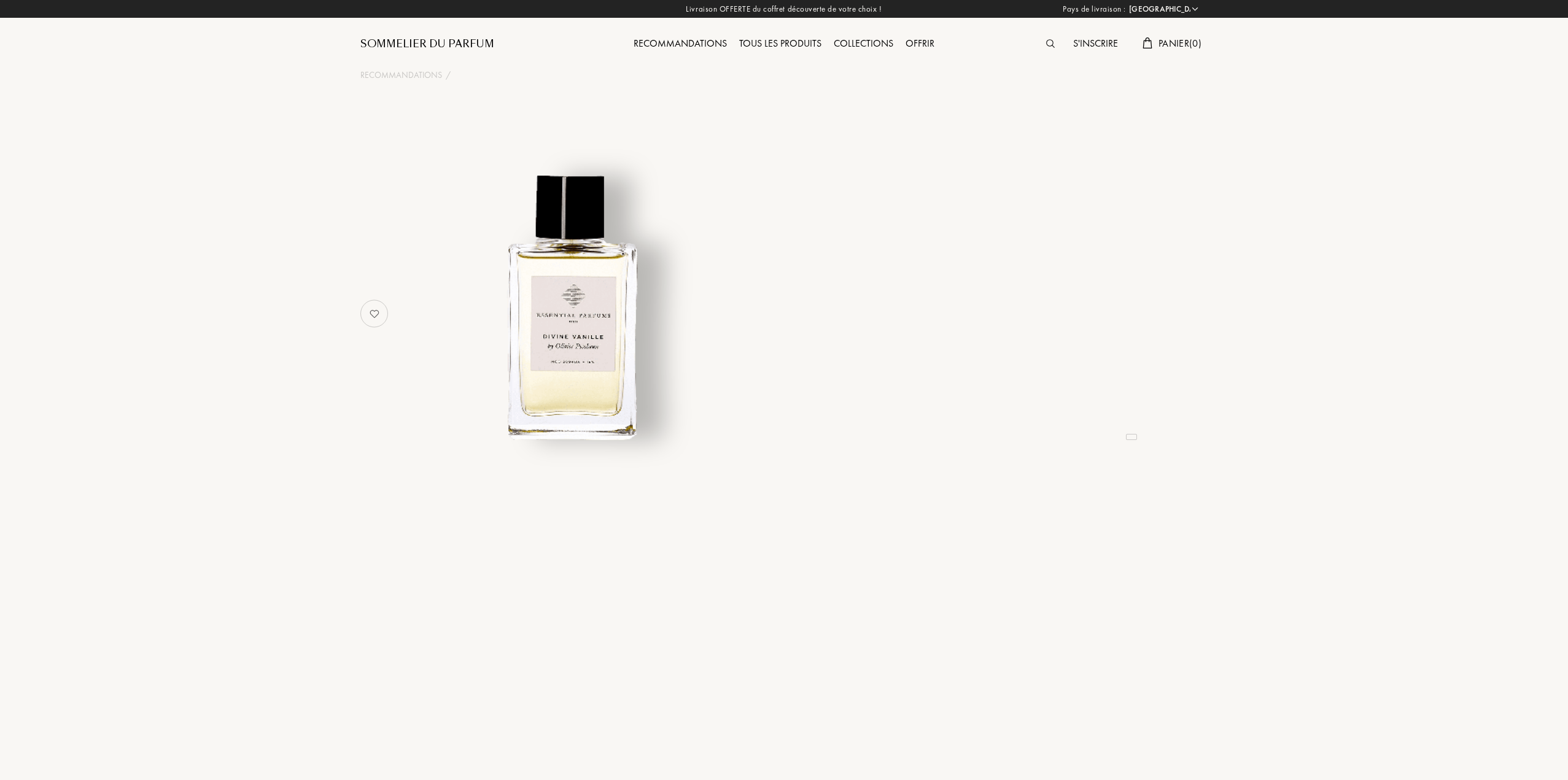
select select "FR"
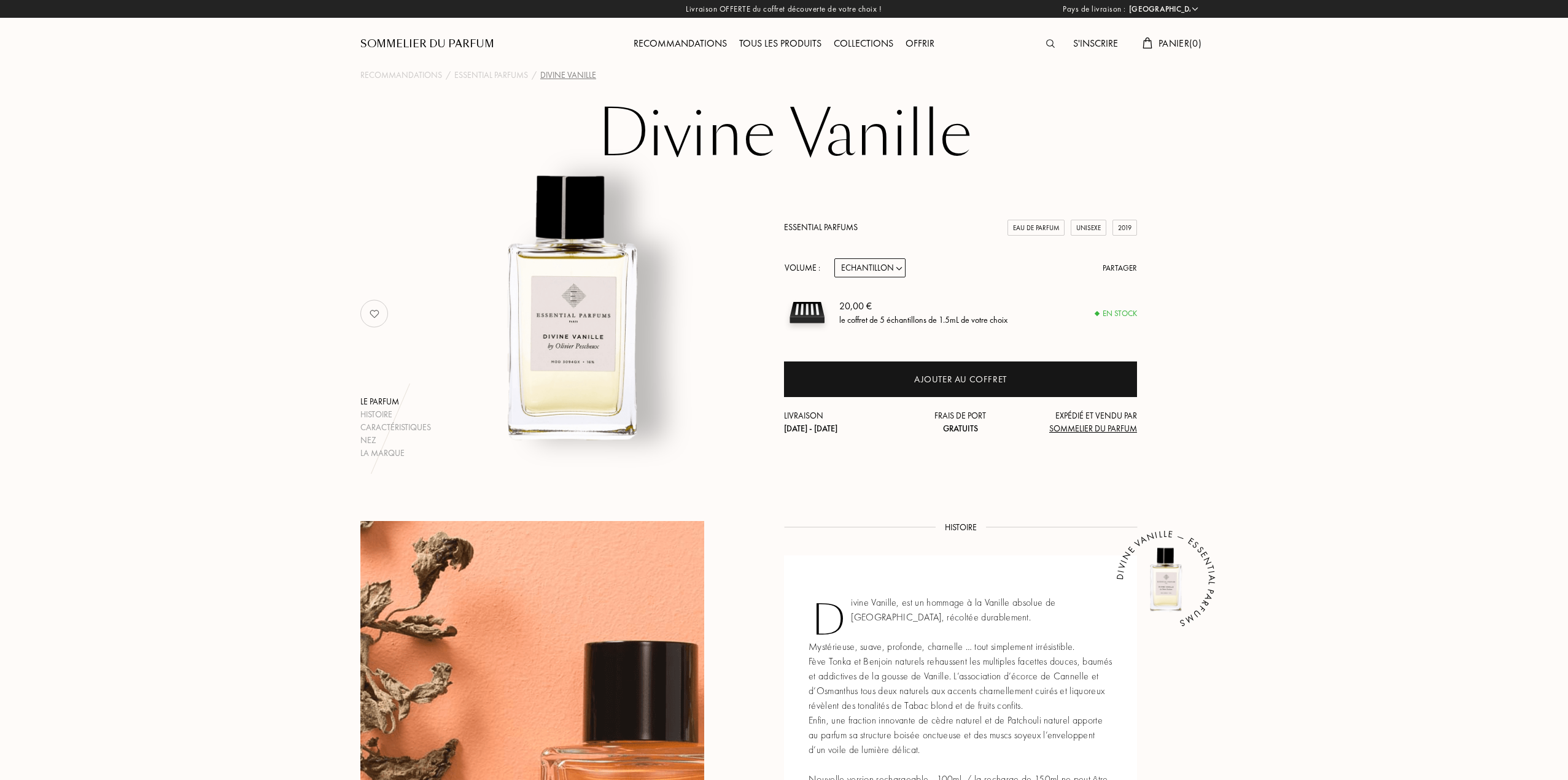
click at [883, 266] on select "Echantillon 10mL 100mL 150mL" at bounding box center [869, 268] width 71 height 19
select select "2"
click at [834, 258] on select "Echantillon 10mL 100mL 150mL" at bounding box center [869, 268] width 71 height 19
select select "2"
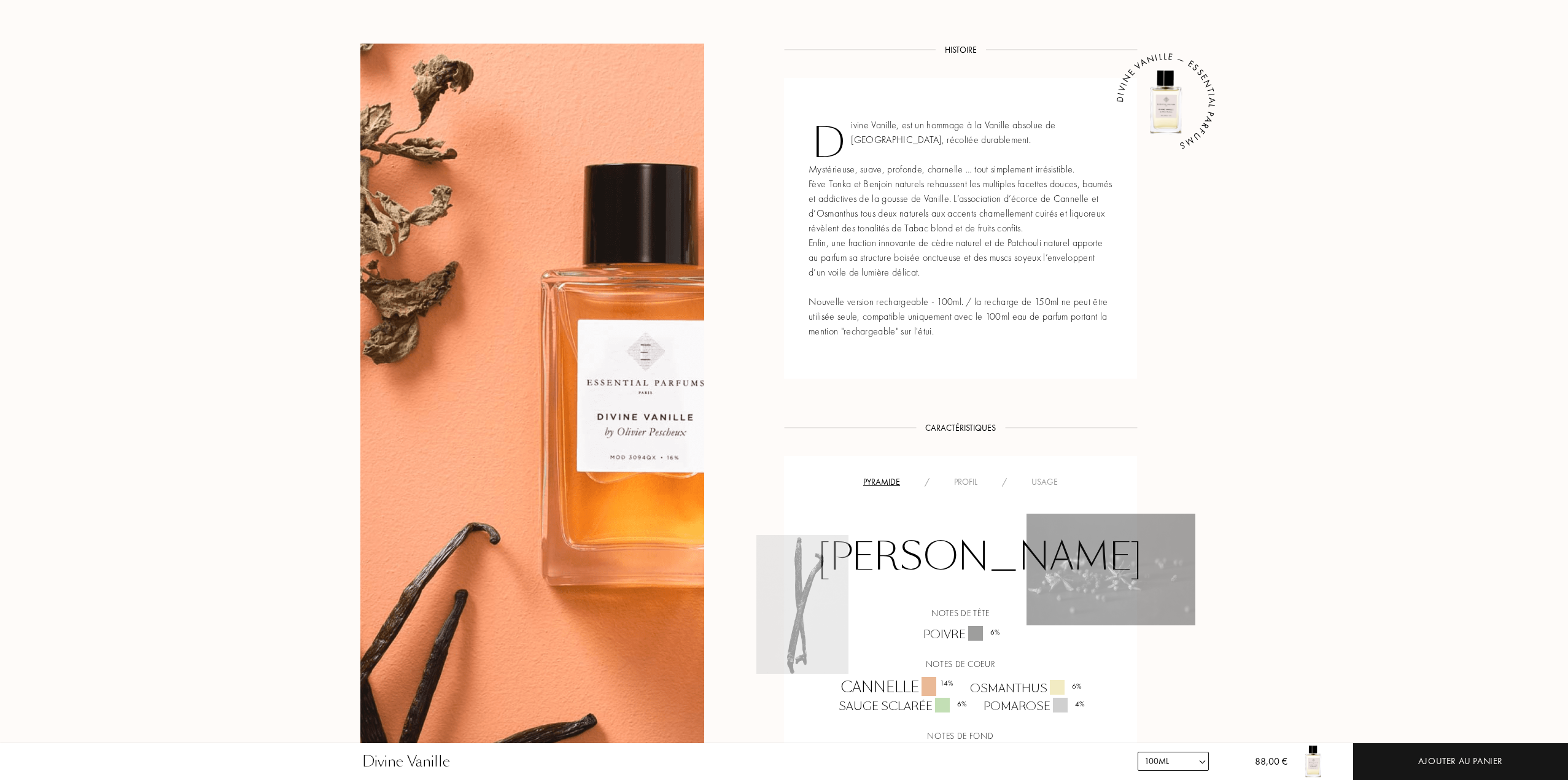
scroll to position [614, 0]
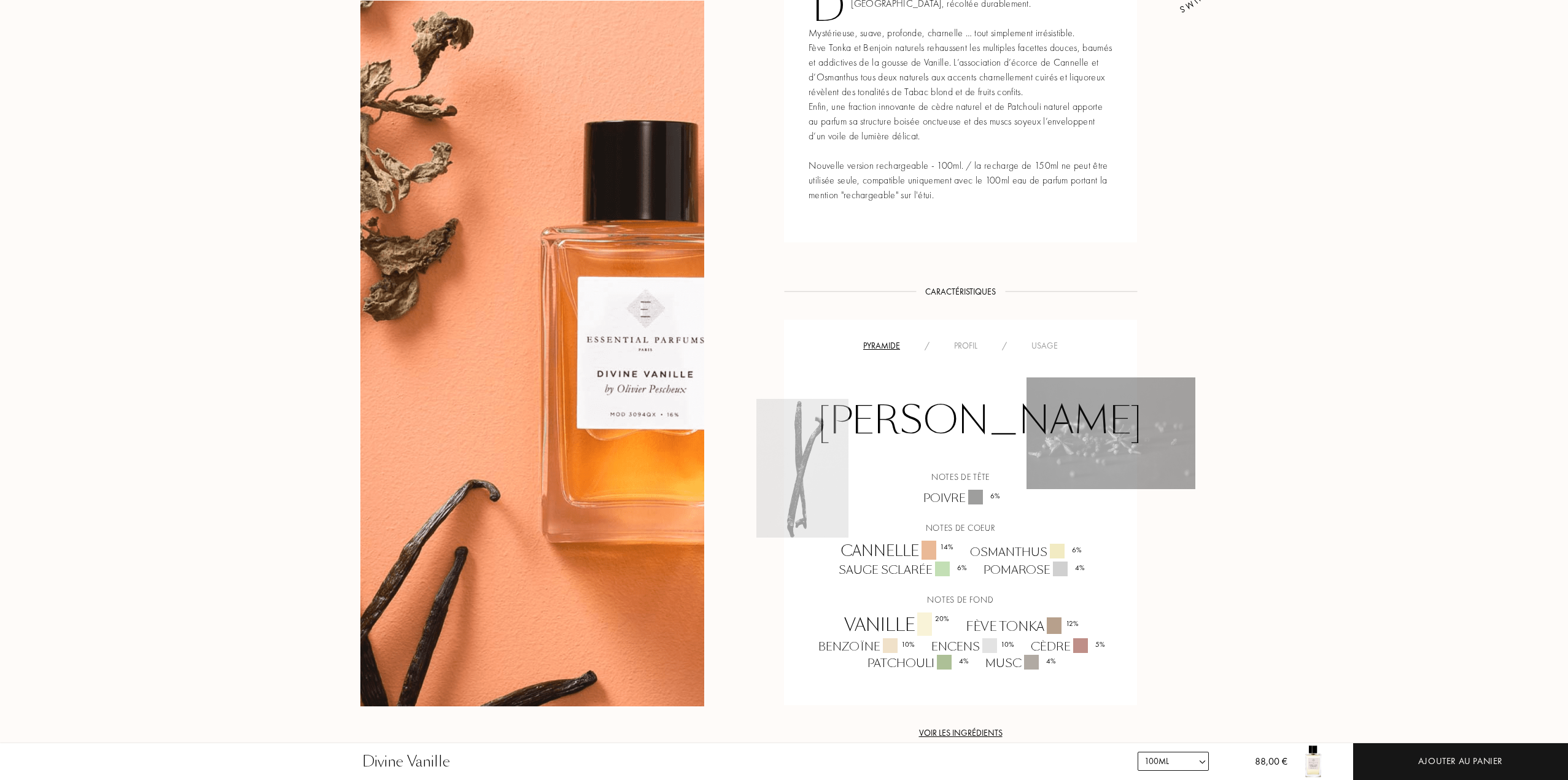
click at [1035, 345] on div "Usage" at bounding box center [1045, 345] width 51 height 13
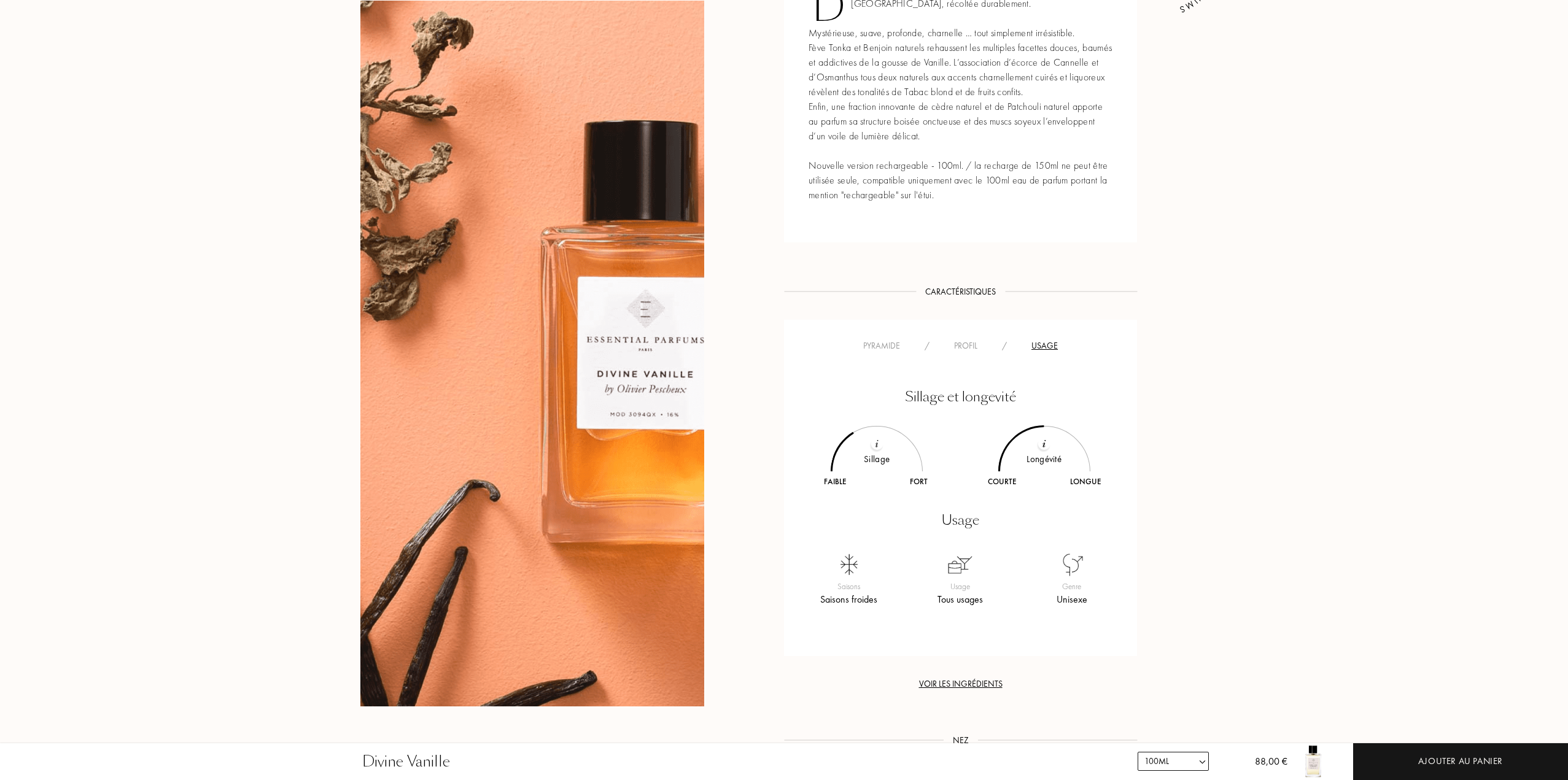
click at [961, 342] on div "Profil" at bounding box center [965, 345] width 48 height 13
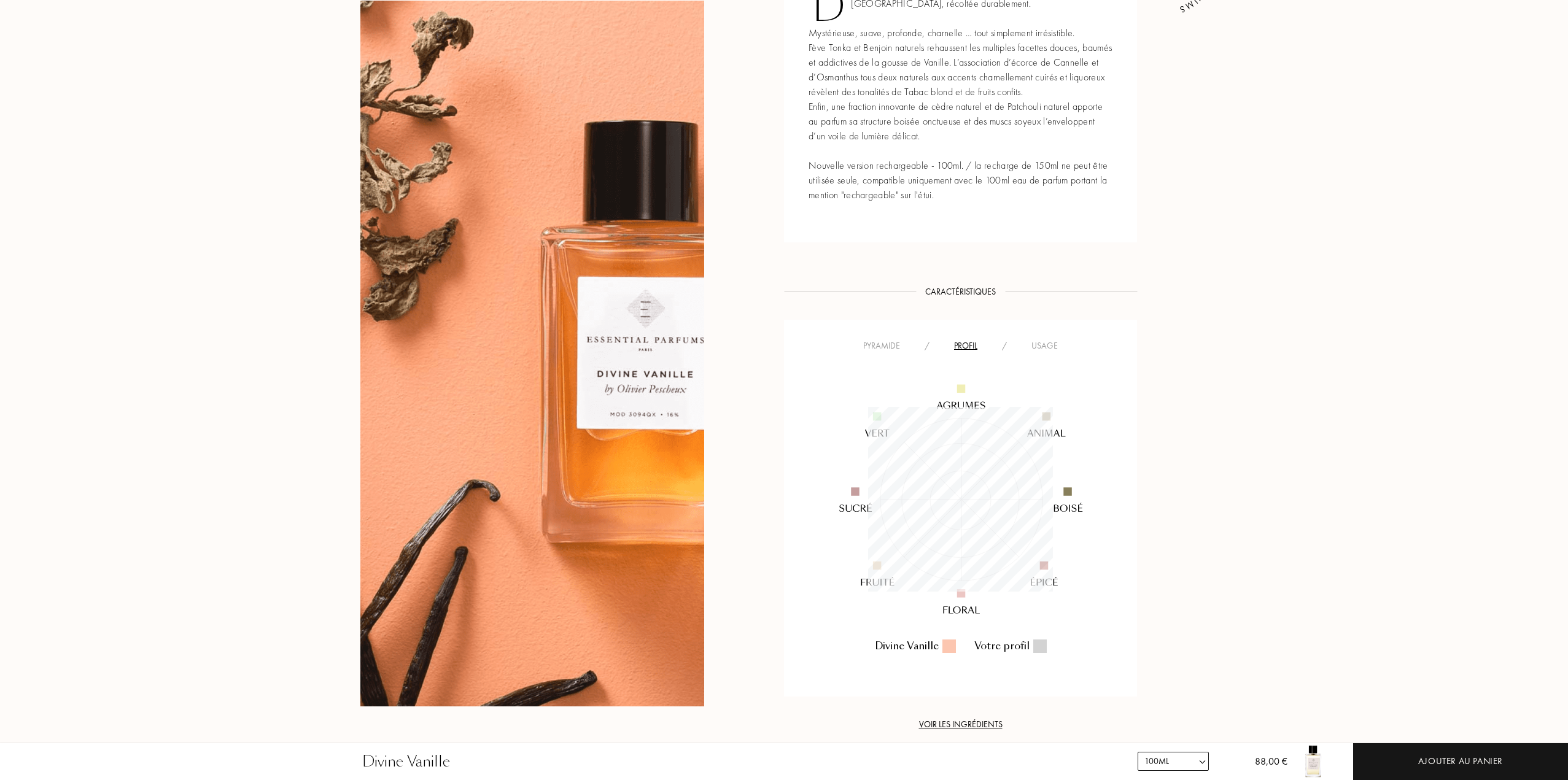
scroll to position [184, 184]
click at [896, 342] on div "Pyramide" at bounding box center [882, 345] width 62 height 13
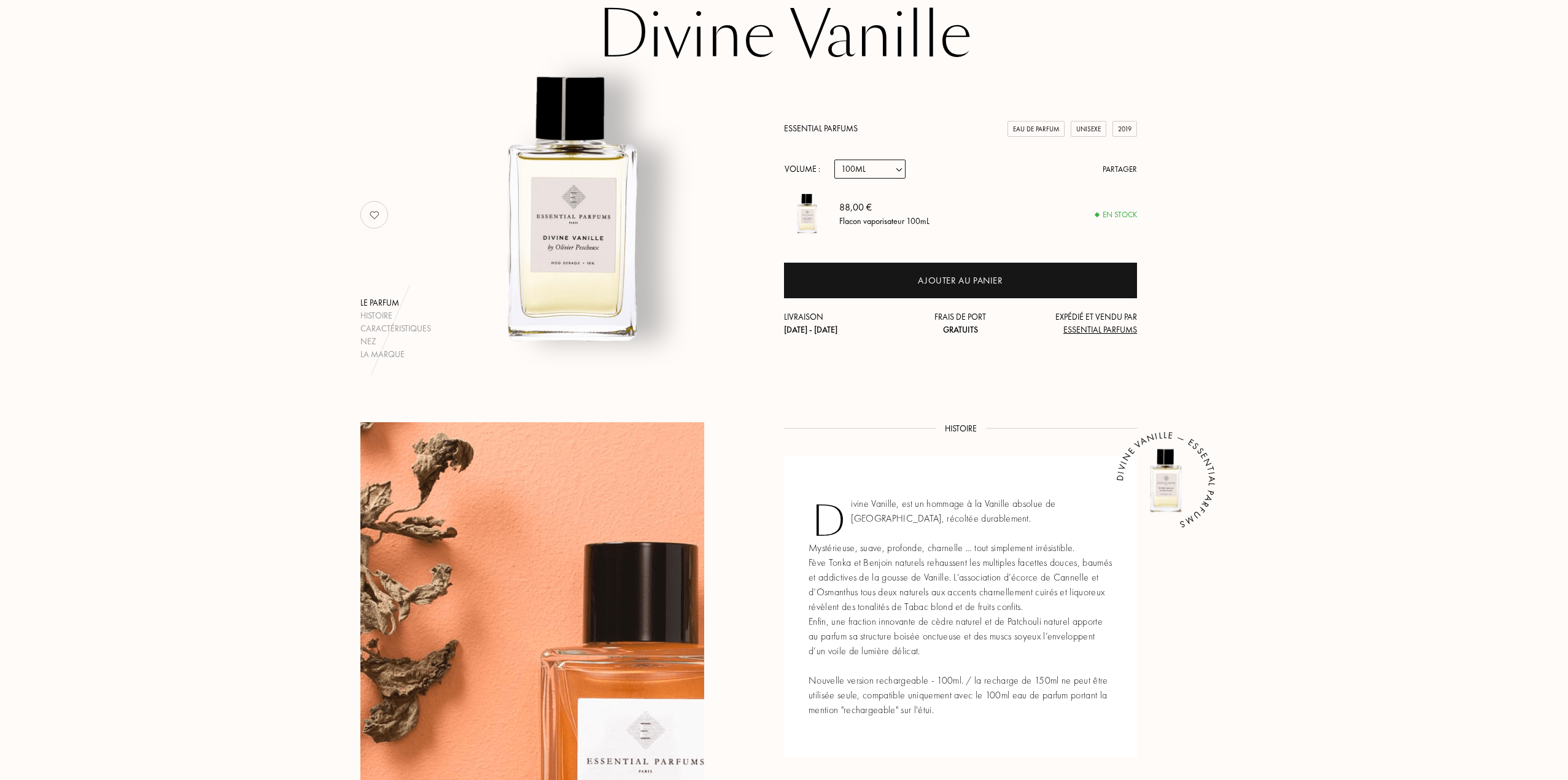
scroll to position [0, 0]
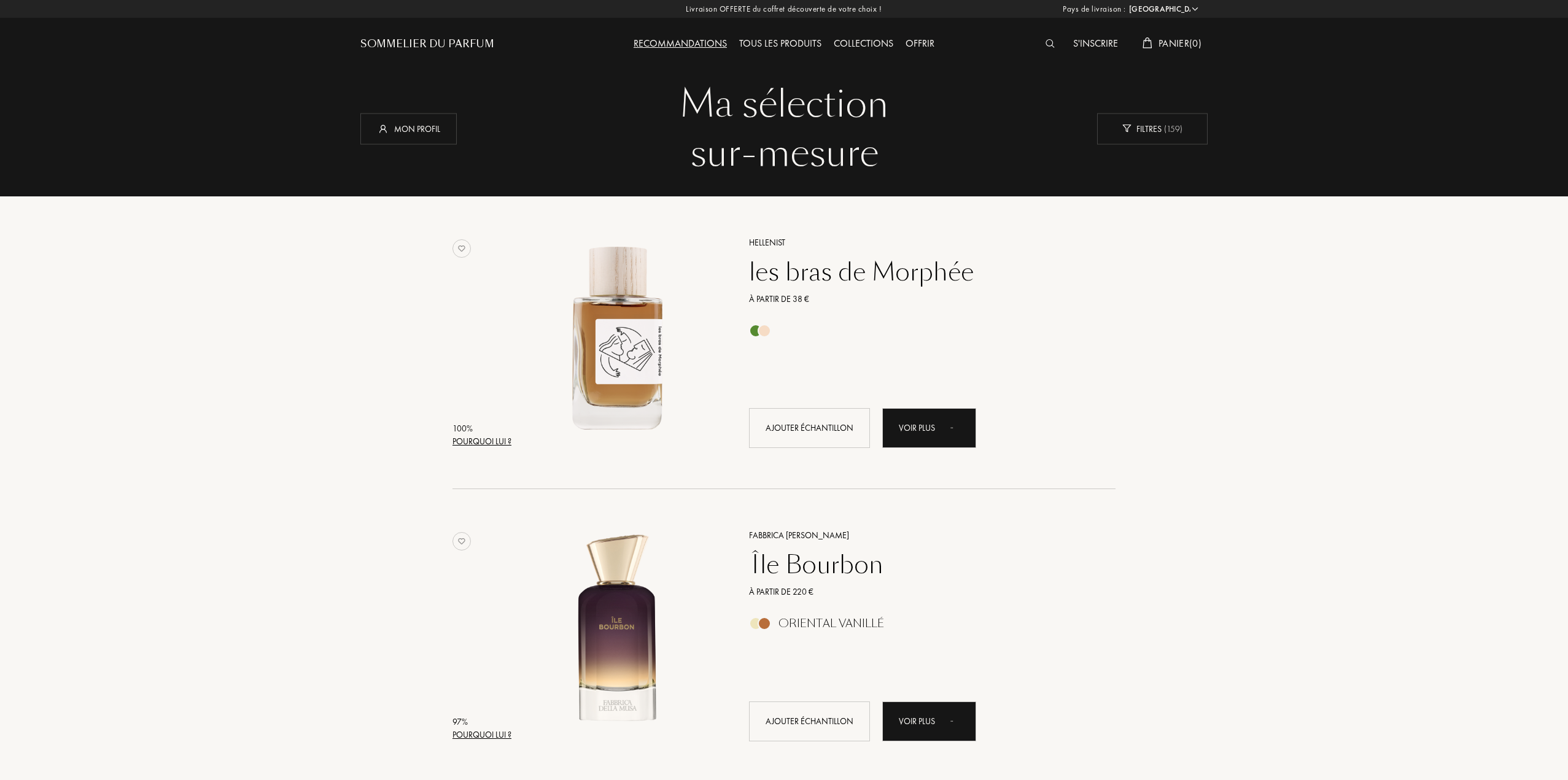
select select "FR"
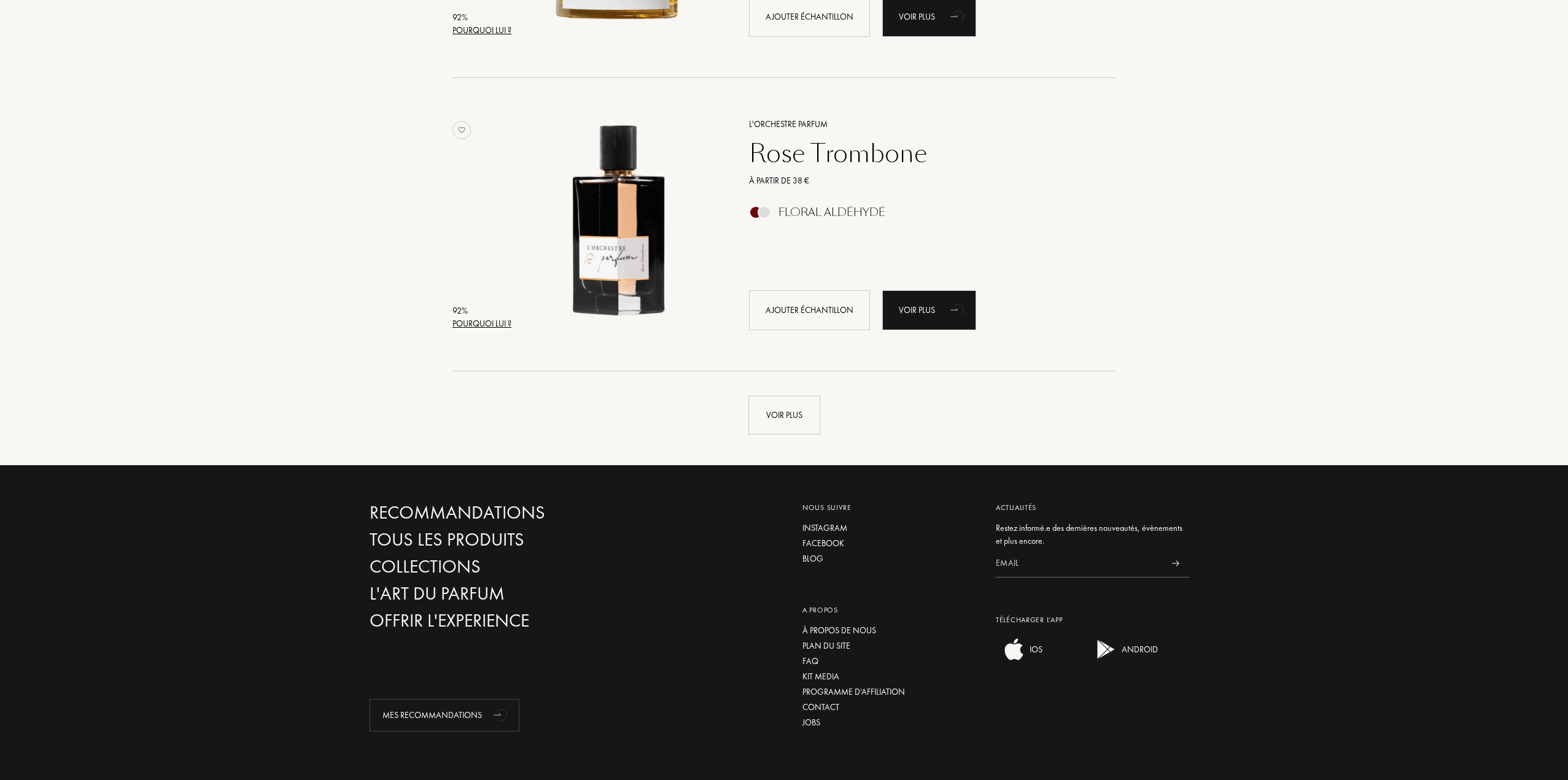
scroll to position [2693, 0]
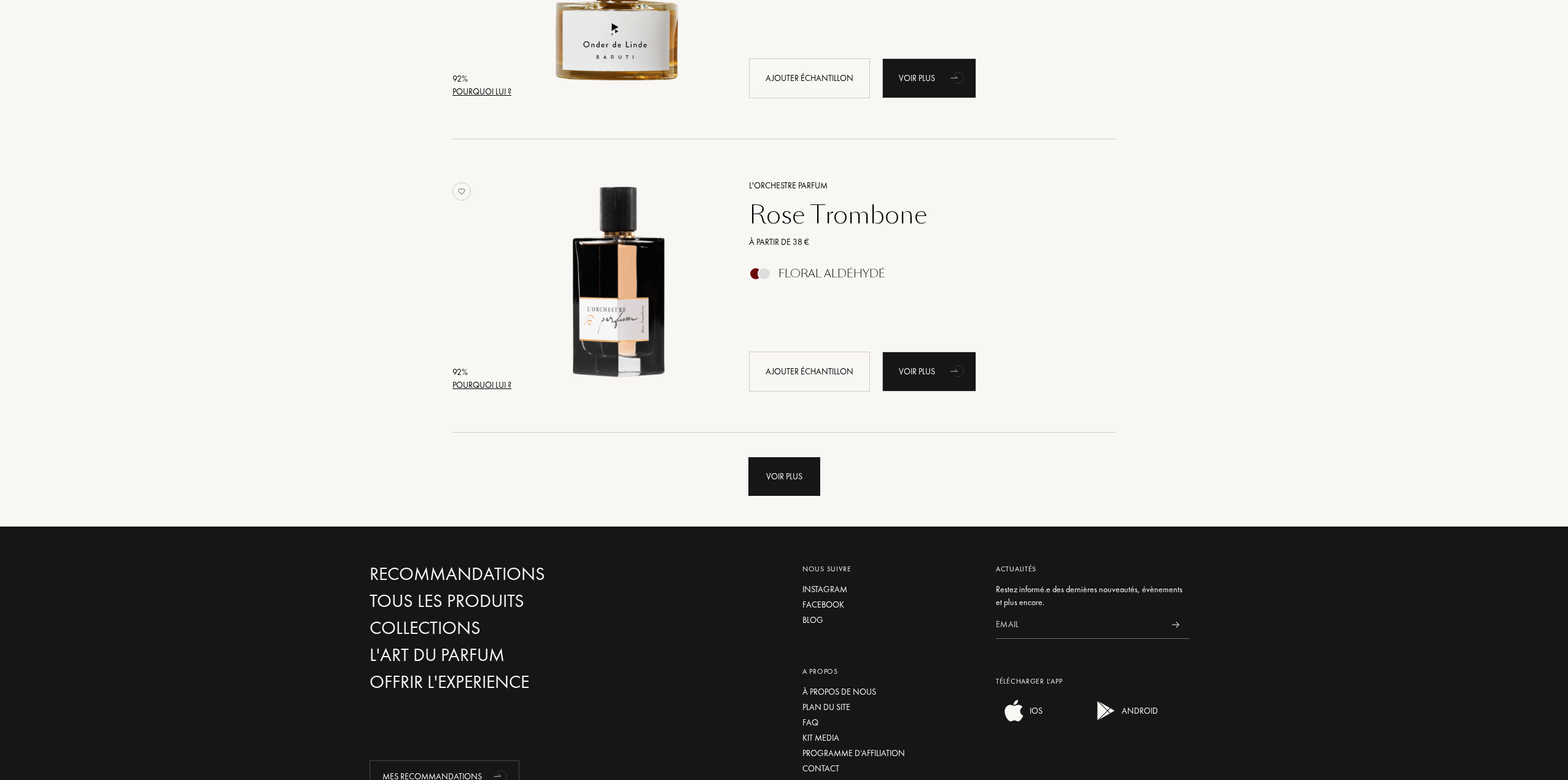
click at [778, 485] on div "Voir plus" at bounding box center [785, 476] width 72 height 39
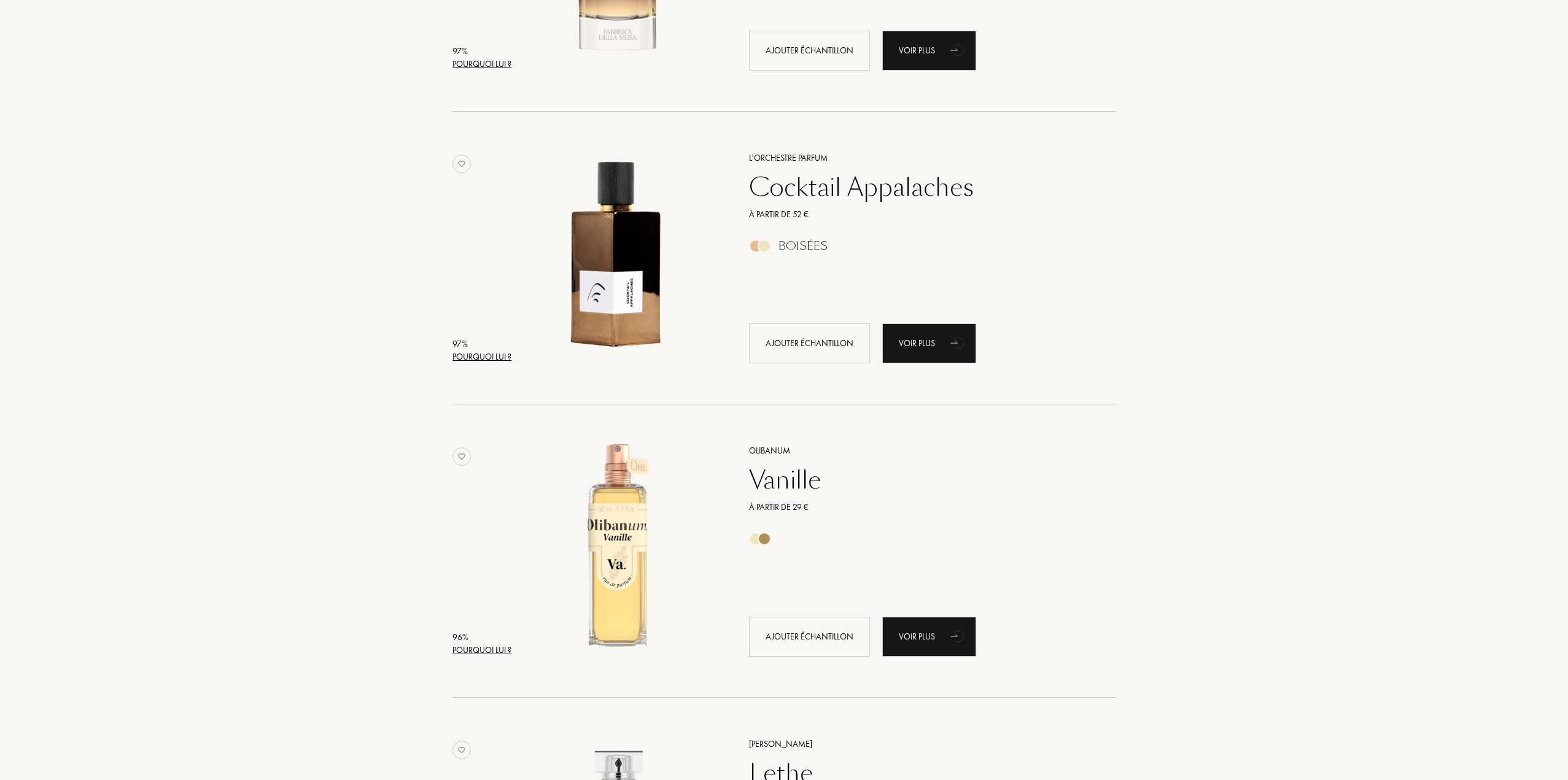
scroll to position [0, 0]
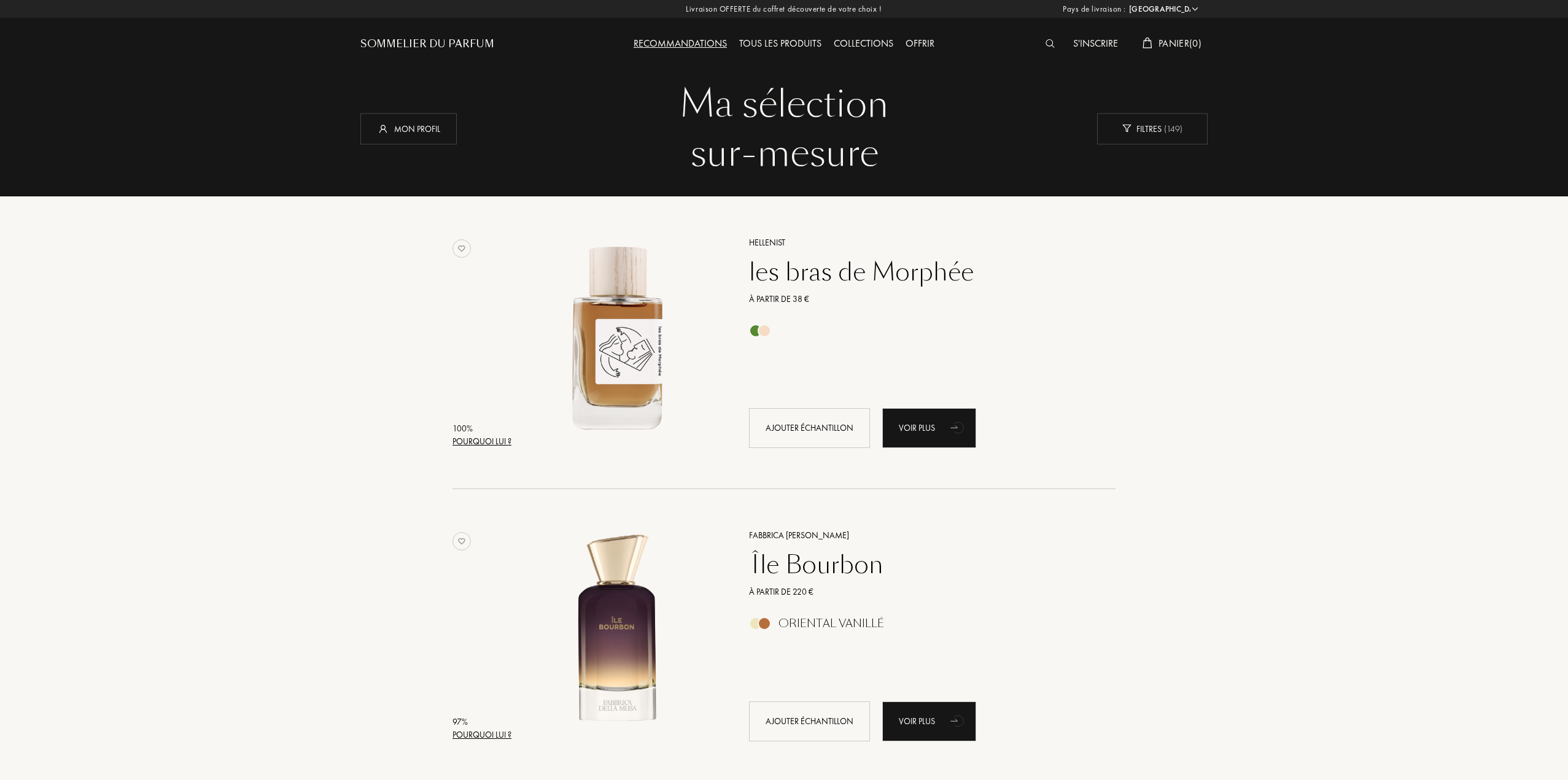
click at [672, 40] on div "Recommandations" at bounding box center [680, 44] width 106 height 16
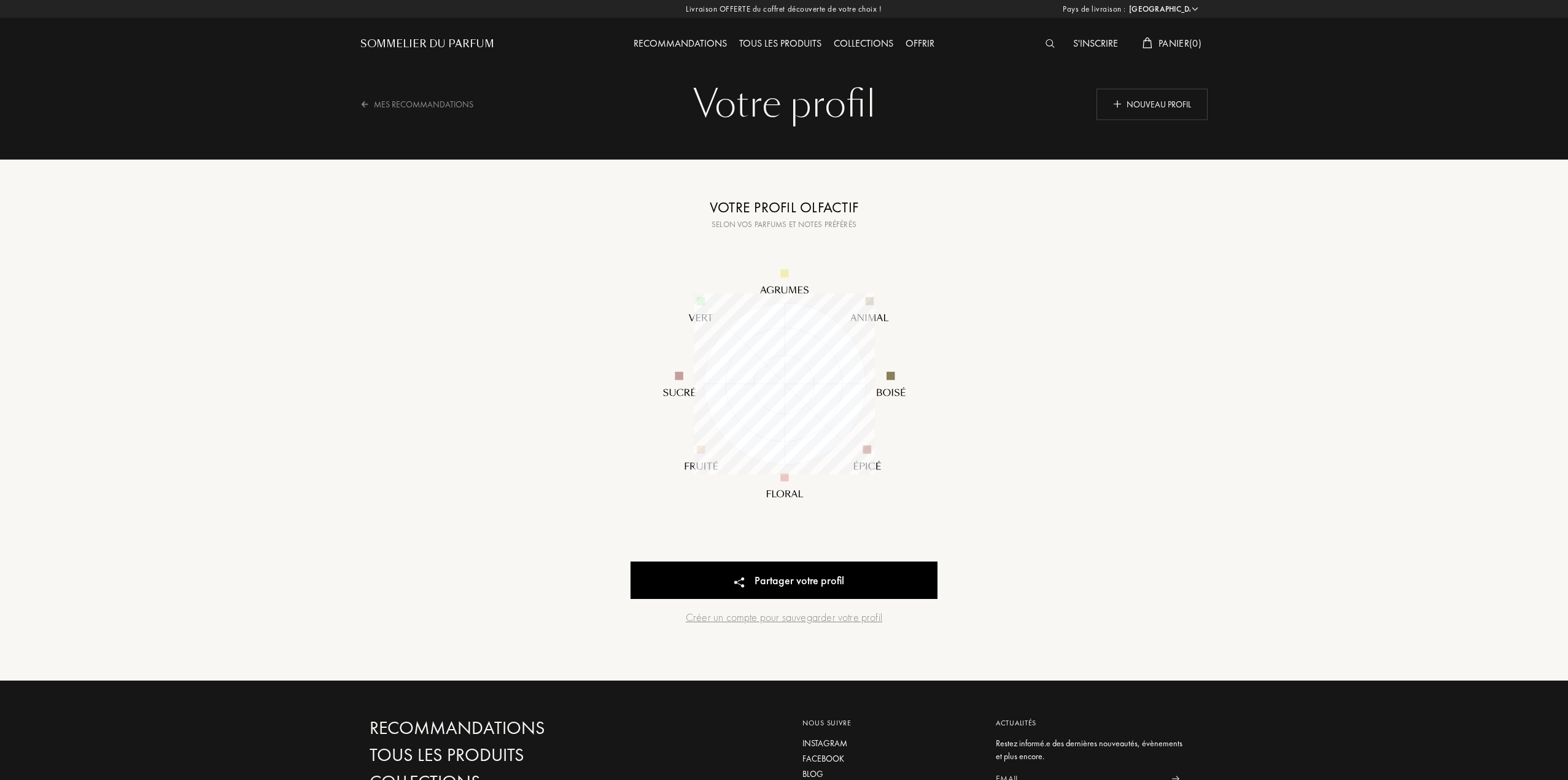
select select "FR"
click at [858, 42] on div "Collections" at bounding box center [863, 44] width 72 height 16
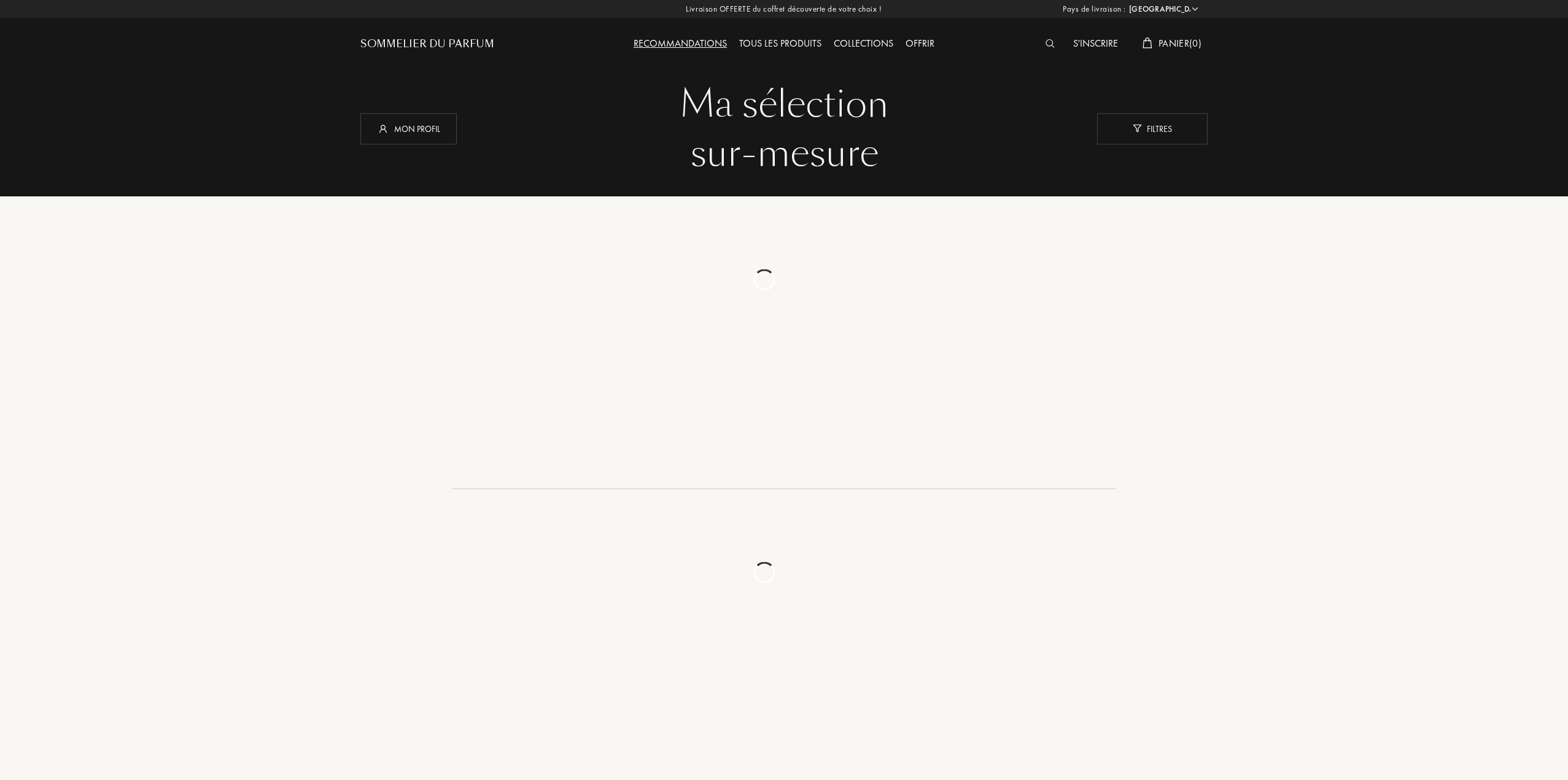
select select "FR"
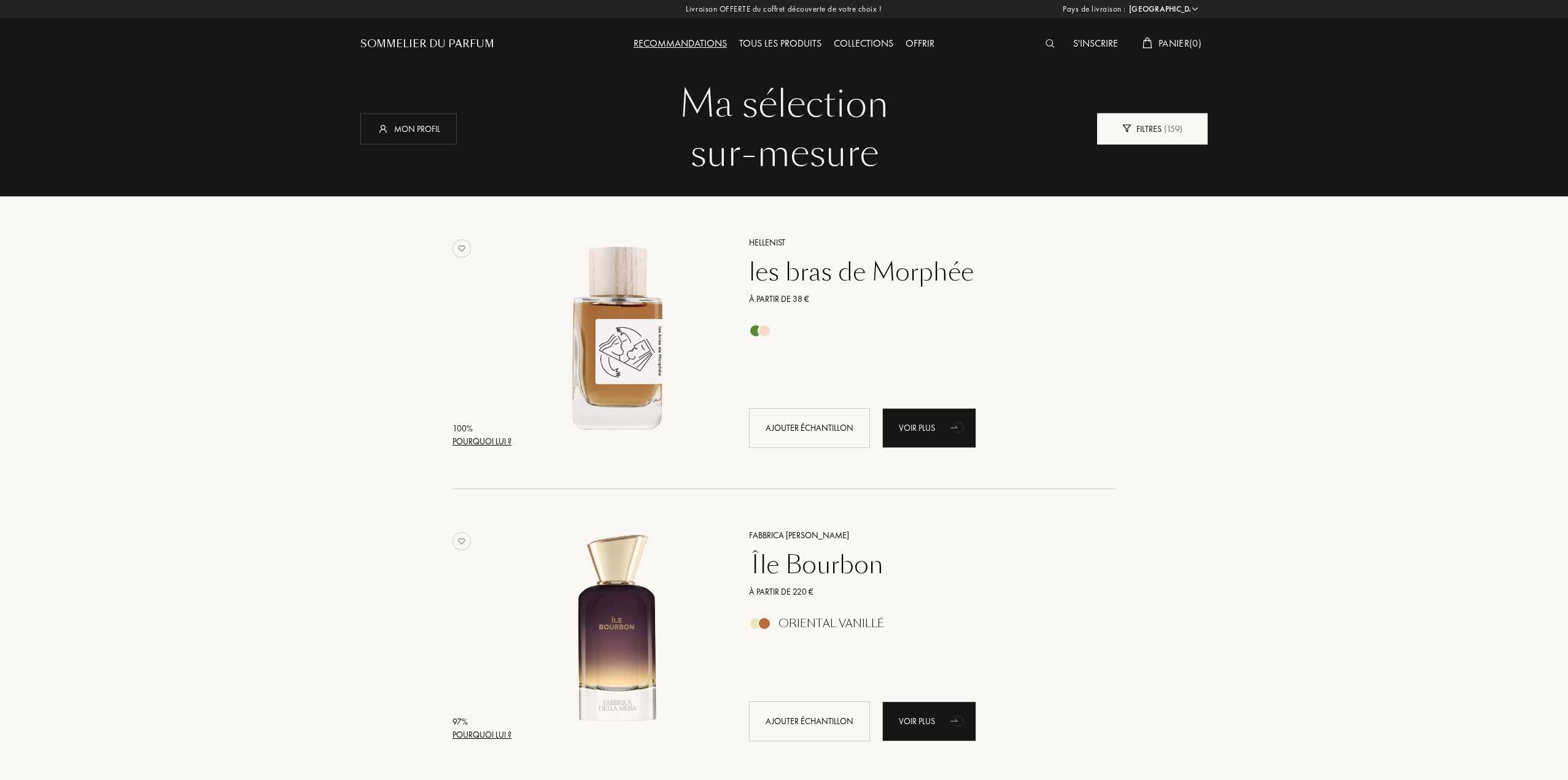
click at [1153, 128] on div "Filtres ( 159 )" at bounding box center [1151, 129] width 110 height 32
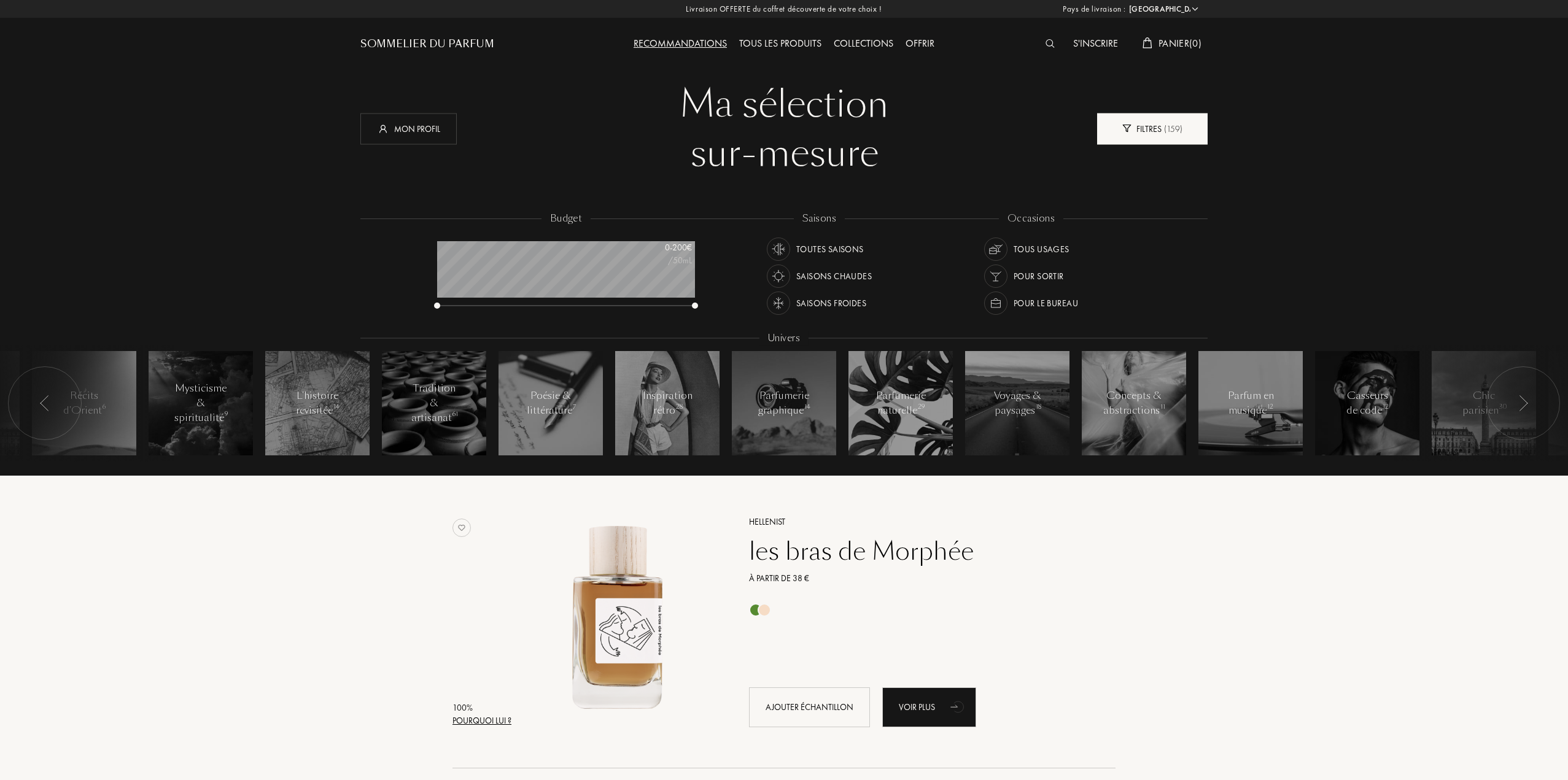
scroll to position [62, 258]
click at [839, 304] on div "Saisons froides" at bounding box center [831, 303] width 70 height 23
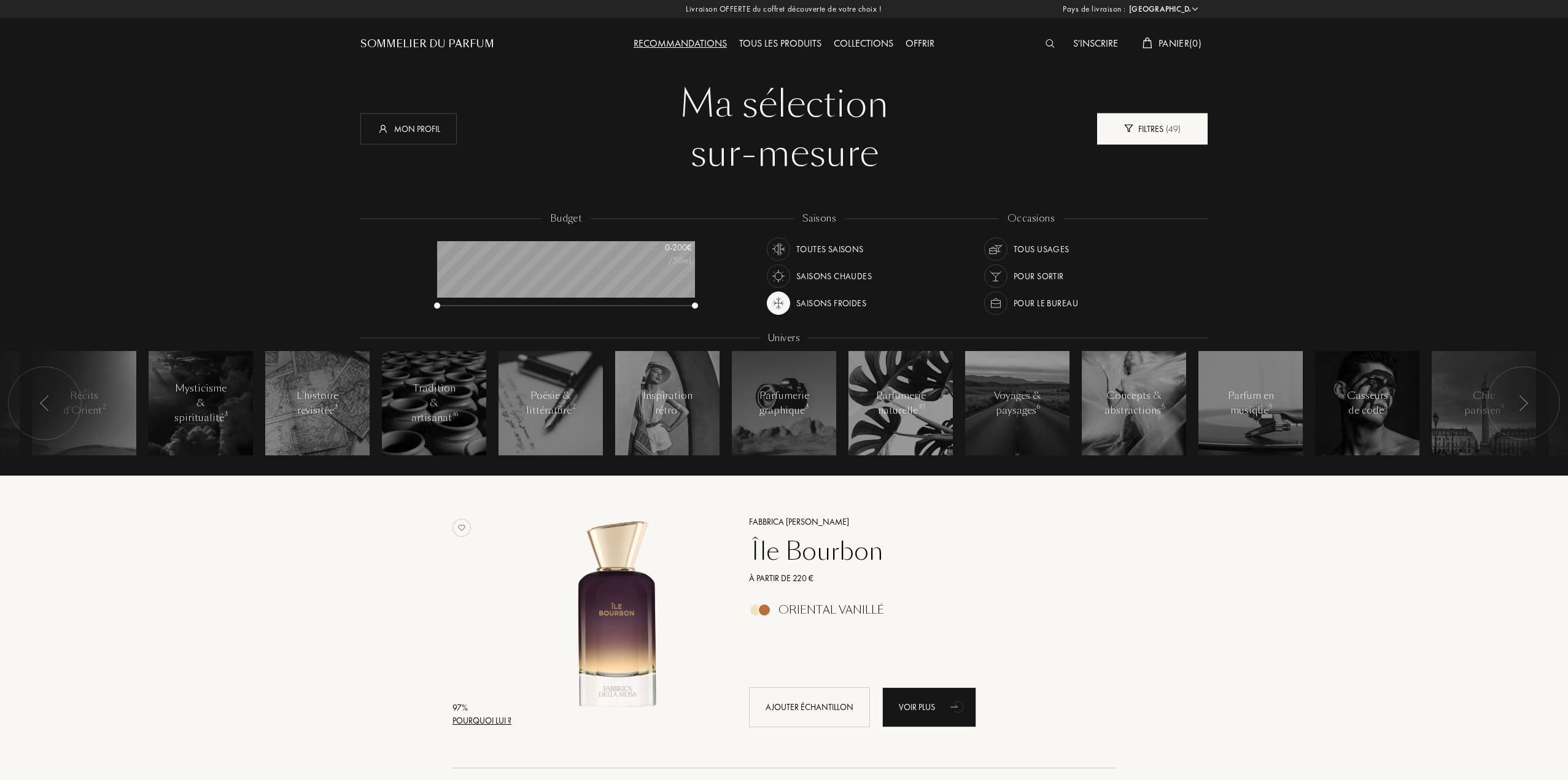
click at [1133, 135] on div "Filtres ( 49 )" at bounding box center [1151, 129] width 110 height 32
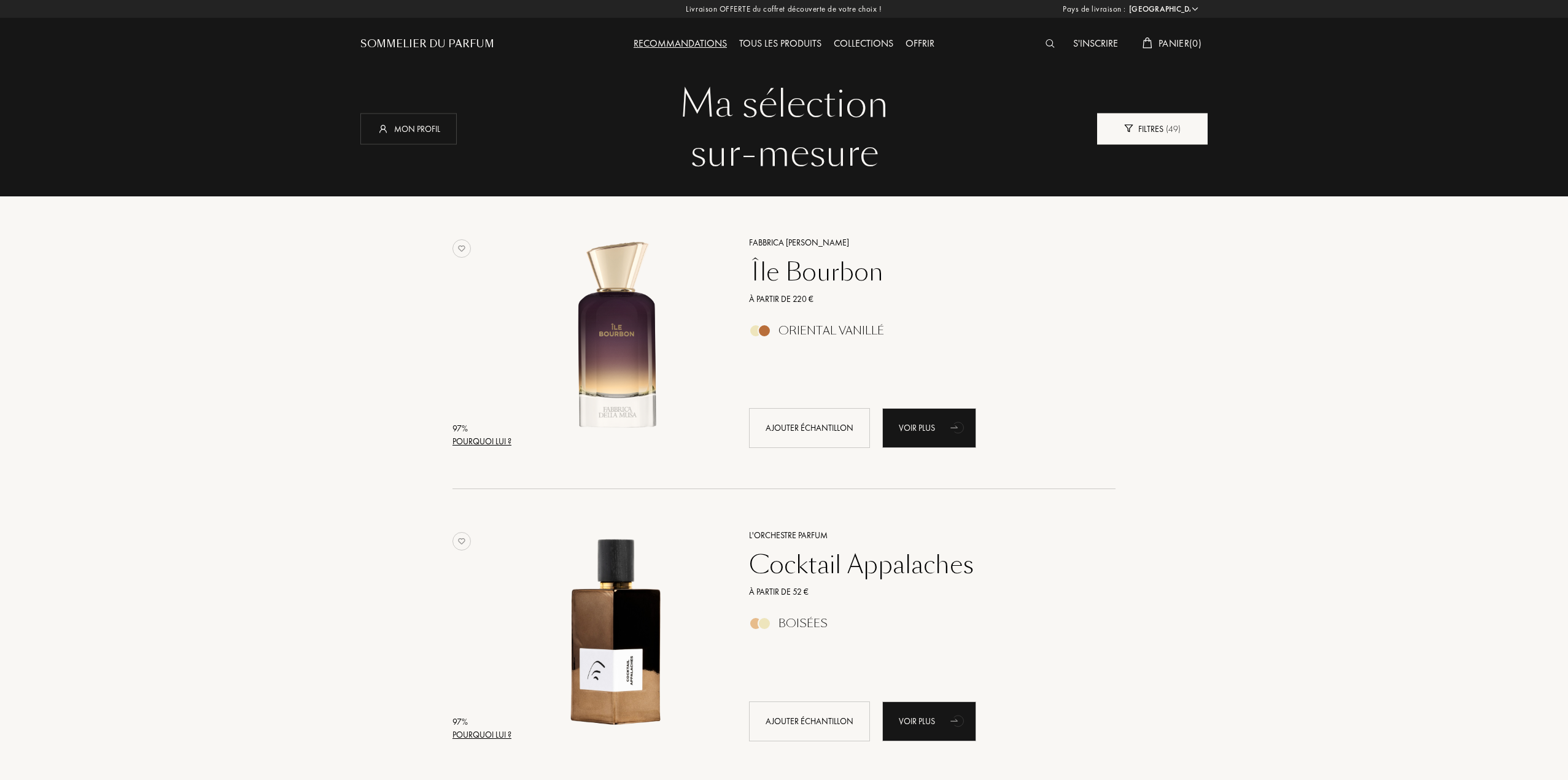
click at [1133, 135] on div "Filtres ( 49 )" at bounding box center [1151, 129] width 110 height 32
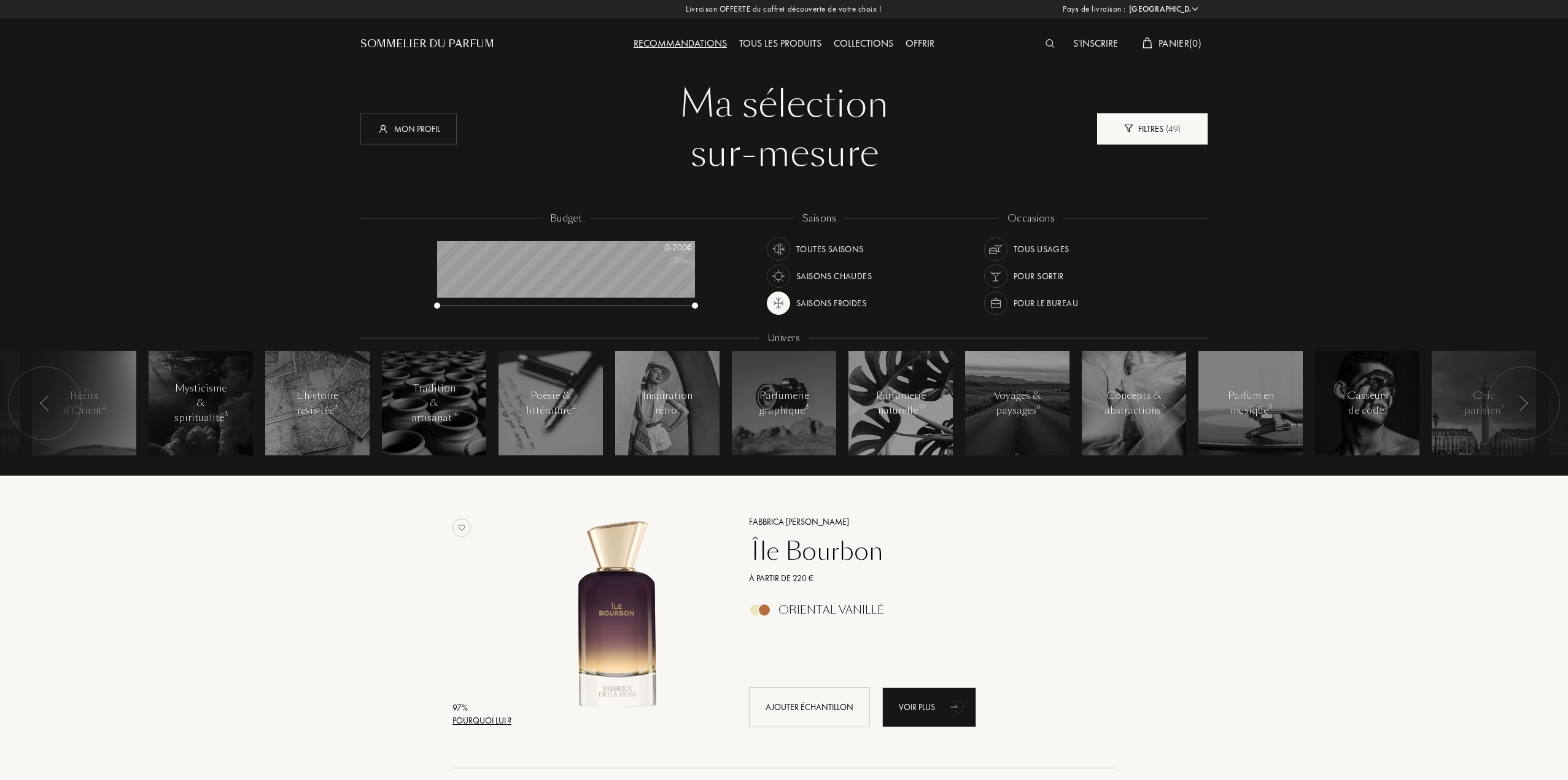
scroll to position [62, 258]
click at [1133, 135] on div "Filtres ( 49 )" at bounding box center [1151, 129] width 110 height 32
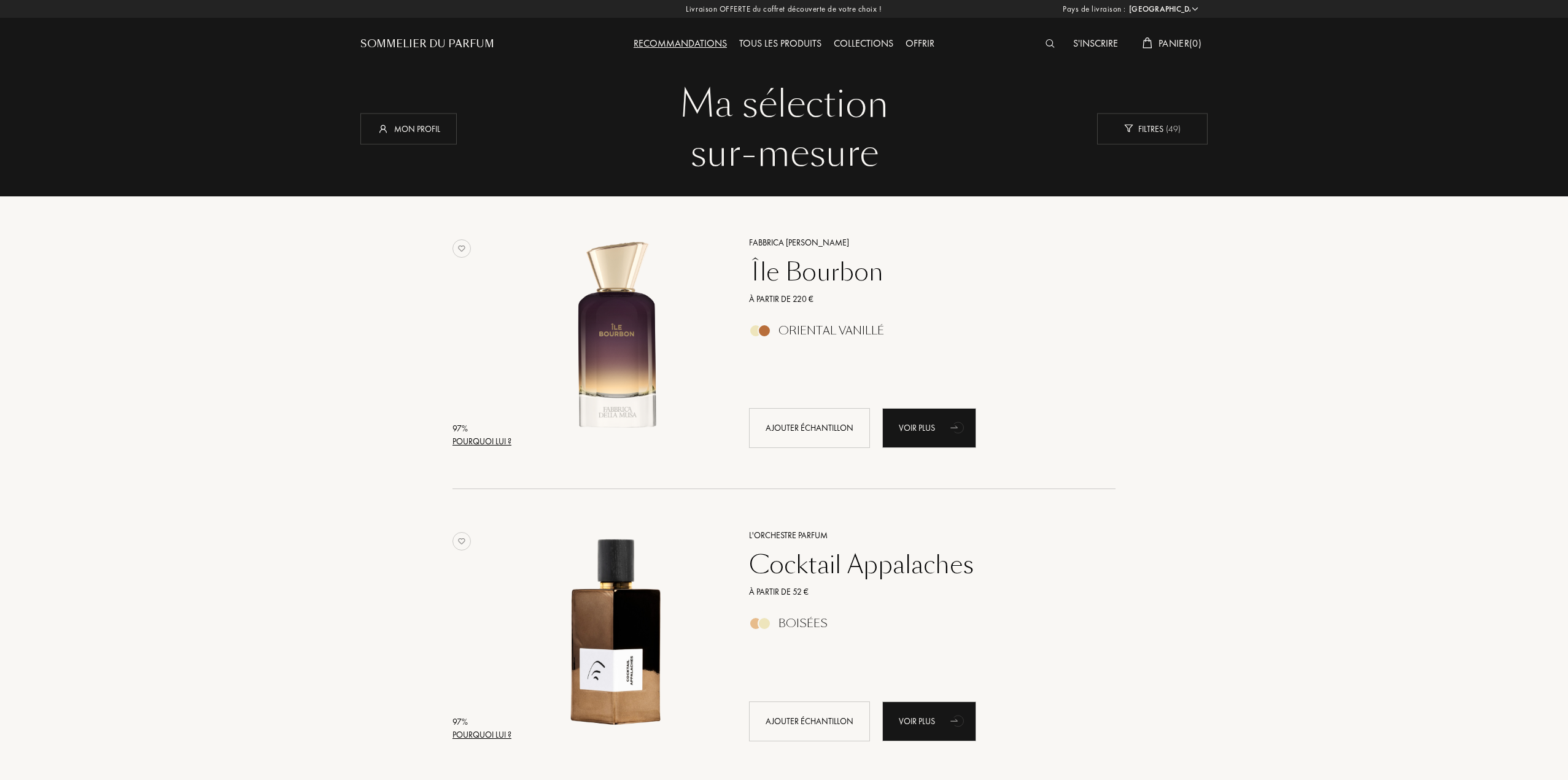
click at [418, 51] on div "Sommelier du Parfum" at bounding box center [427, 44] width 134 height 15
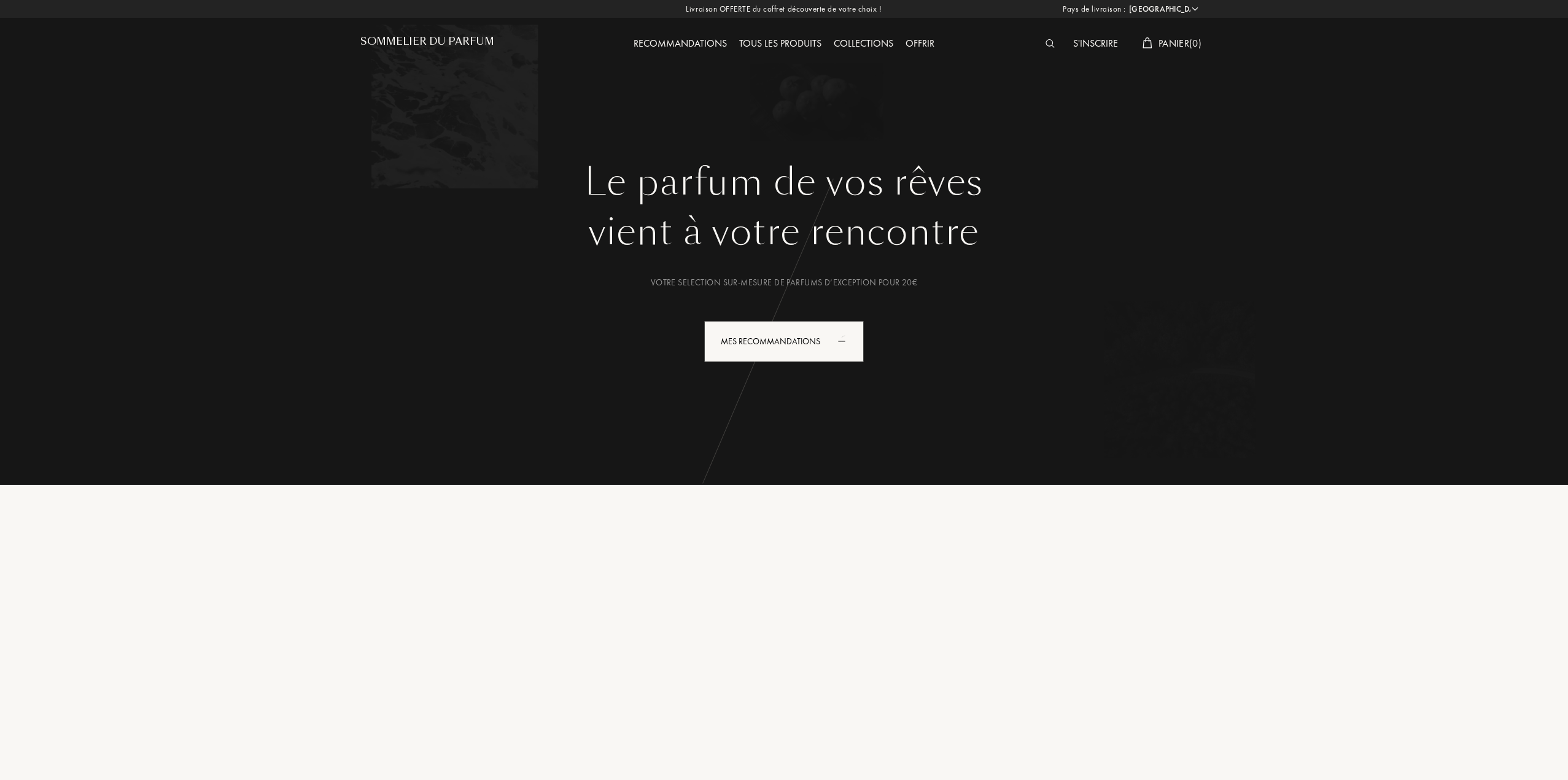
select select "FR"
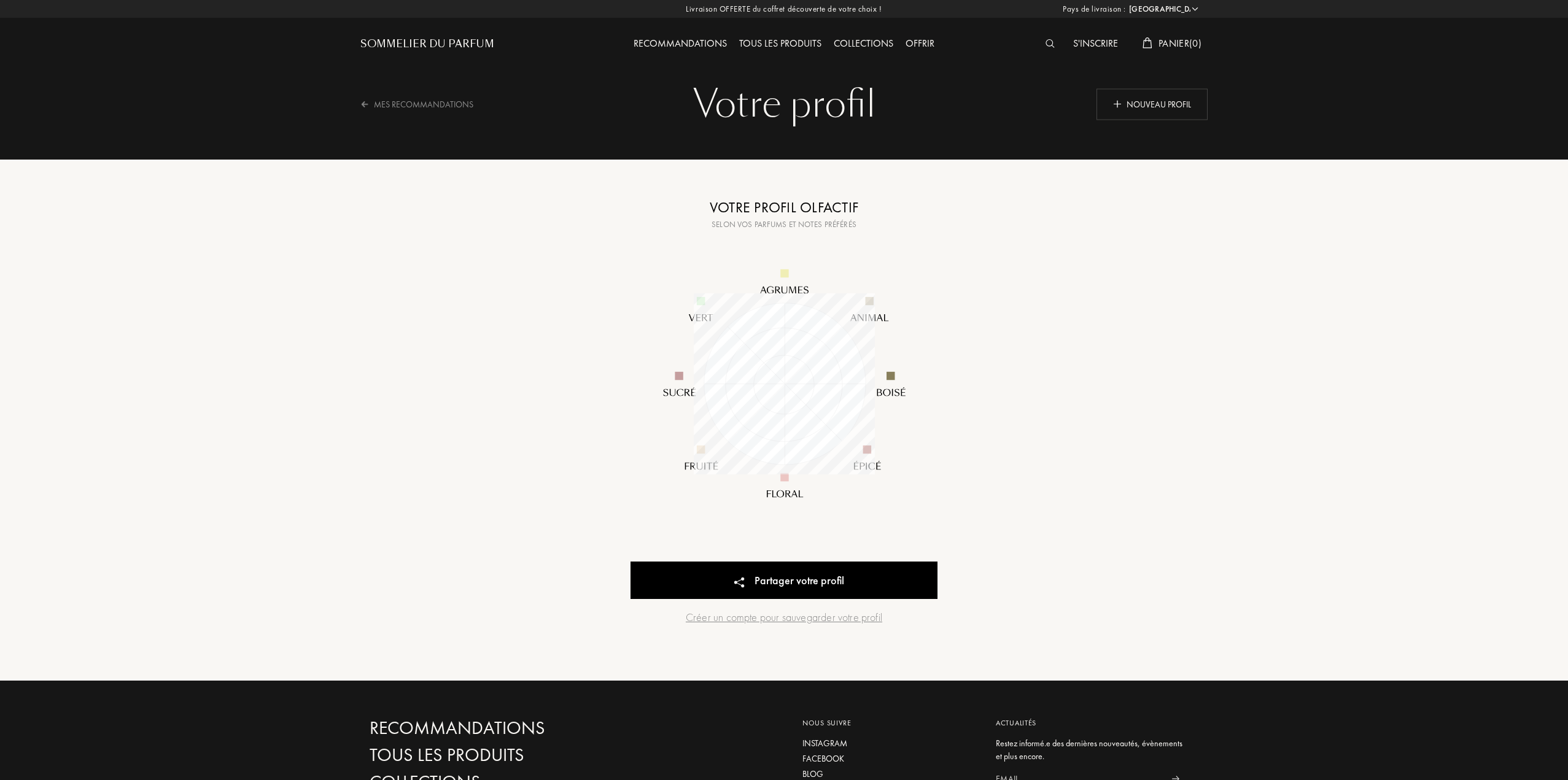
select select "FR"
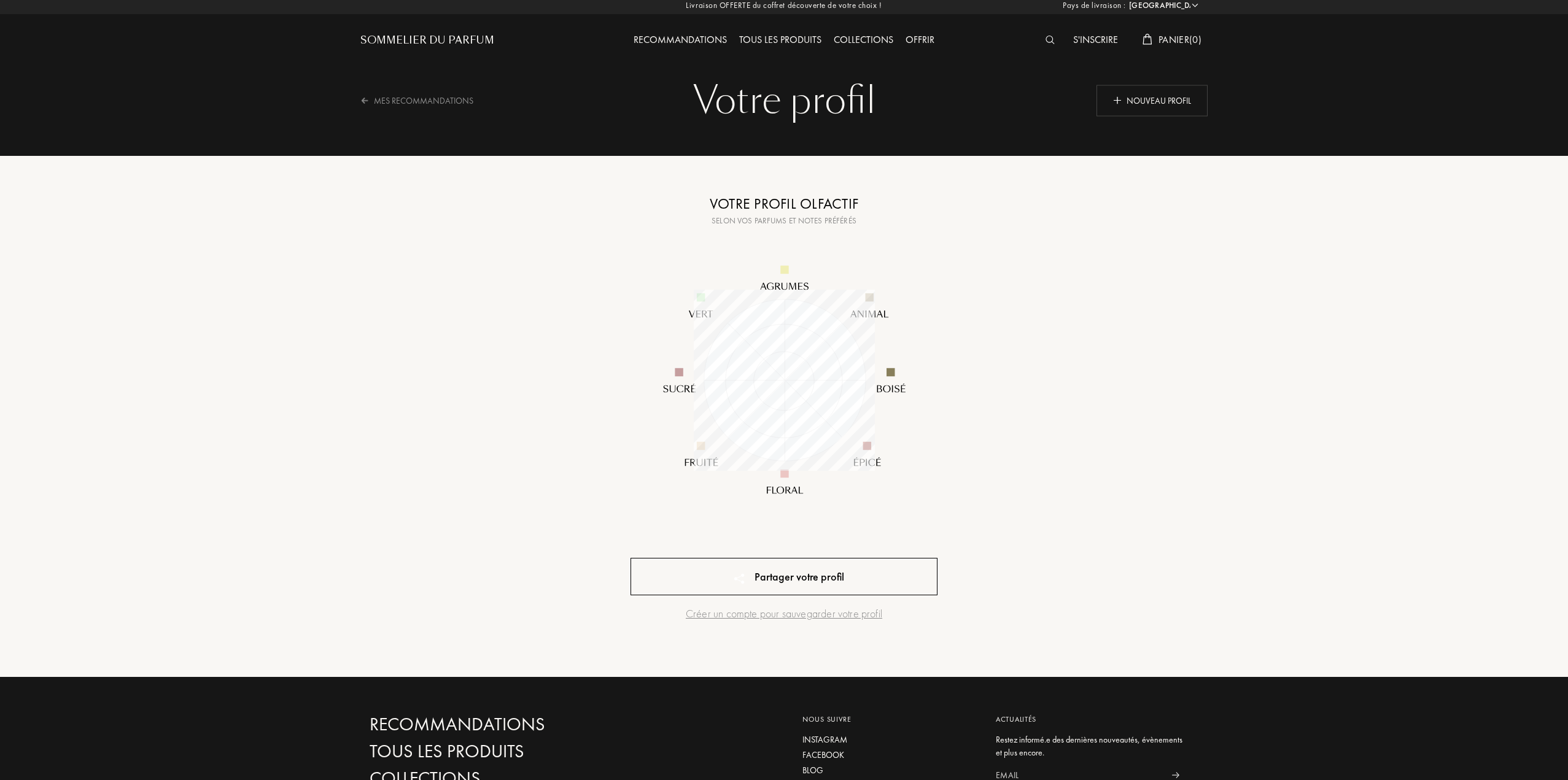
scroll to position [277, 0]
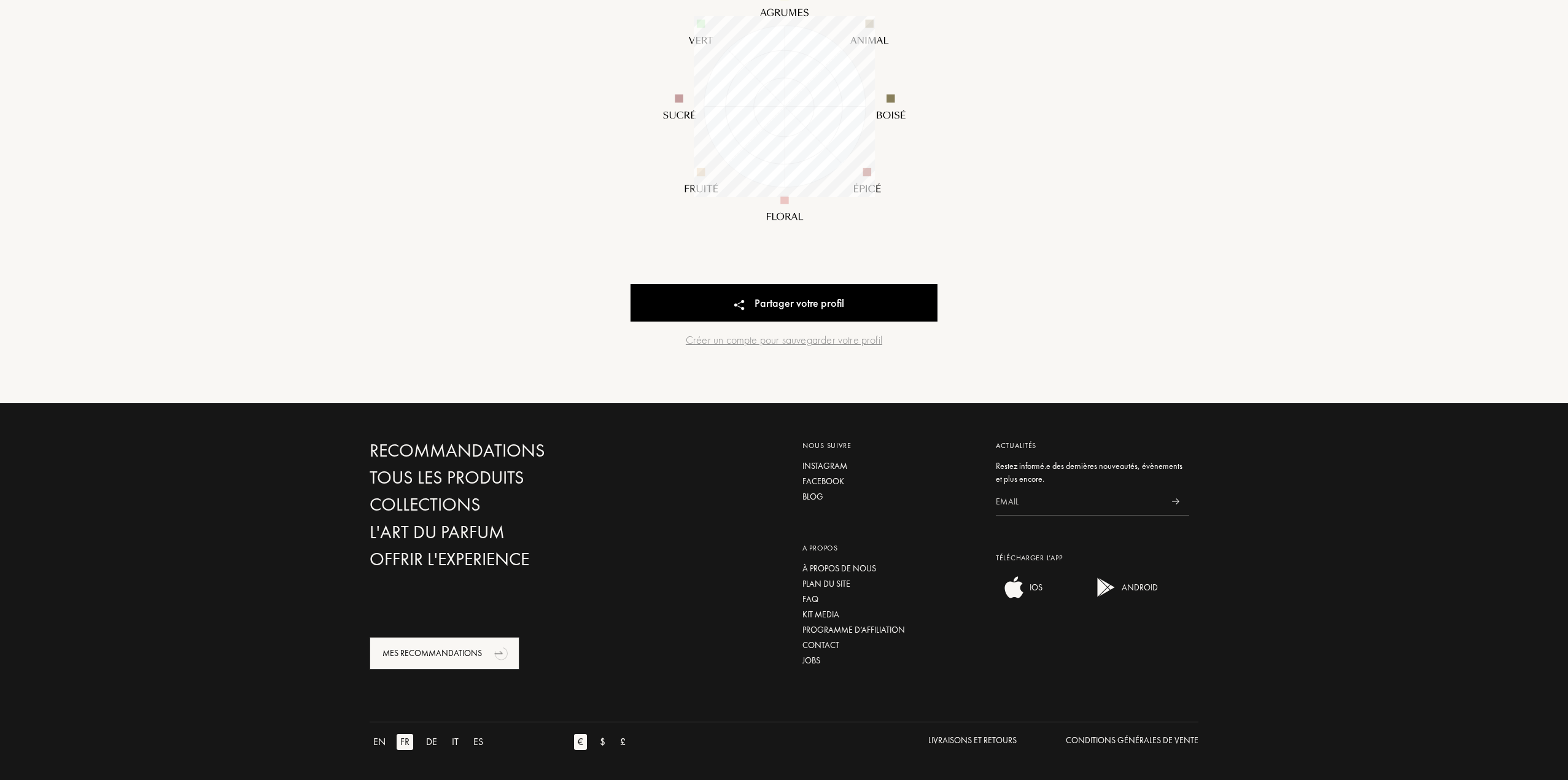
click at [459, 647] on div "Mes Recommandations" at bounding box center [445, 652] width 150 height 33
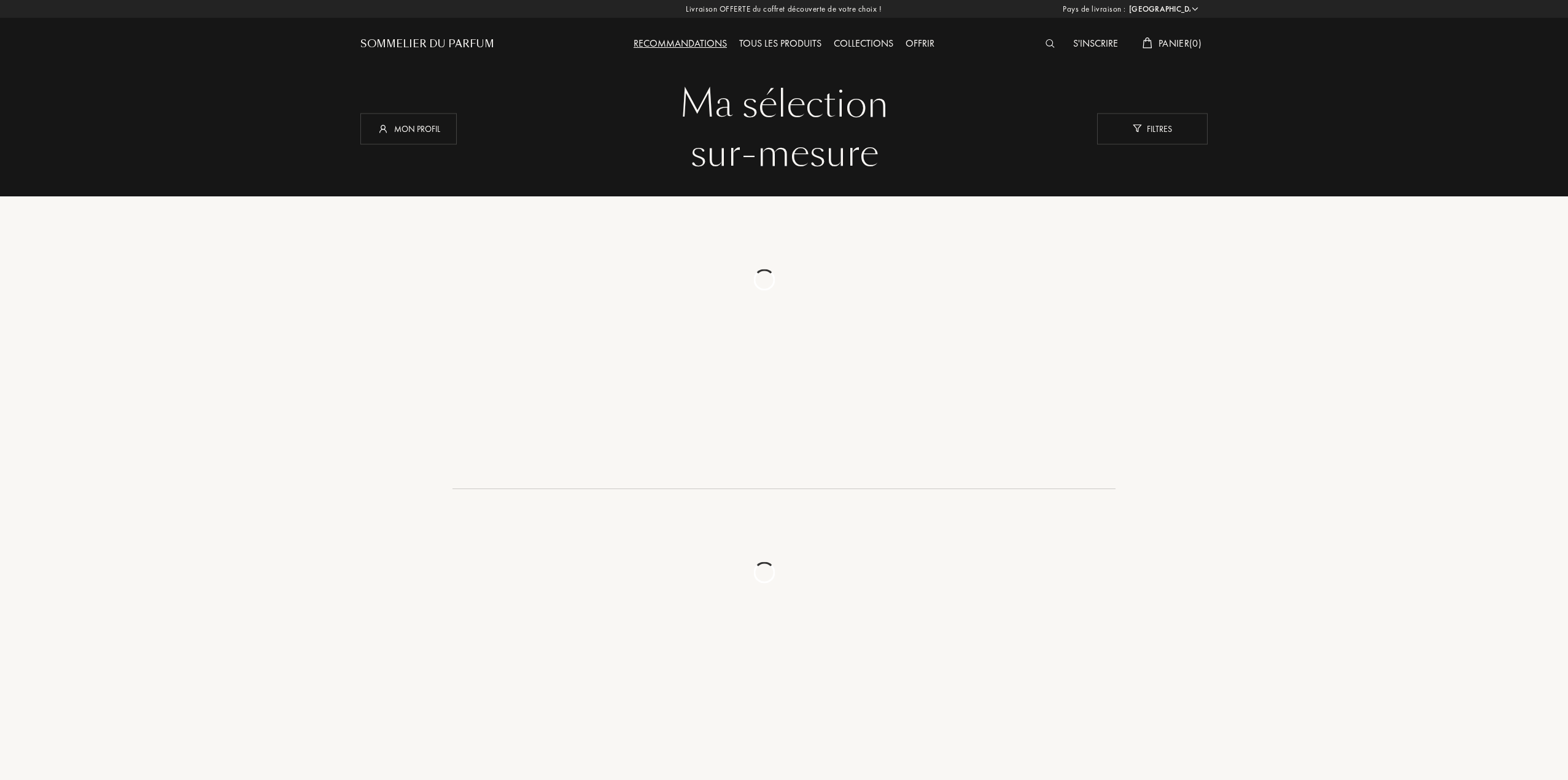
select select "FR"
